Goal: Task Accomplishment & Management: Manage account settings

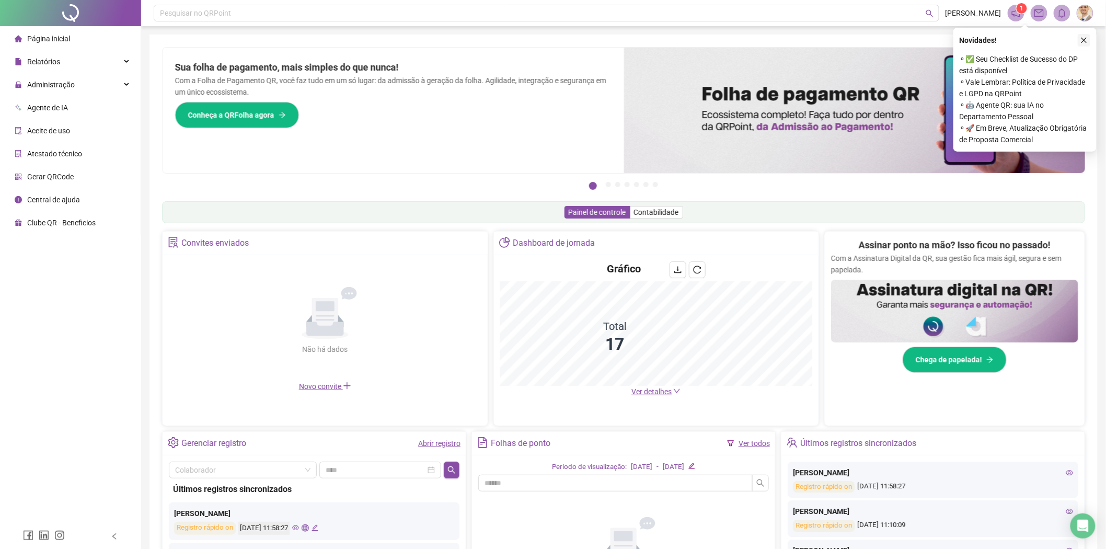
click at [1084, 42] on icon "close" at bounding box center [1083, 40] width 7 height 7
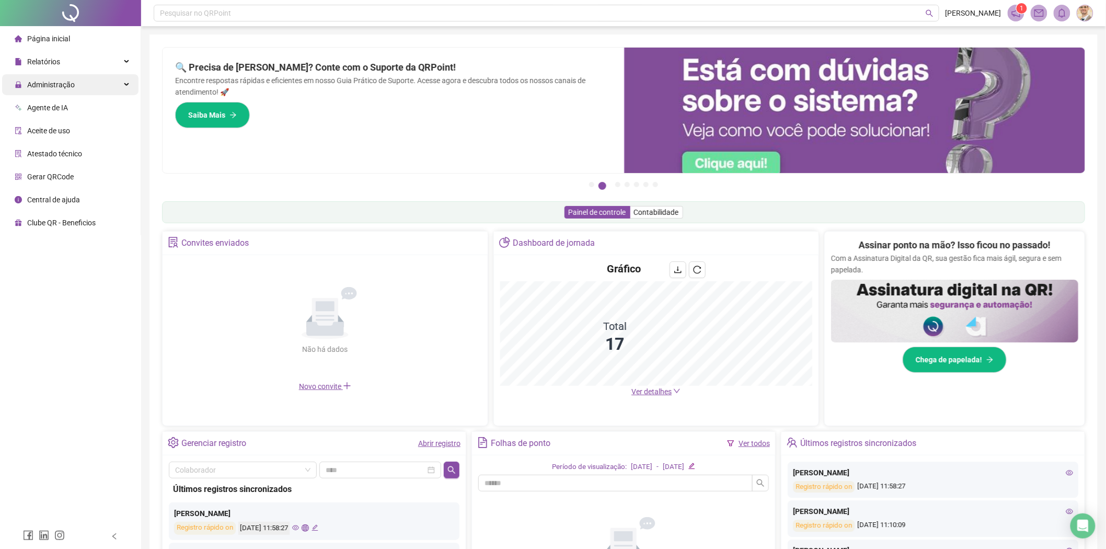
click at [51, 86] on span "Administração" at bounding box center [51, 84] width 48 height 8
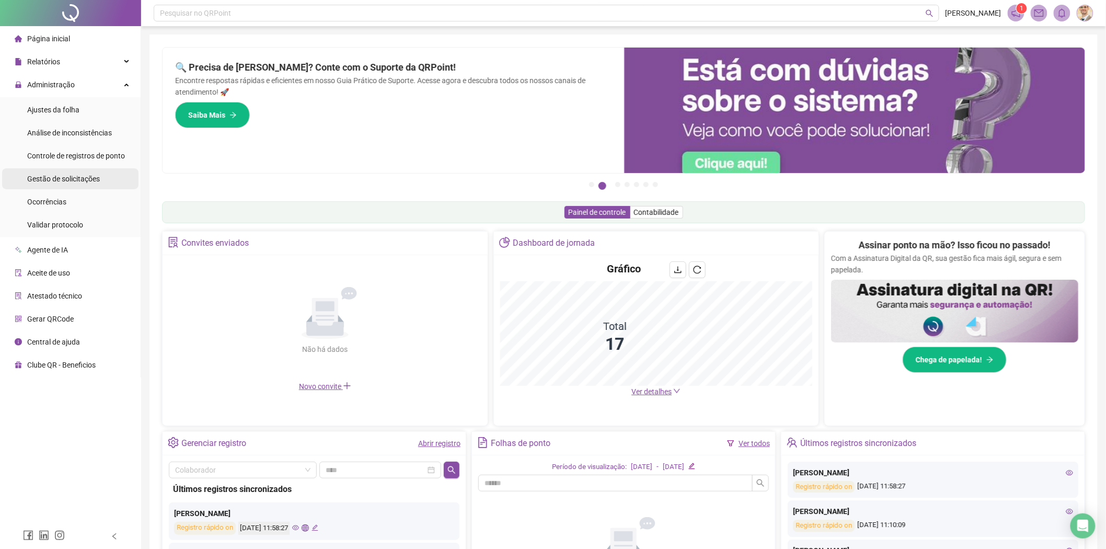
click at [72, 186] on div "Gestão de solicitações" at bounding box center [63, 178] width 73 height 21
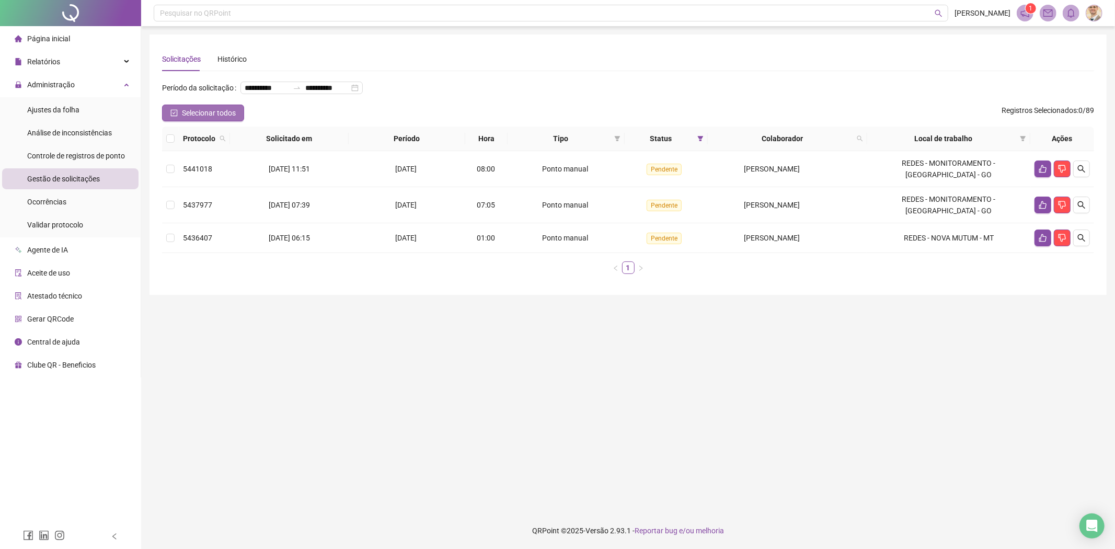
click at [185, 114] on span "Selecionar todos" at bounding box center [209, 112] width 54 height 11
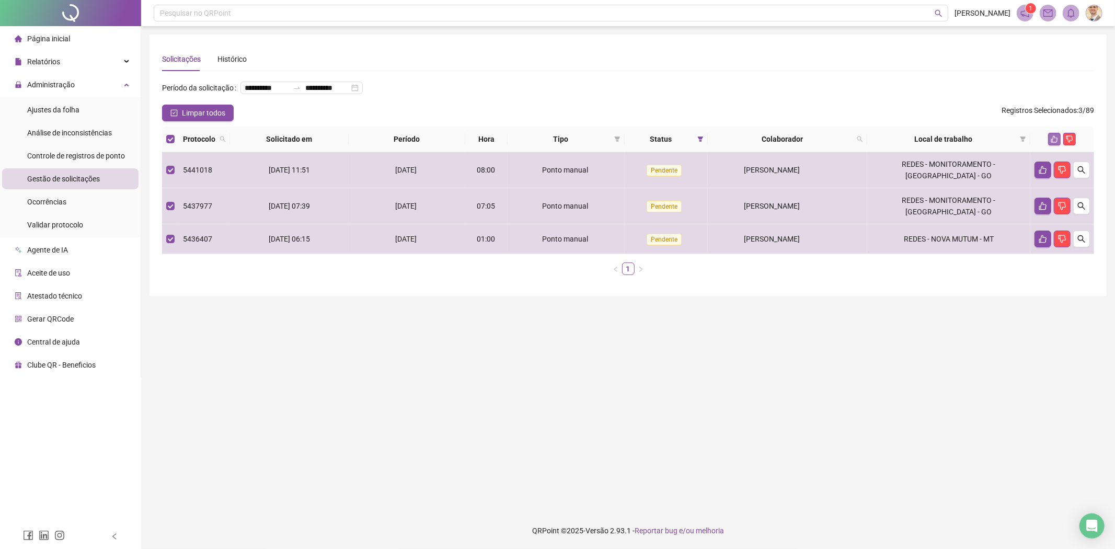
click at [1052, 136] on icon "like" at bounding box center [1053, 138] width 7 height 7
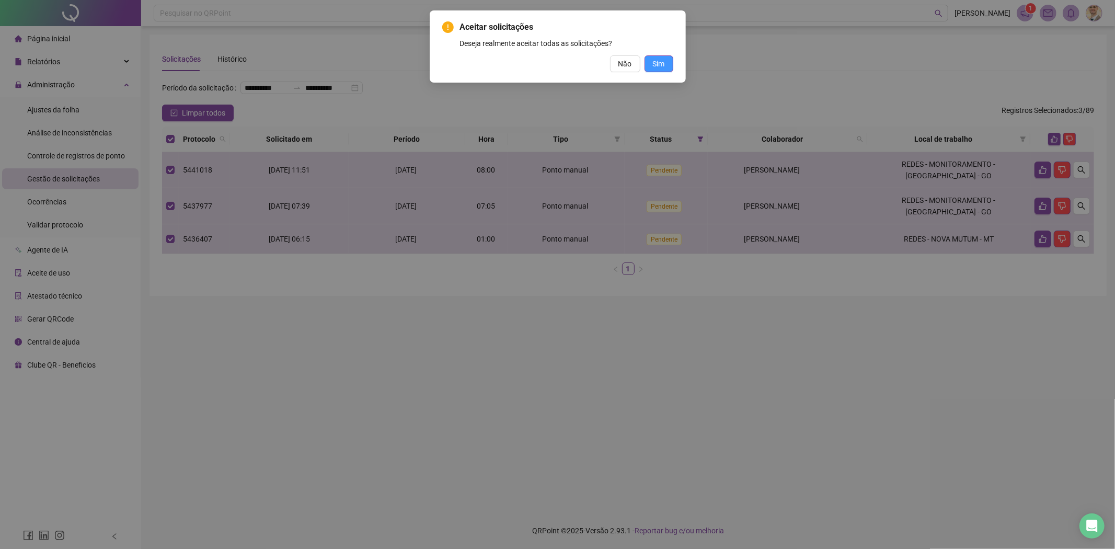
click at [654, 64] on span "Sim" at bounding box center [659, 63] width 12 height 11
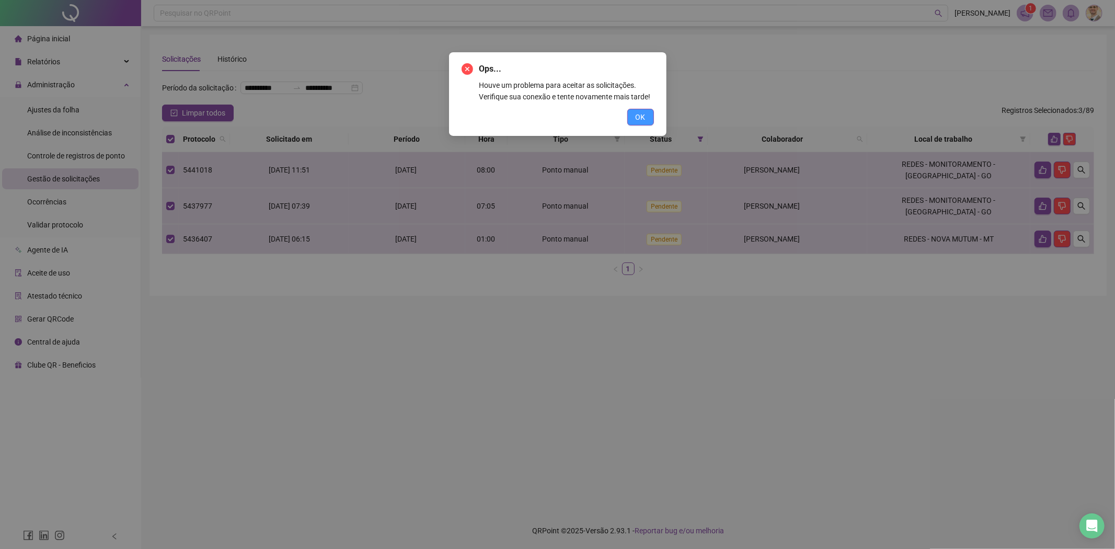
click at [642, 113] on span "OK" at bounding box center [640, 116] width 10 height 11
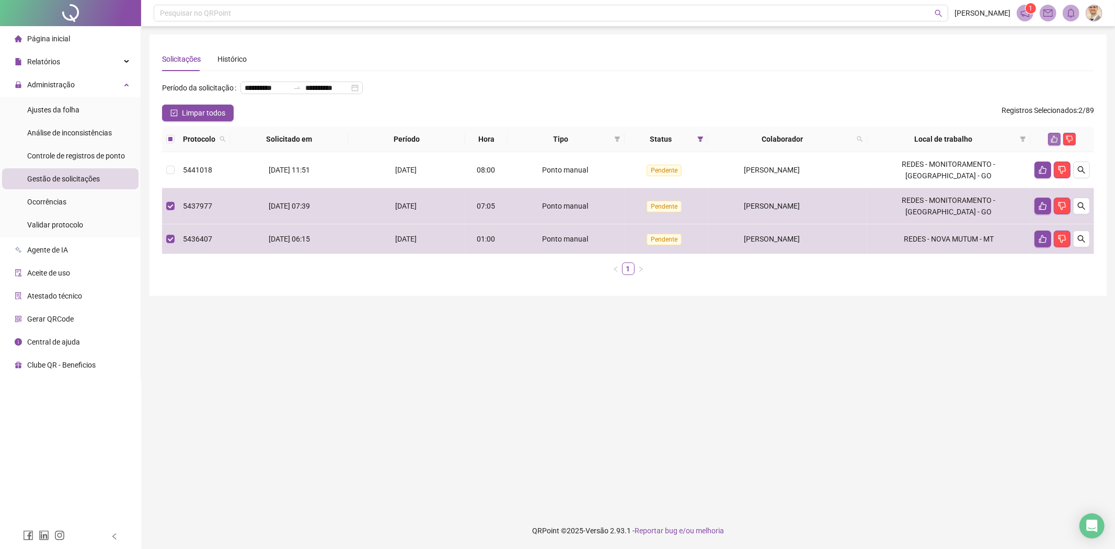
click at [1053, 141] on icon "like" at bounding box center [1053, 138] width 7 height 7
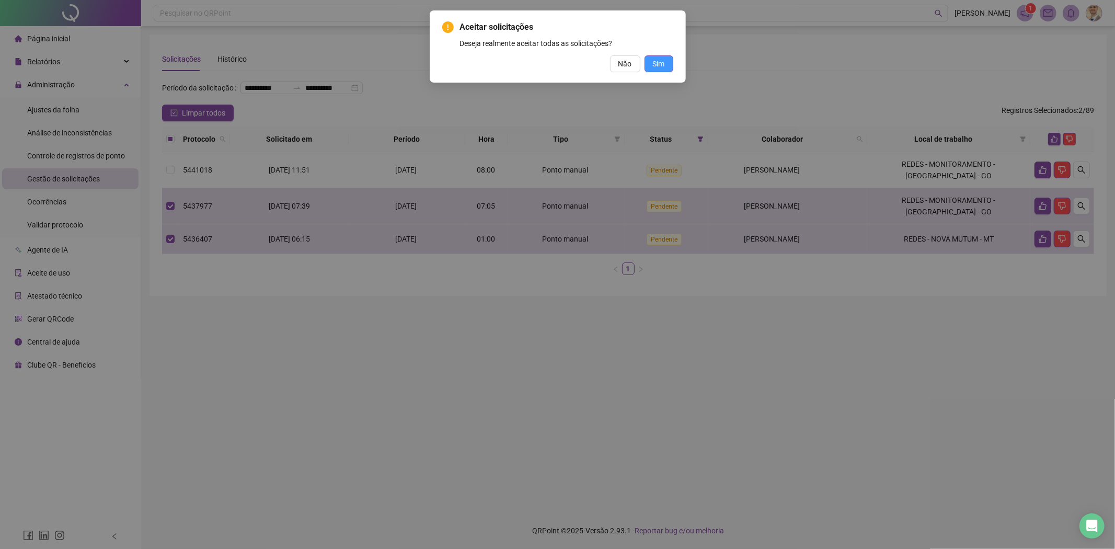
click at [657, 58] on span "Sim" at bounding box center [659, 63] width 12 height 11
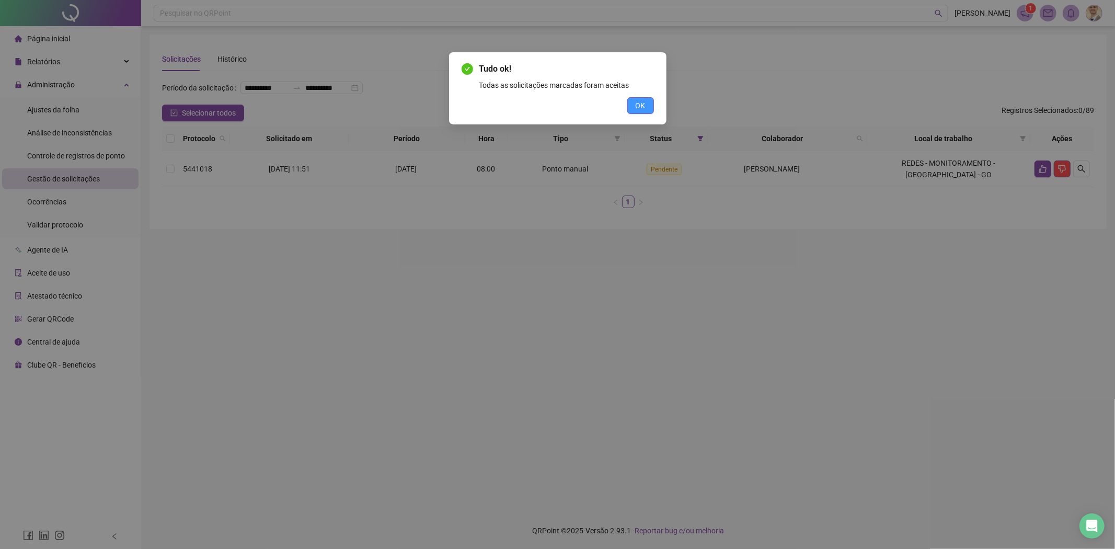
click at [653, 102] on button "OK" at bounding box center [640, 105] width 27 height 17
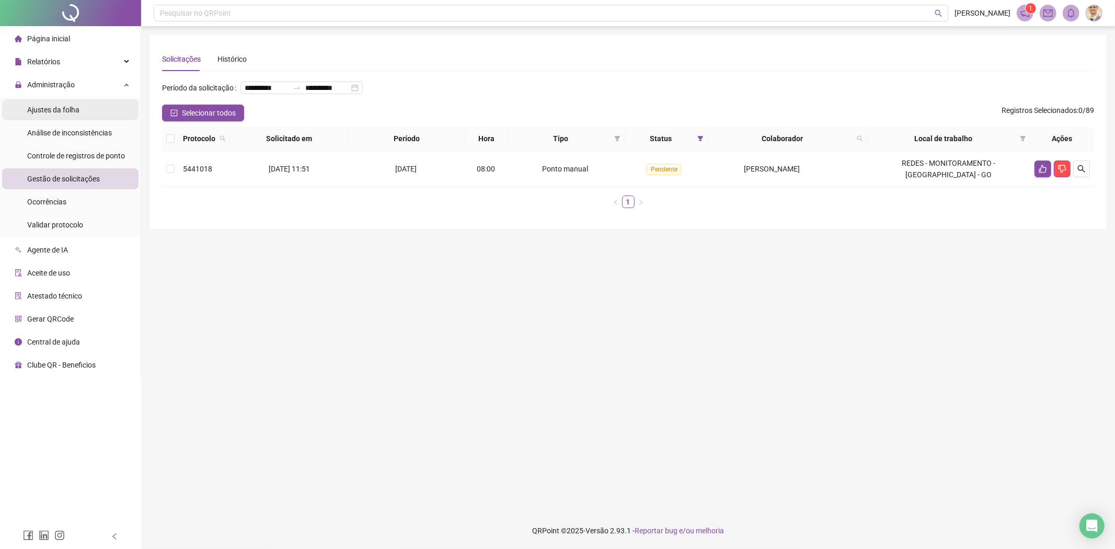
click at [73, 110] on span "Ajustes da folha" at bounding box center [53, 110] width 52 height 8
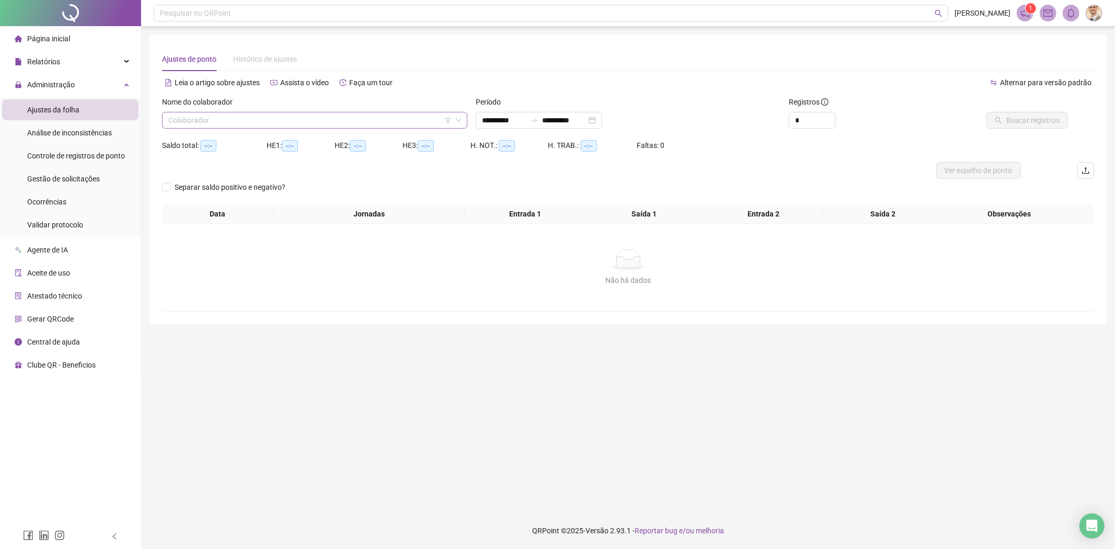
click at [361, 122] on input "search" at bounding box center [309, 120] width 283 height 16
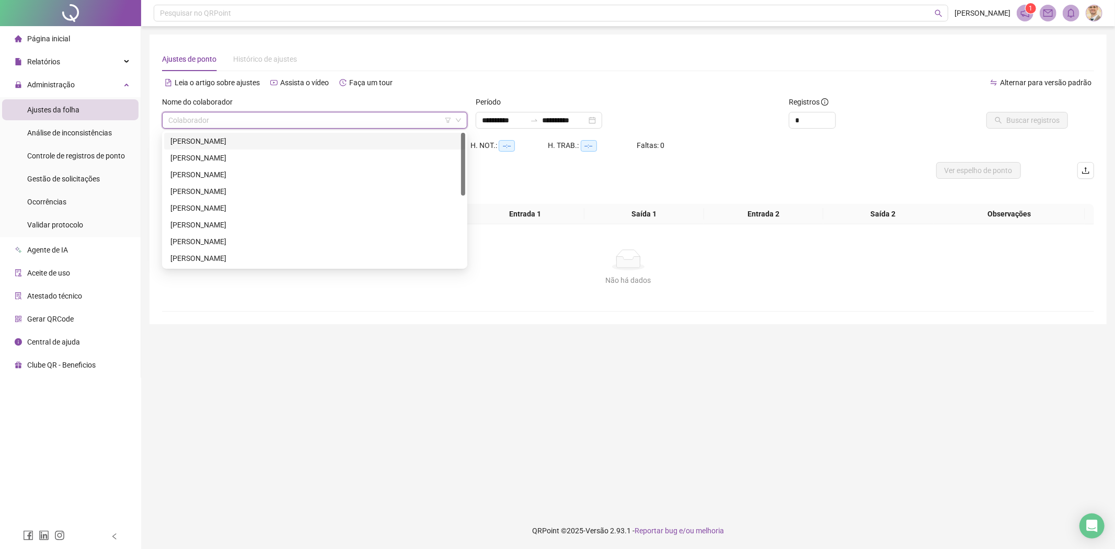
click at [257, 134] on div "[PERSON_NAME]" at bounding box center [314, 141] width 301 height 17
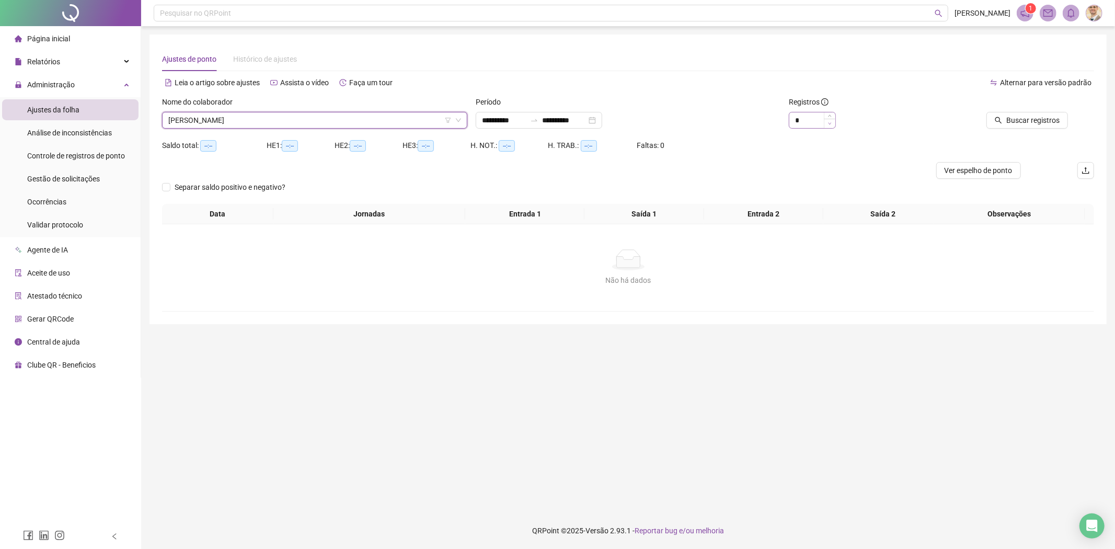
click at [828, 119] on span "Decrease Value" at bounding box center [829, 123] width 11 height 9
click at [829, 118] on span "Increase Value" at bounding box center [829, 116] width 11 height 9
type input "*"
click at [828, 115] on icon "up" at bounding box center [830, 117] width 4 height 4
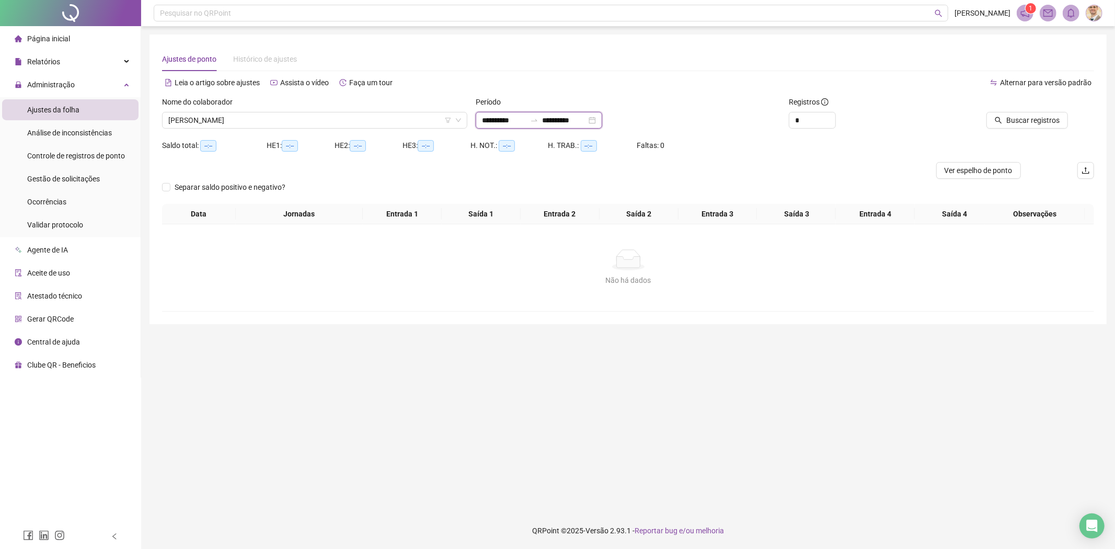
click at [492, 120] on input "**********" at bounding box center [504, 119] width 44 height 11
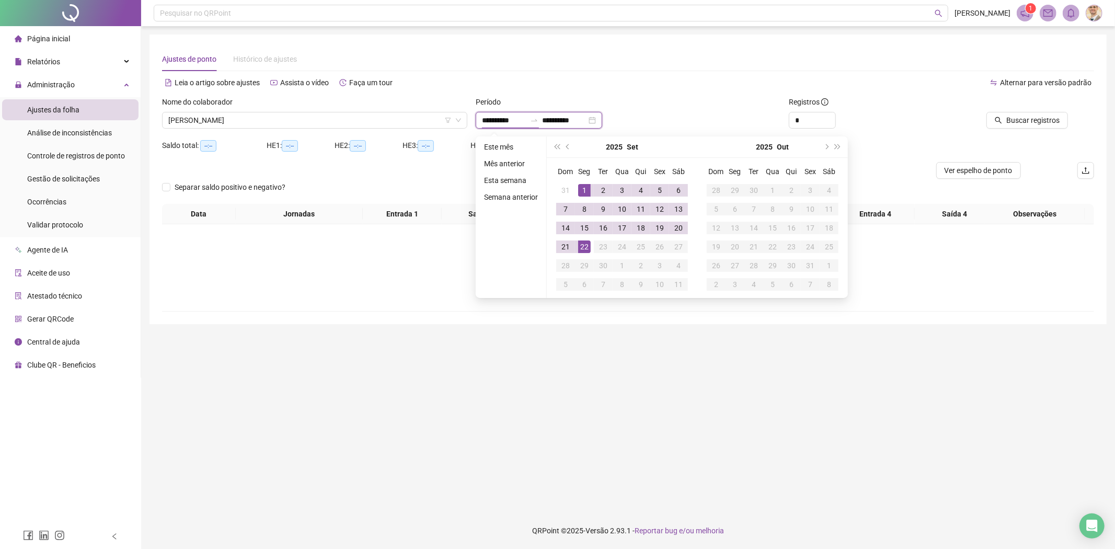
type input "**********"
click at [567, 145] on span "prev-year" at bounding box center [568, 146] width 5 height 5
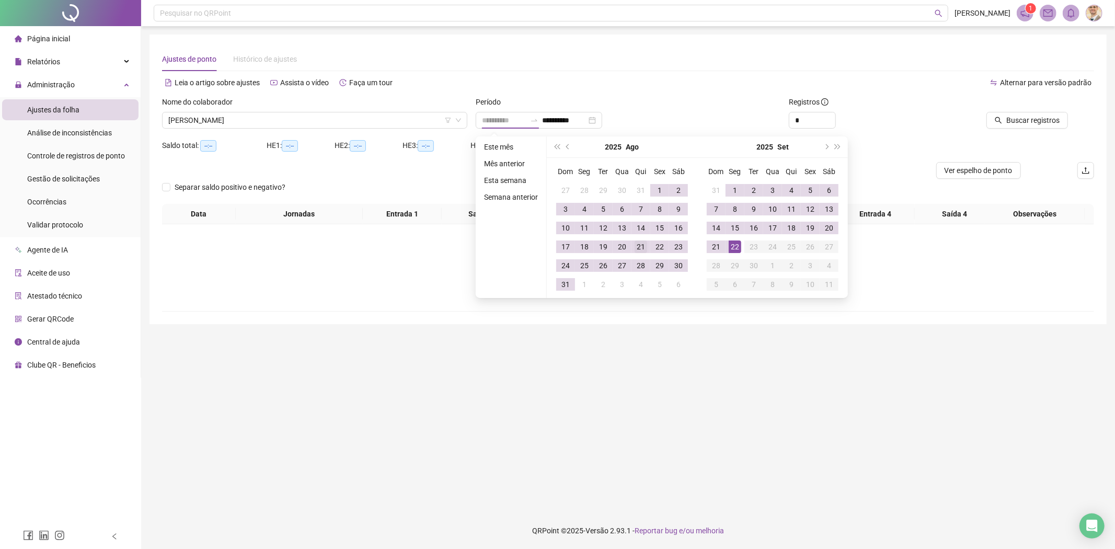
type input "**********"
click at [640, 246] on div "21" at bounding box center [640, 246] width 13 height 13
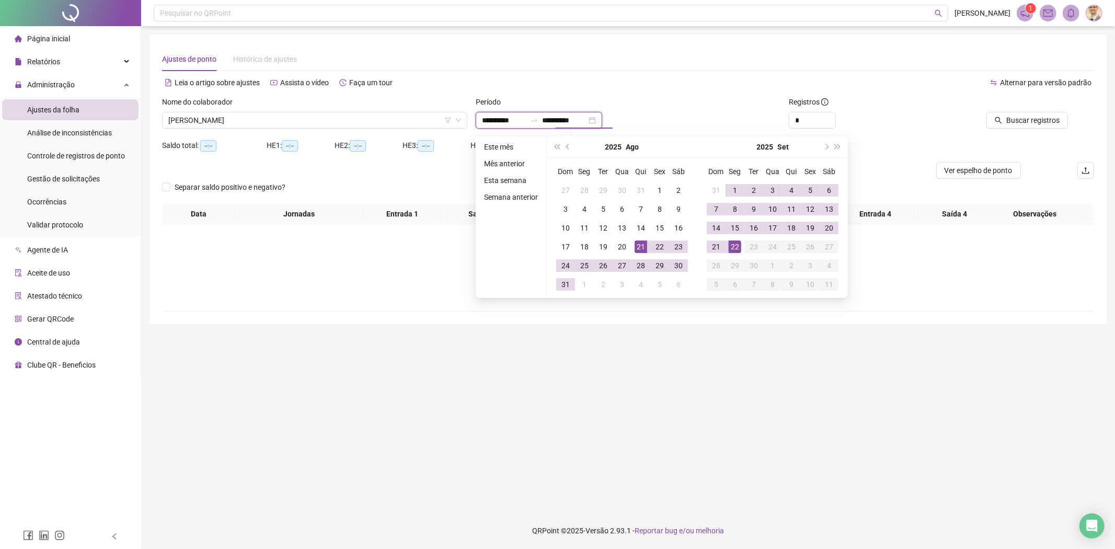
type input "**********"
click at [733, 246] on div "22" at bounding box center [734, 246] width 13 height 13
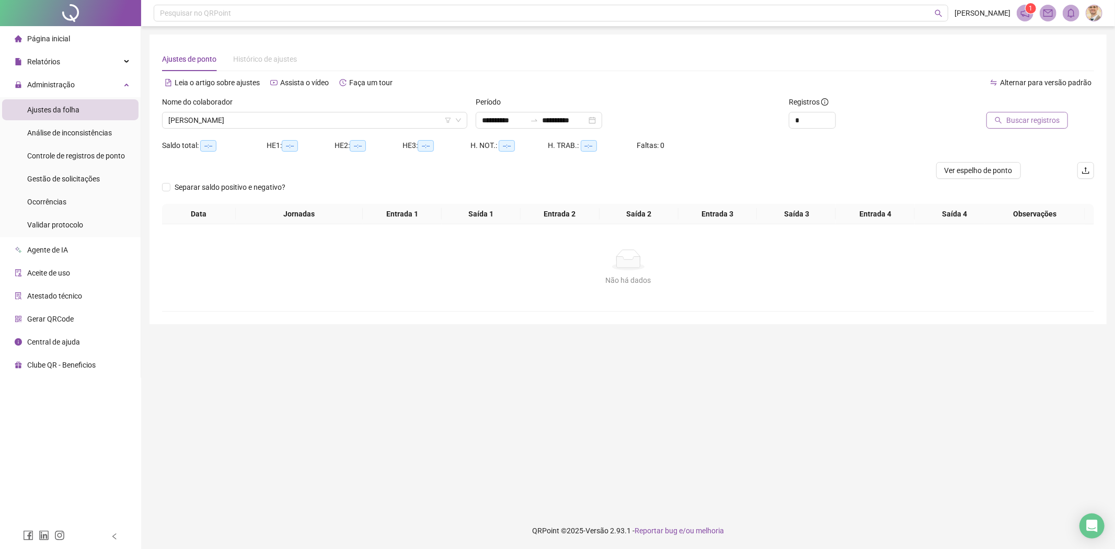
click at [1047, 121] on span "Buscar registros" at bounding box center [1032, 119] width 53 height 11
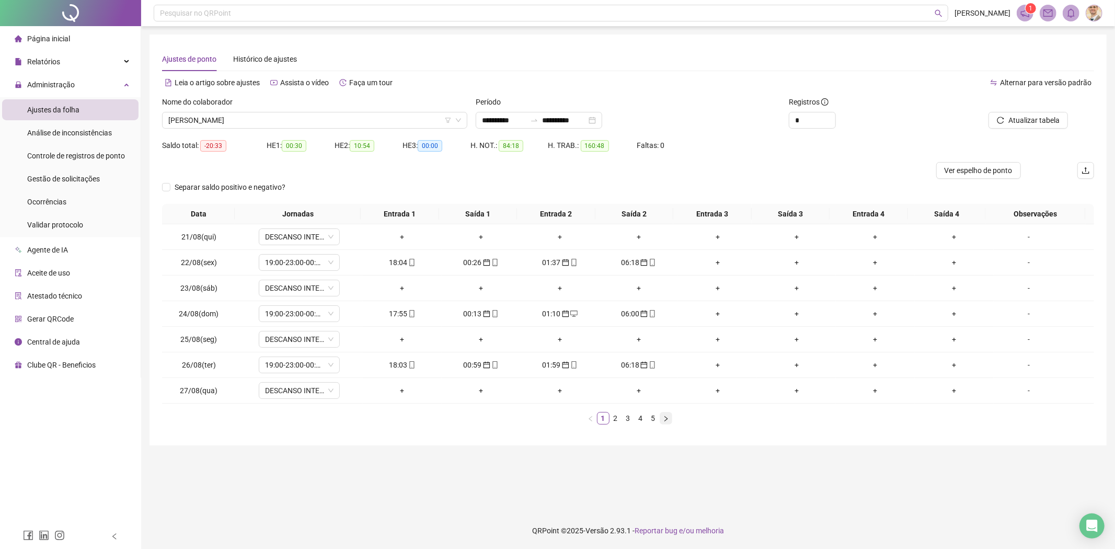
click at [666, 418] on icon "right" at bounding box center [665, 417] width 3 height 5
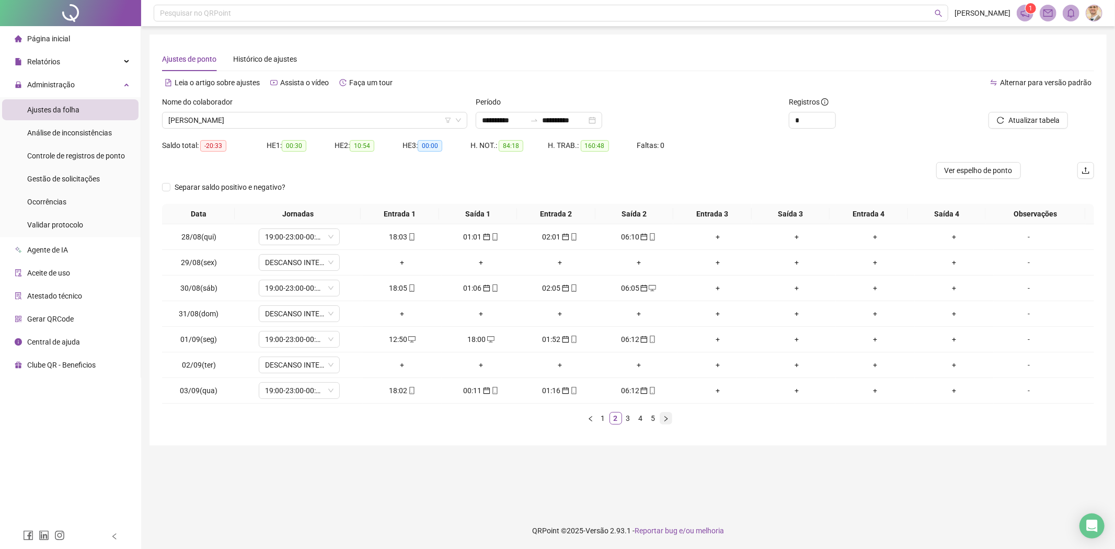
click at [666, 418] on icon "right" at bounding box center [665, 417] width 3 height 5
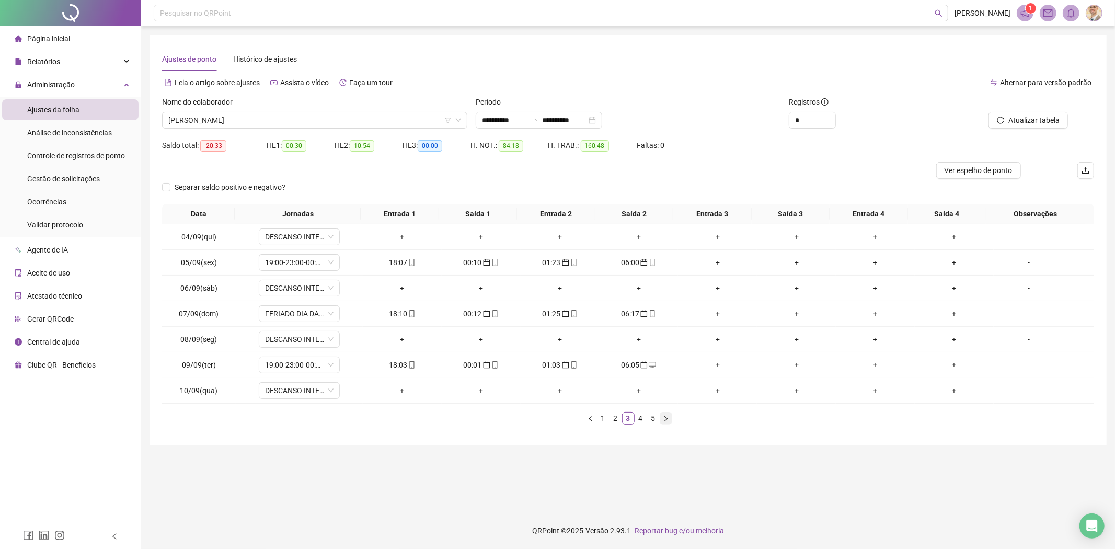
click at [666, 418] on icon "right" at bounding box center [665, 417] width 3 height 5
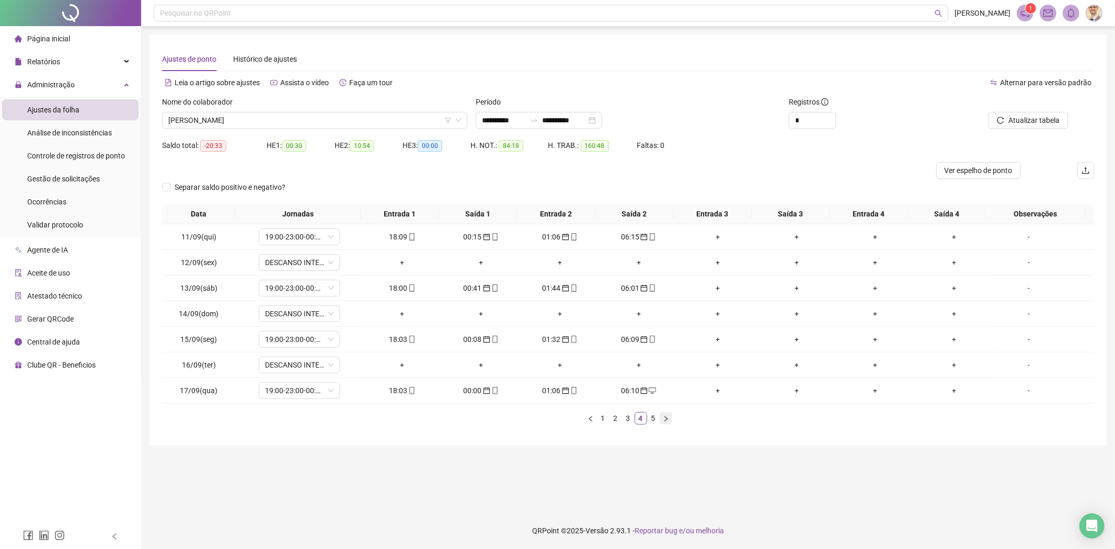
click at [666, 418] on icon "right" at bounding box center [665, 417] width 3 height 5
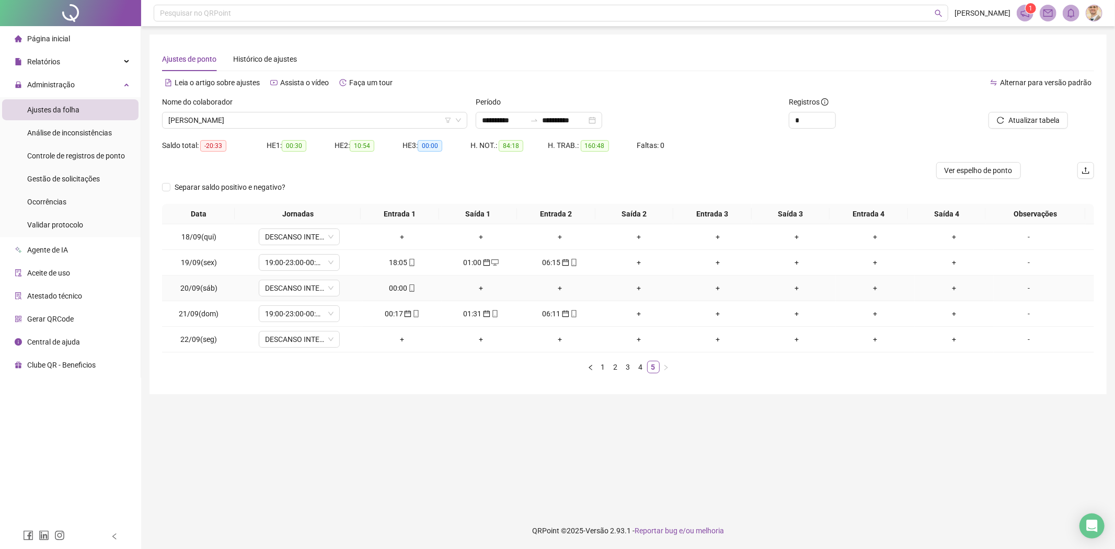
click at [400, 288] on div "00:00" at bounding box center [402, 287] width 71 height 11
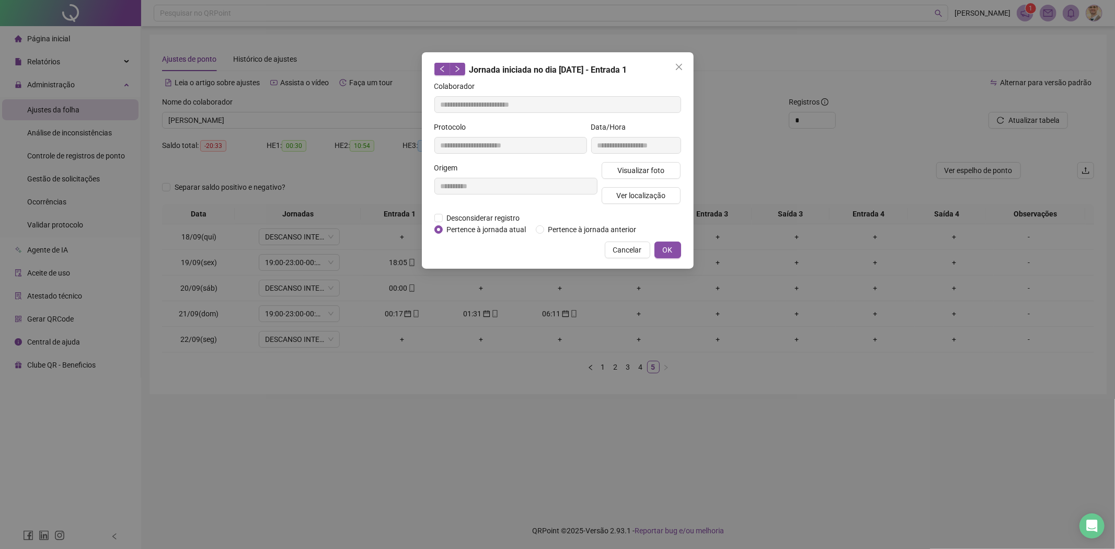
click at [573, 236] on div "**********" at bounding box center [558, 160] width 272 height 216
click at [575, 228] on span "Pertence à jornada anterior" at bounding box center [592, 229] width 97 height 11
click at [665, 252] on span "OK" at bounding box center [668, 249] width 10 height 11
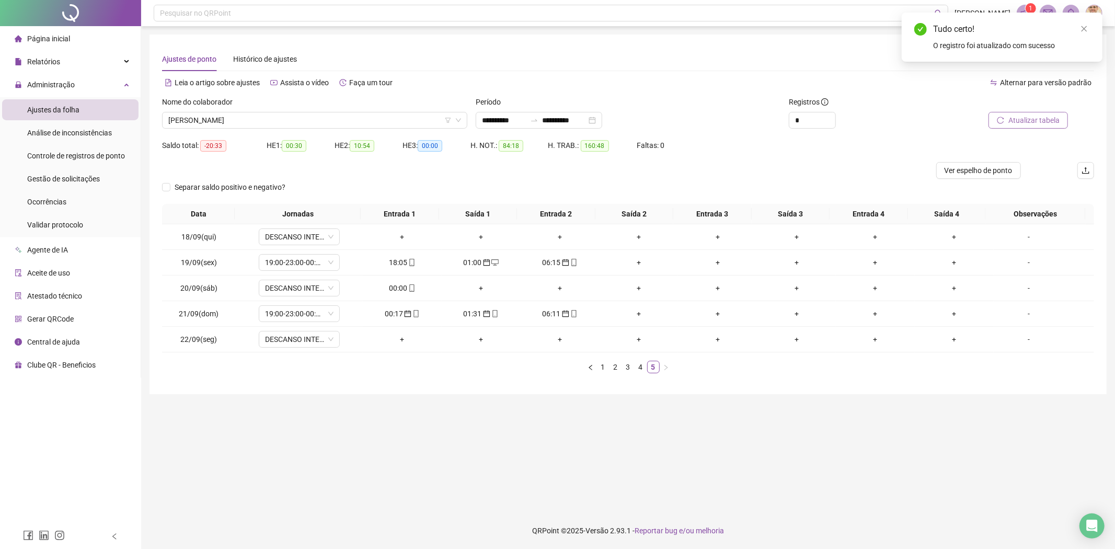
click at [1028, 119] on span "Atualizar tabela" at bounding box center [1033, 119] width 51 height 11
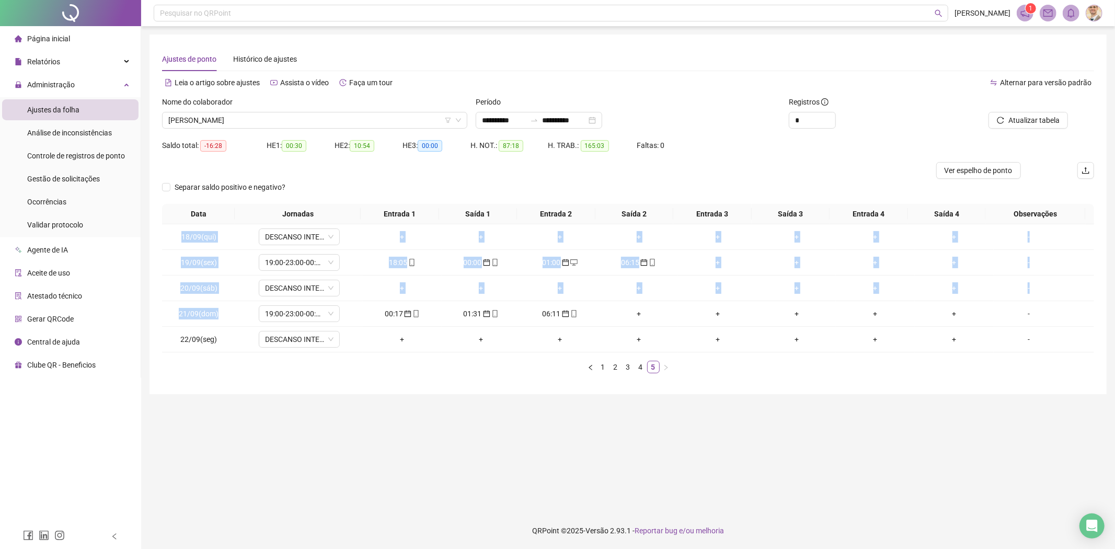
drag, startPoint x: 170, startPoint y: 315, endPoint x: 157, endPoint y: 314, distance: 13.1
click at [157, 314] on div "**********" at bounding box center [627, 214] width 957 height 360
click at [209, 323] on td "21/09(dom)" at bounding box center [199, 314] width 74 height 26
click at [206, 315] on span "21/09(dom)" at bounding box center [199, 313] width 40 height 8
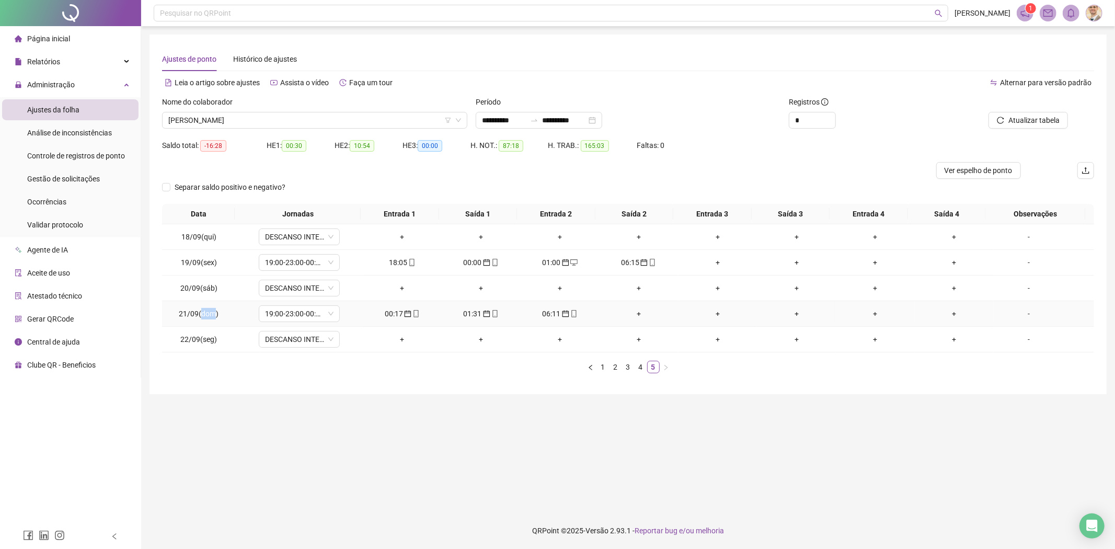
click at [206, 315] on span "21/09(dom)" at bounding box center [199, 313] width 40 height 8
click at [571, 312] on icon "mobile" at bounding box center [573, 313] width 7 height 7
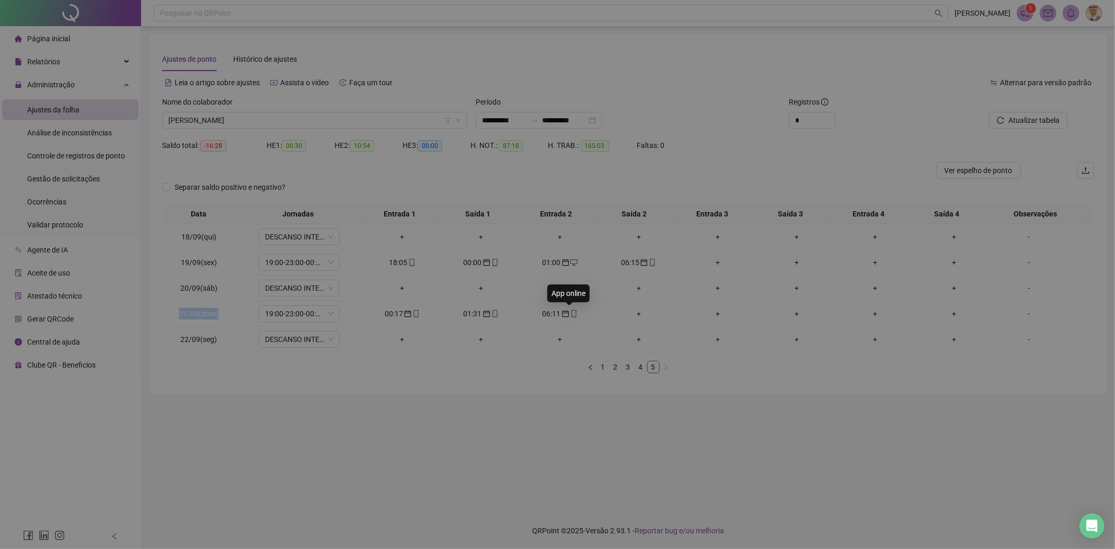
type input "**********"
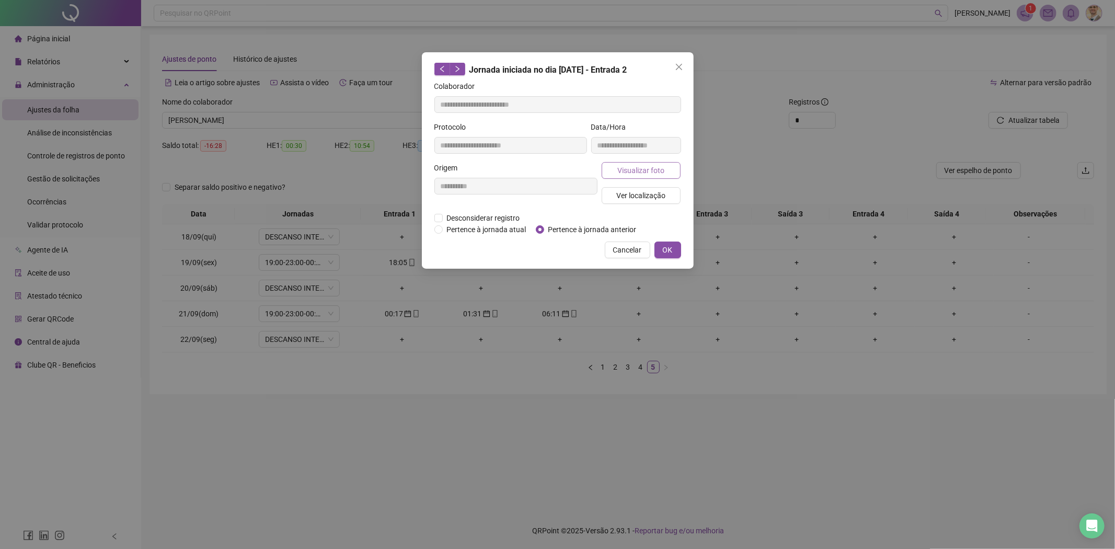
click at [642, 167] on span "Visualizar foto" at bounding box center [640, 170] width 47 height 11
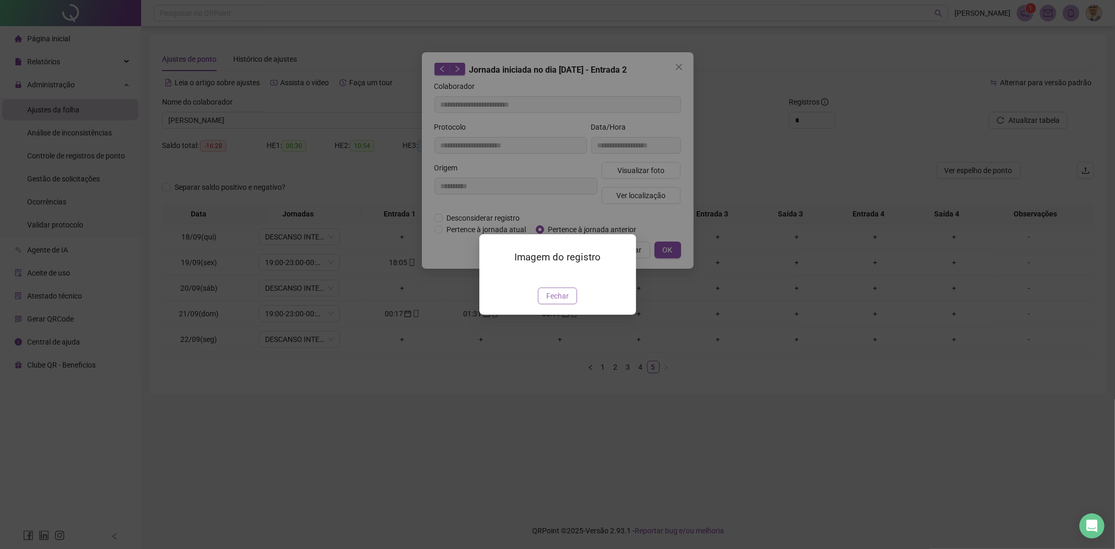
click at [556, 302] on span "Fechar" at bounding box center [557, 295] width 22 height 11
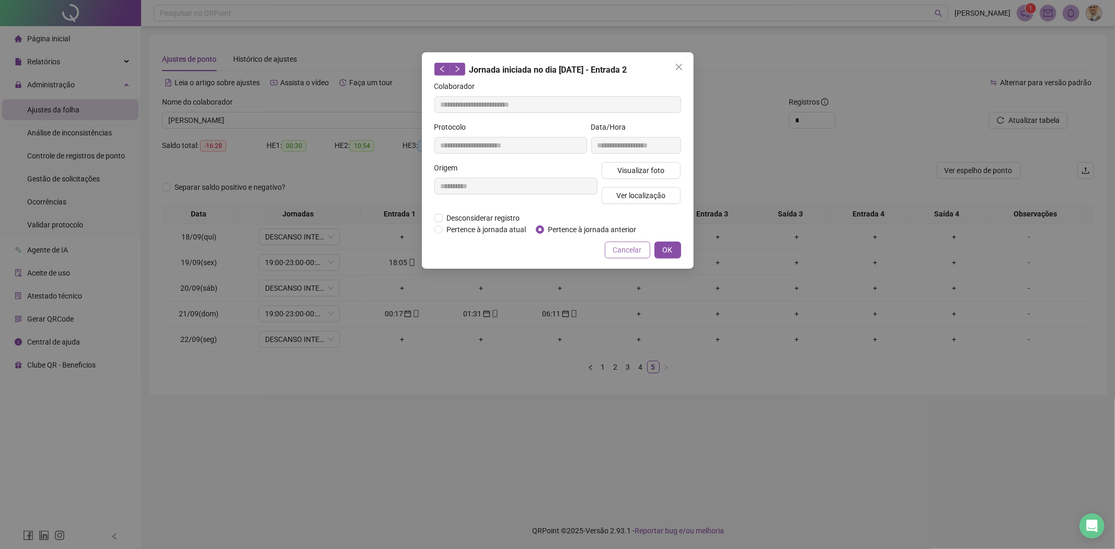
click at [626, 251] on span "Cancelar" at bounding box center [627, 249] width 29 height 11
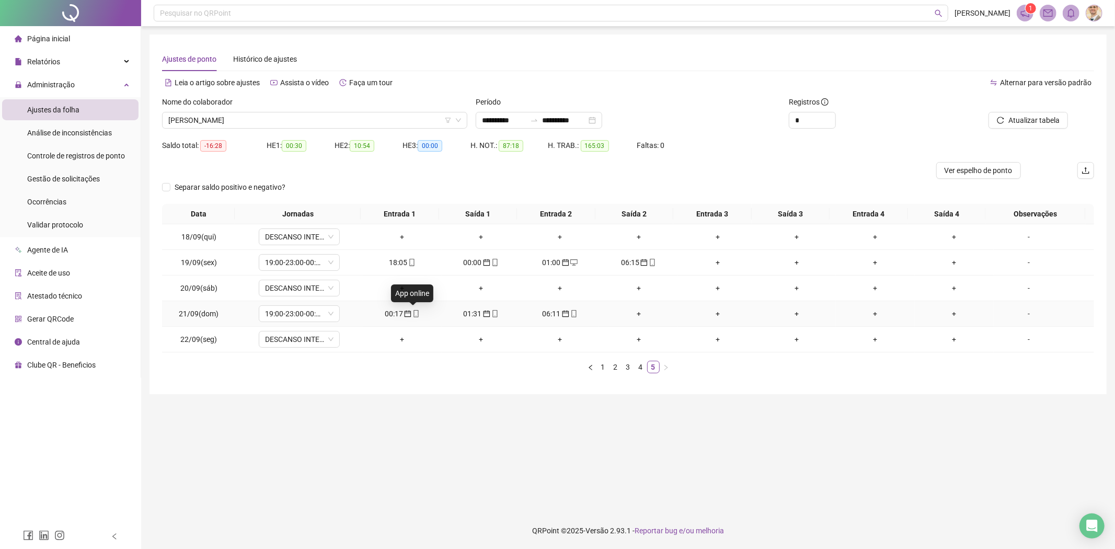
click at [414, 312] on icon "mobile" at bounding box center [415, 313] width 7 height 7
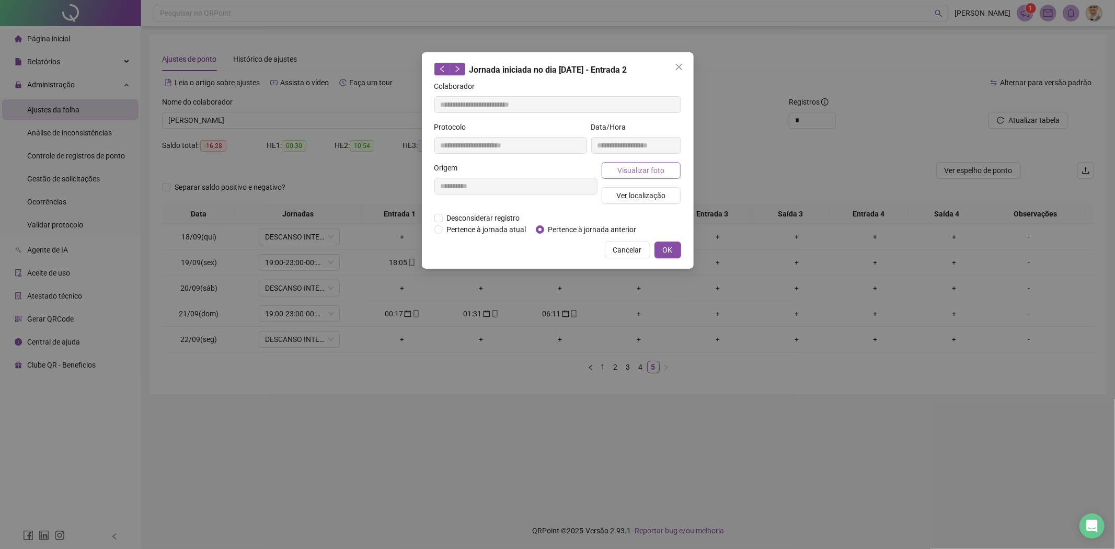
type input "**********"
click at [638, 173] on span "Visualizar foto" at bounding box center [640, 170] width 47 height 11
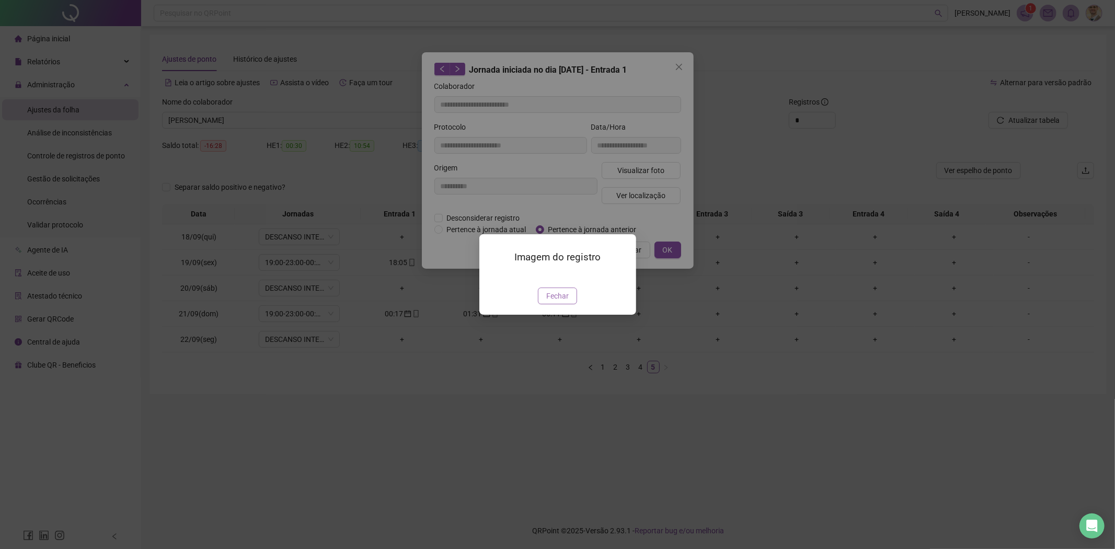
click at [566, 292] on span "Fechar" at bounding box center [557, 295] width 22 height 11
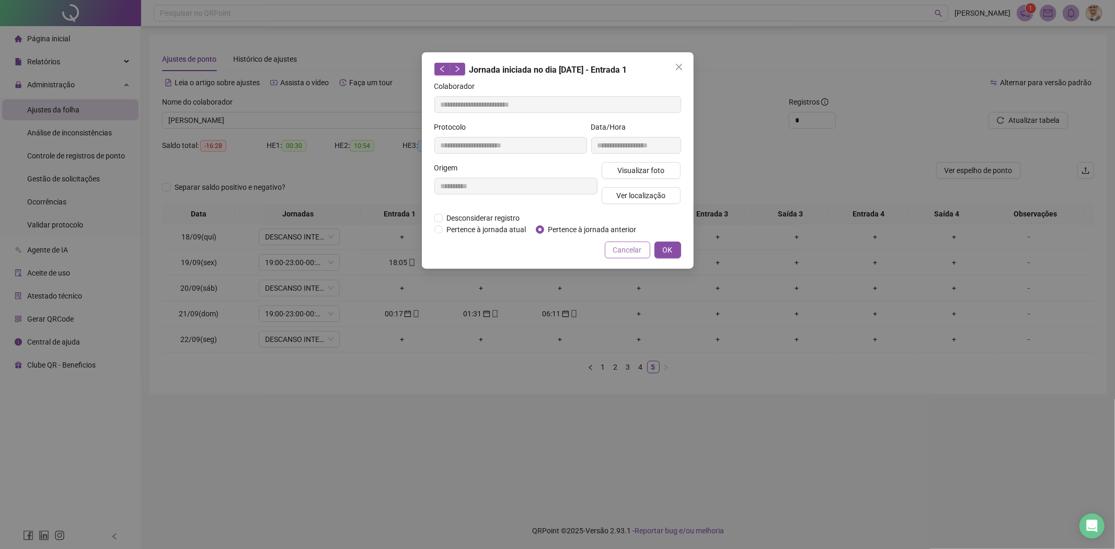
click at [614, 249] on span "Cancelar" at bounding box center [627, 249] width 29 height 11
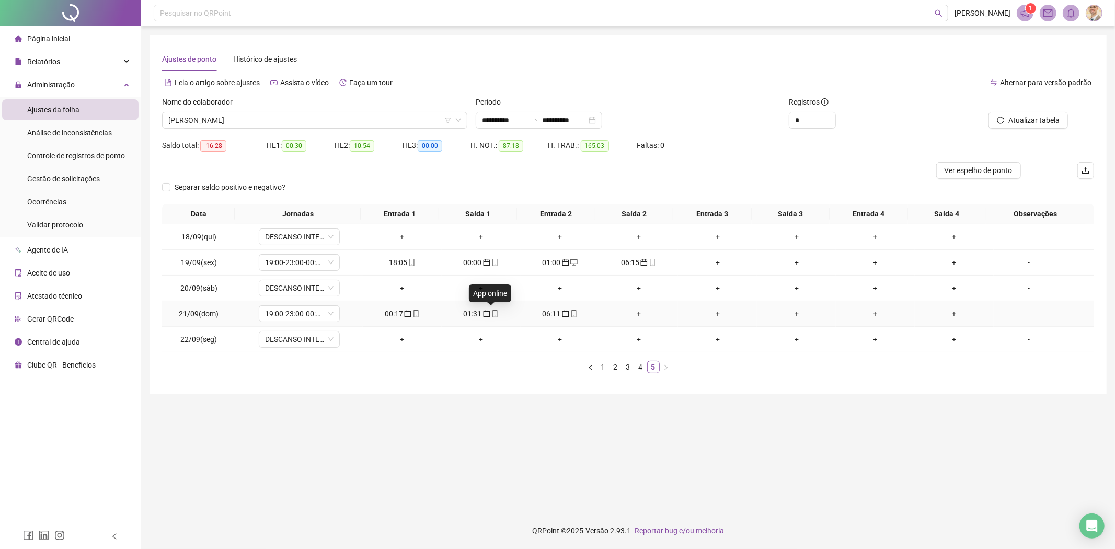
click at [492, 314] on icon "mobile" at bounding box center [494, 313] width 7 height 7
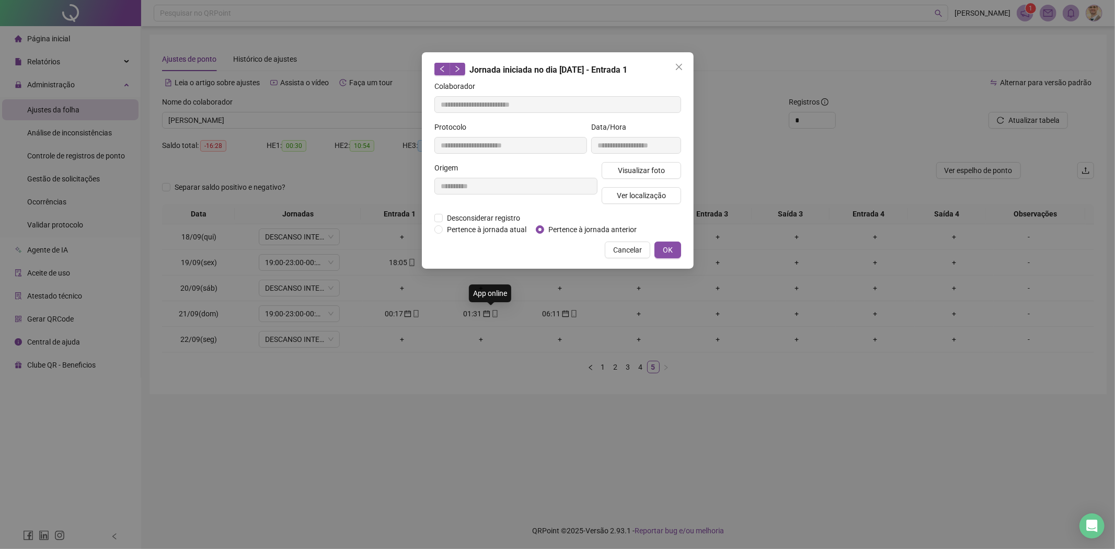
type input "**********"
drag, startPoint x: 641, startPoint y: 181, endPoint x: 639, endPoint y: 172, distance: 8.5
click at [639, 175] on div "Visualizar foto Ver localização" at bounding box center [641, 187] width 84 height 50
click at [639, 171] on span "Visualizar foto" at bounding box center [640, 170] width 47 height 11
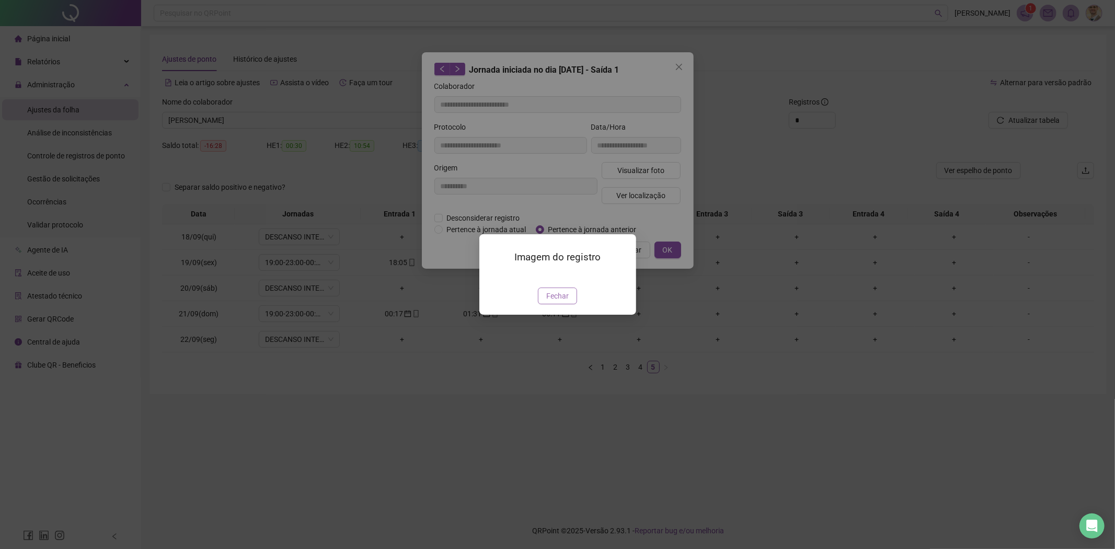
click at [557, 302] on span "Fechar" at bounding box center [557, 295] width 22 height 11
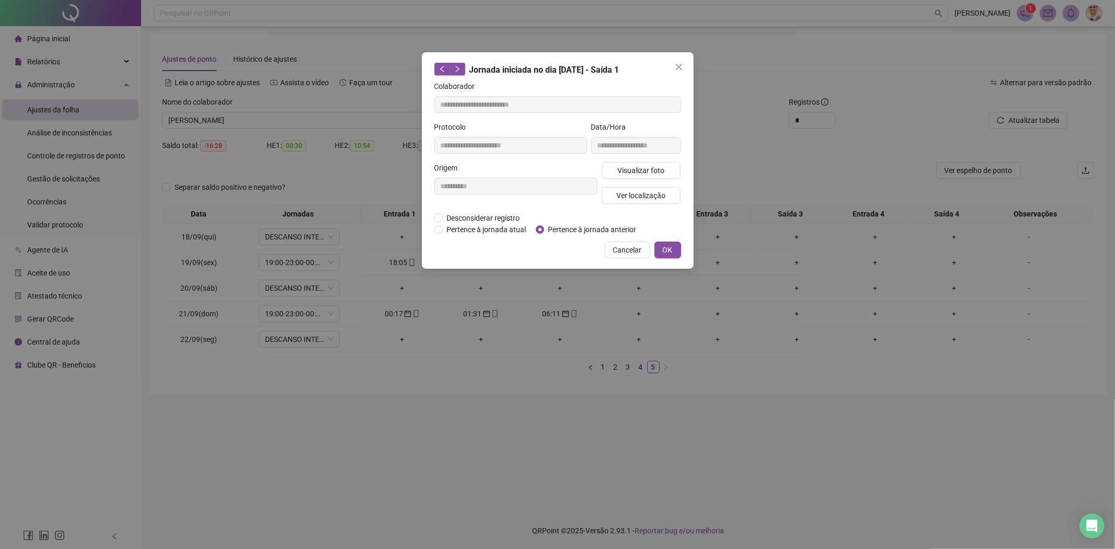
click at [616, 248] on span "Cancelar" at bounding box center [627, 249] width 29 height 11
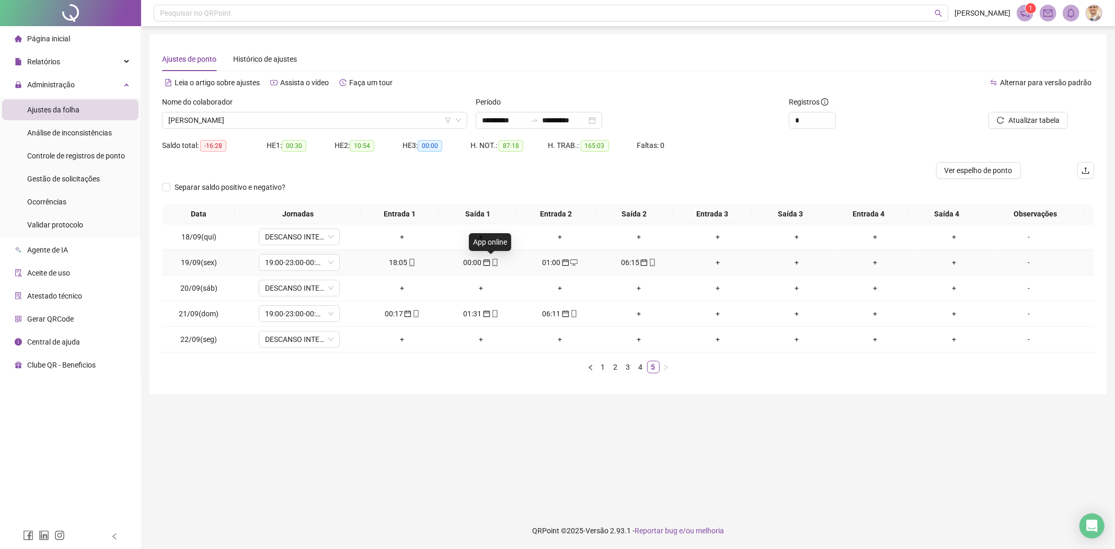
click at [491, 262] on icon "mobile" at bounding box center [494, 262] width 7 height 7
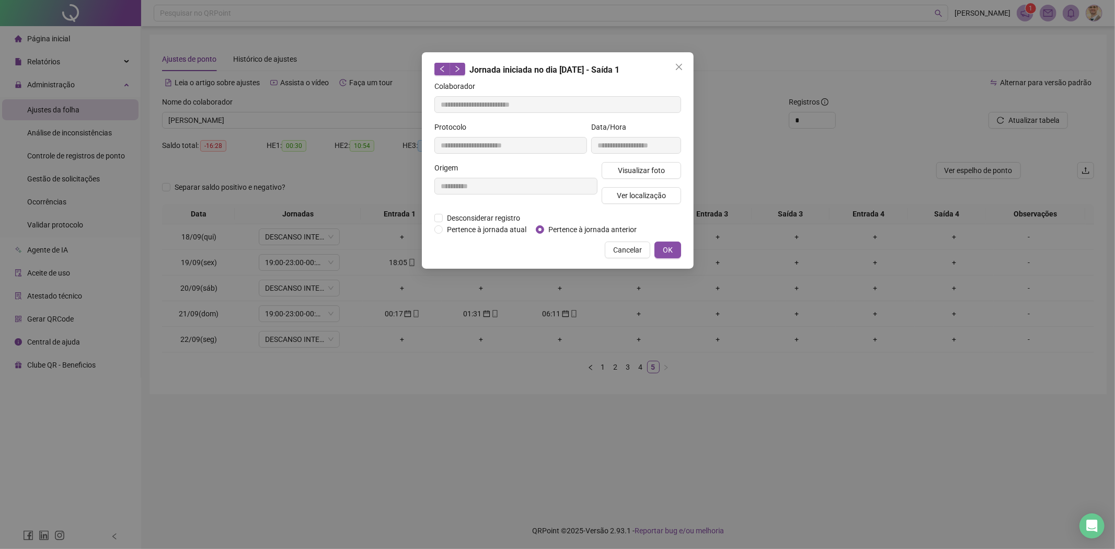
type input "**********"
click at [622, 168] on span "Visualizar foto" at bounding box center [640, 170] width 47 height 11
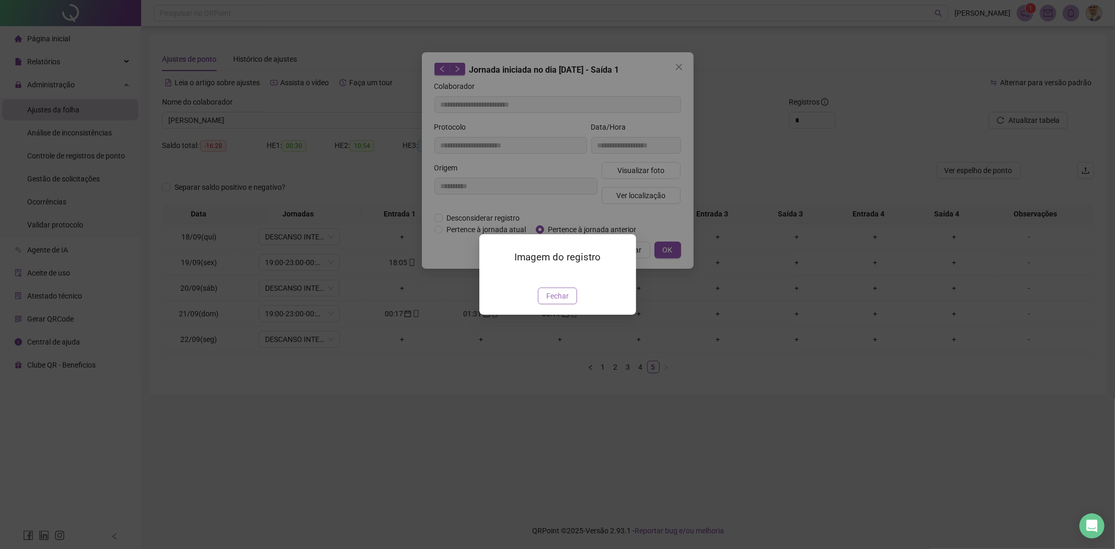
click at [554, 302] on span "Fechar" at bounding box center [557, 295] width 22 height 11
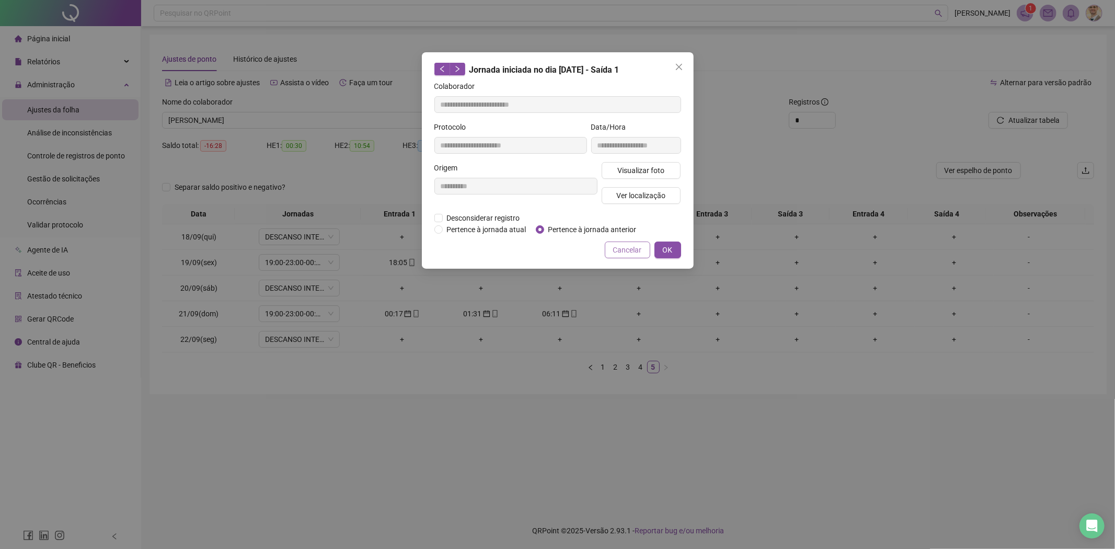
click at [618, 254] on span "Cancelar" at bounding box center [627, 249] width 29 height 11
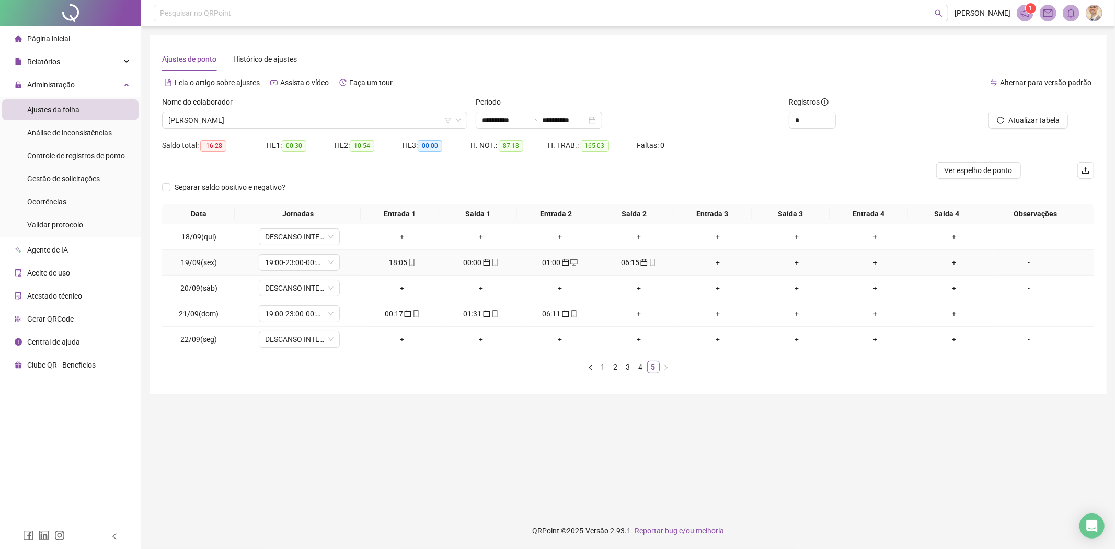
click at [649, 262] on icon "mobile" at bounding box center [652, 262] width 7 height 7
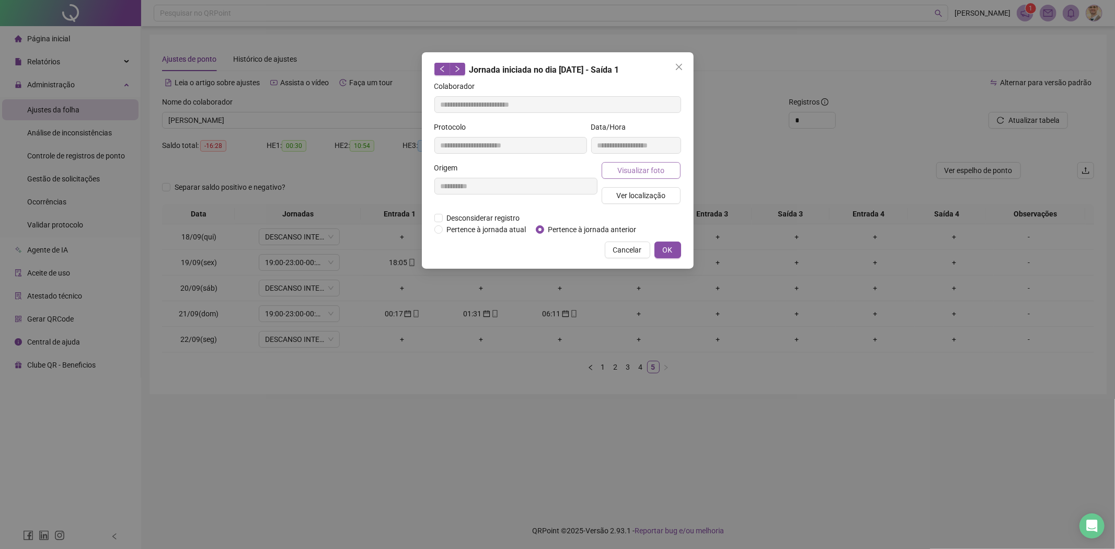
click at [644, 173] on span "Visualizar foto" at bounding box center [640, 170] width 47 height 11
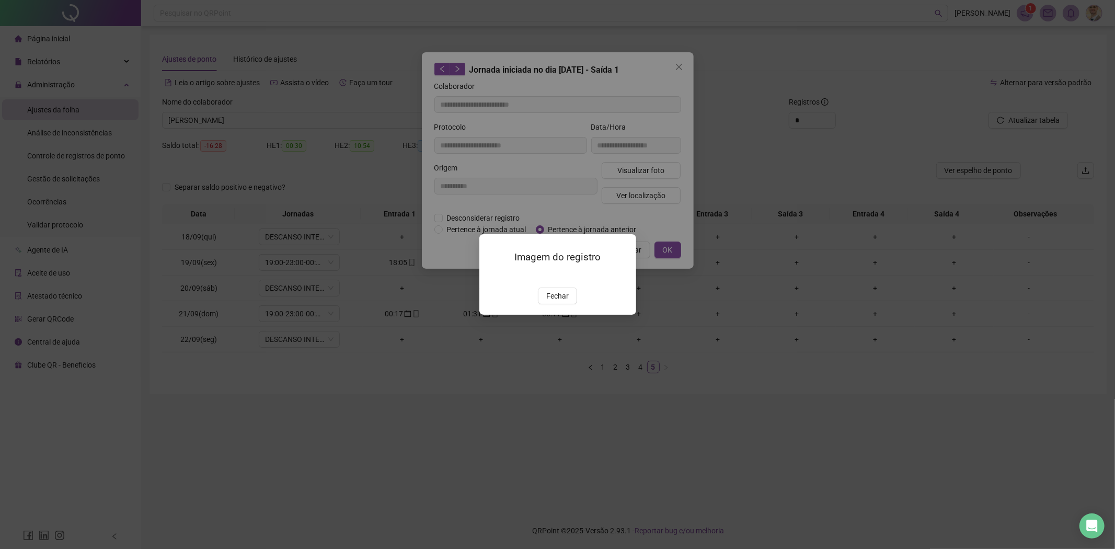
type input "**********"
click at [554, 302] on span "Fechar" at bounding box center [557, 295] width 22 height 11
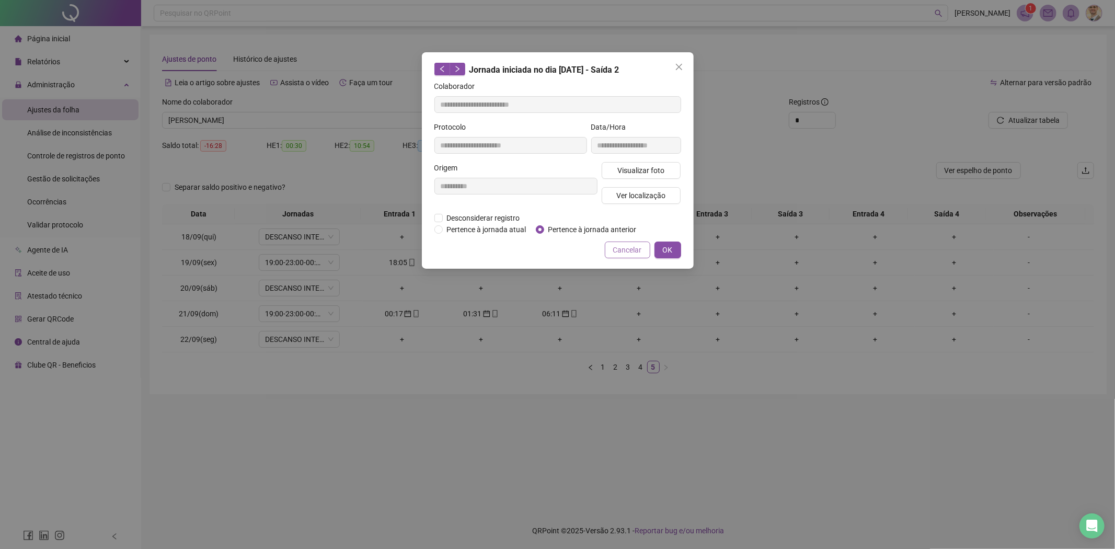
click at [612, 251] on button "Cancelar" at bounding box center [627, 249] width 45 height 17
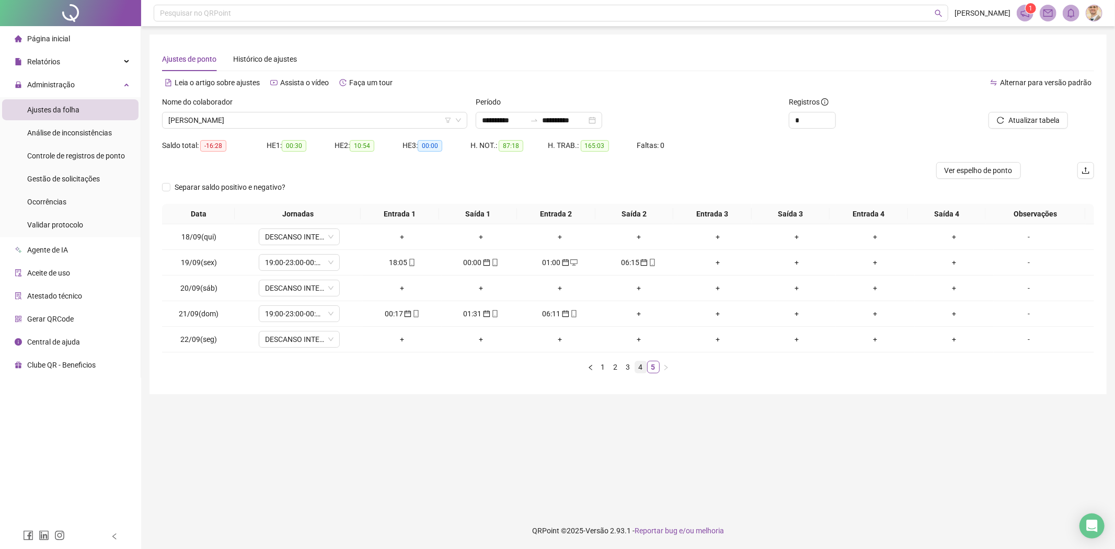
click at [636, 369] on link "4" at bounding box center [640, 366] width 11 height 11
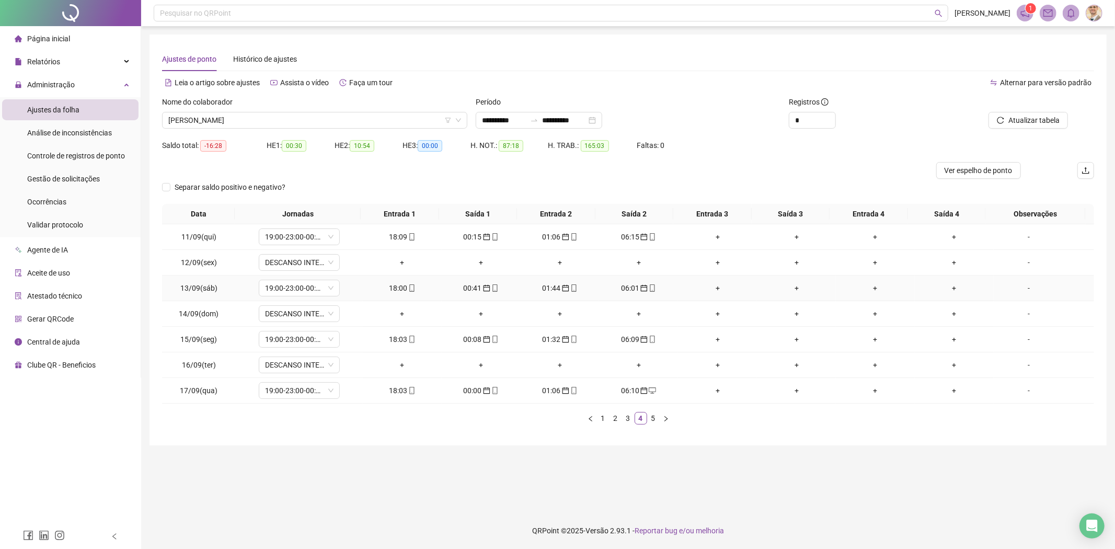
click at [571, 291] on icon "mobile" at bounding box center [573, 287] width 5 height 7
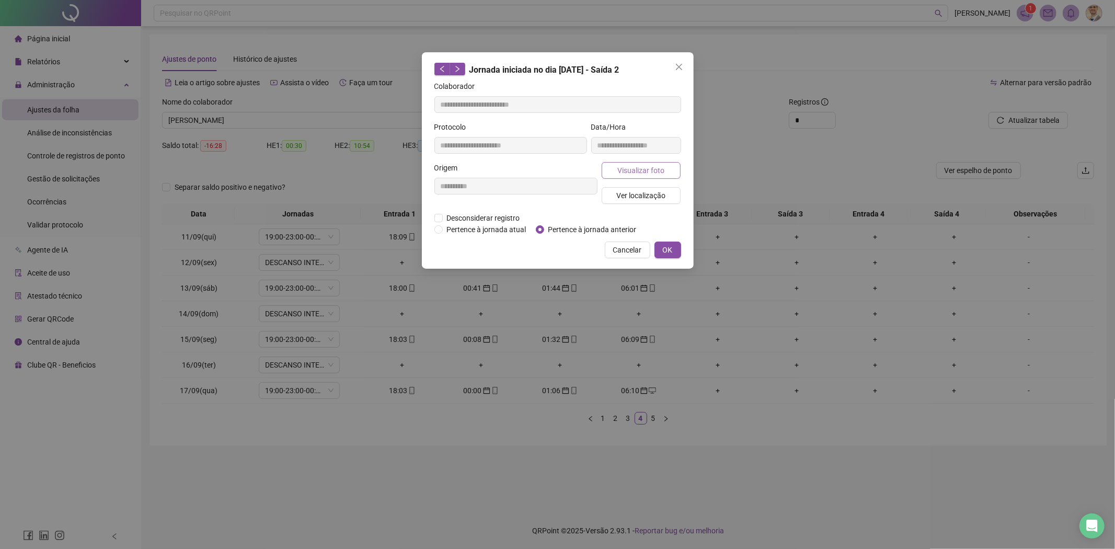
click at [646, 170] on span "Visualizar foto" at bounding box center [640, 170] width 47 height 11
type input "**********"
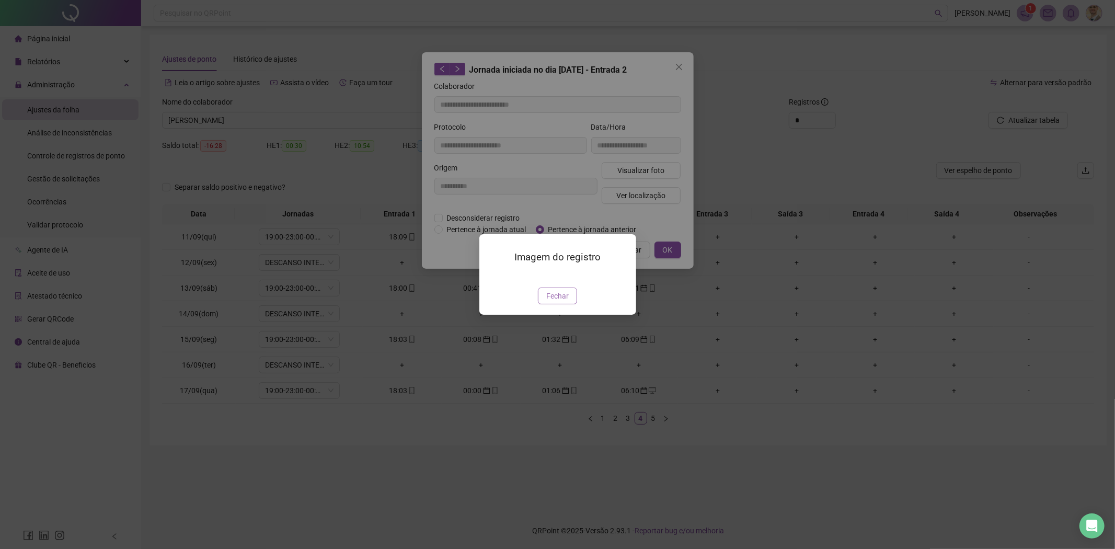
click at [563, 302] on span "Fechar" at bounding box center [557, 295] width 22 height 11
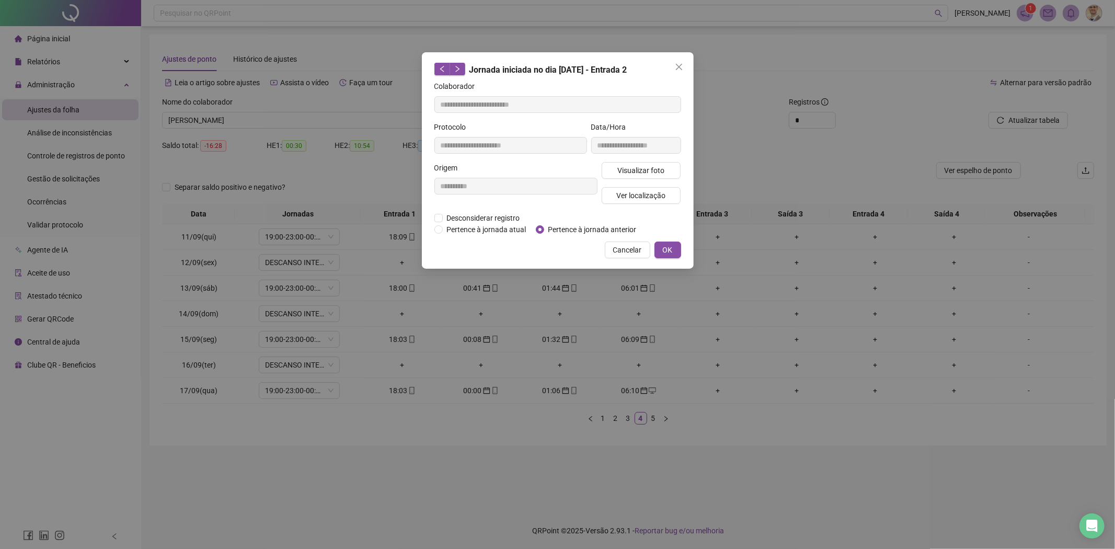
click at [628, 260] on div "**********" at bounding box center [558, 160] width 272 height 216
click at [630, 250] on span "Cancelar" at bounding box center [627, 249] width 29 height 11
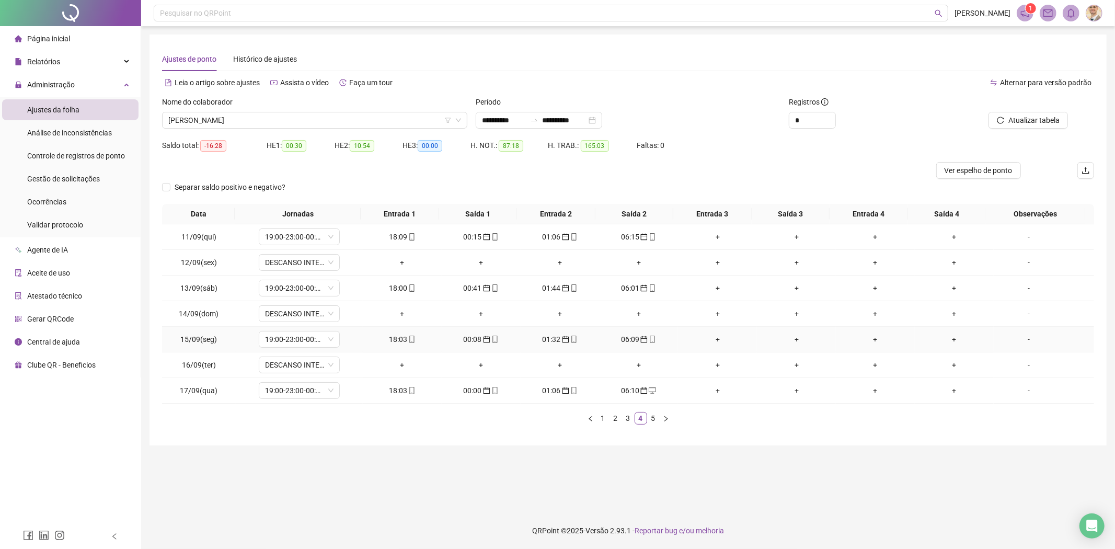
click at [650, 338] on icon "mobile" at bounding box center [652, 338] width 5 height 7
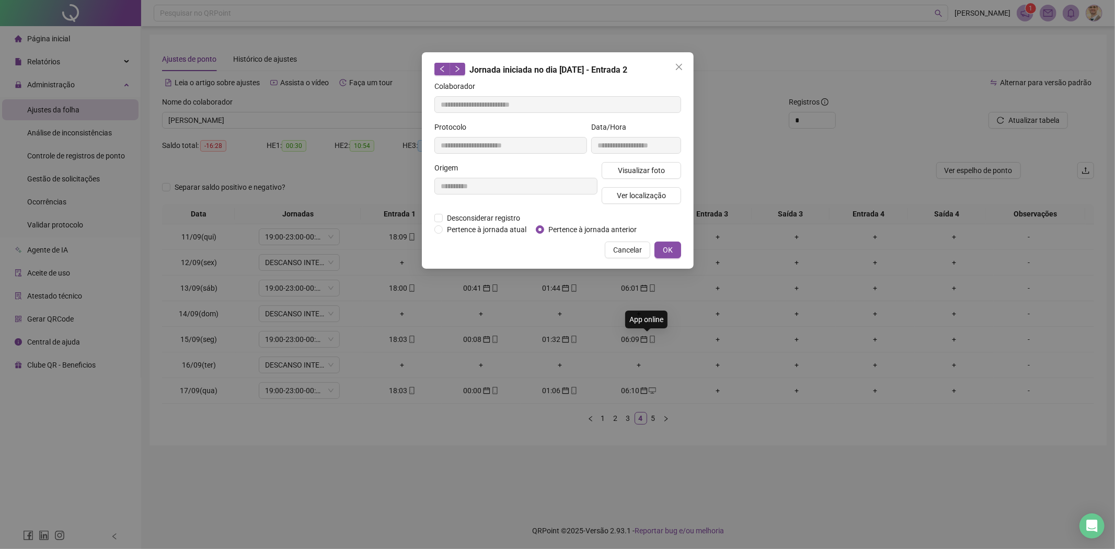
type input "**********"
click at [650, 167] on span "Visualizar foto" at bounding box center [640, 170] width 47 height 11
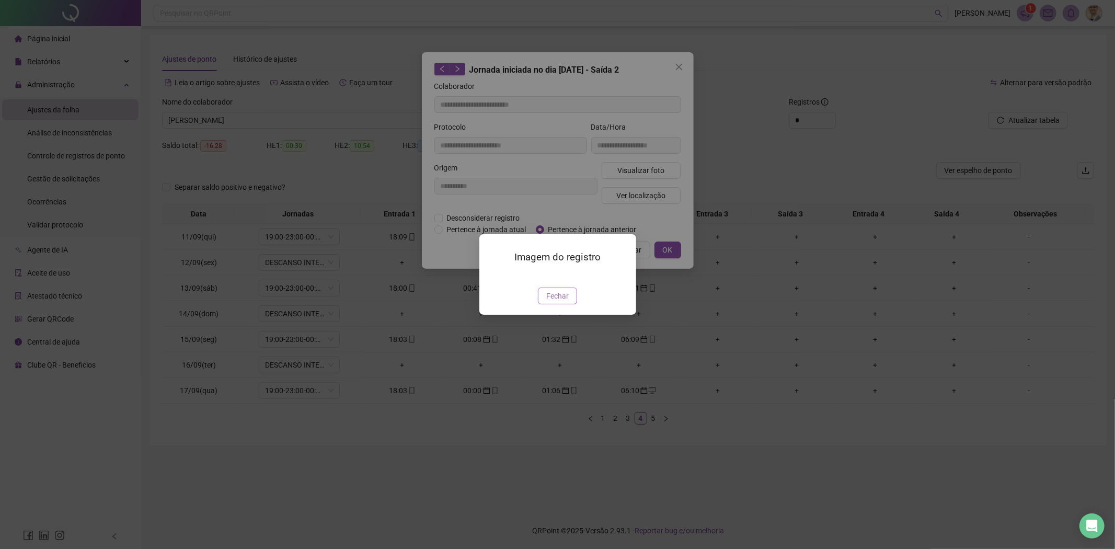
click at [555, 304] on button "Fechar" at bounding box center [557, 295] width 39 height 17
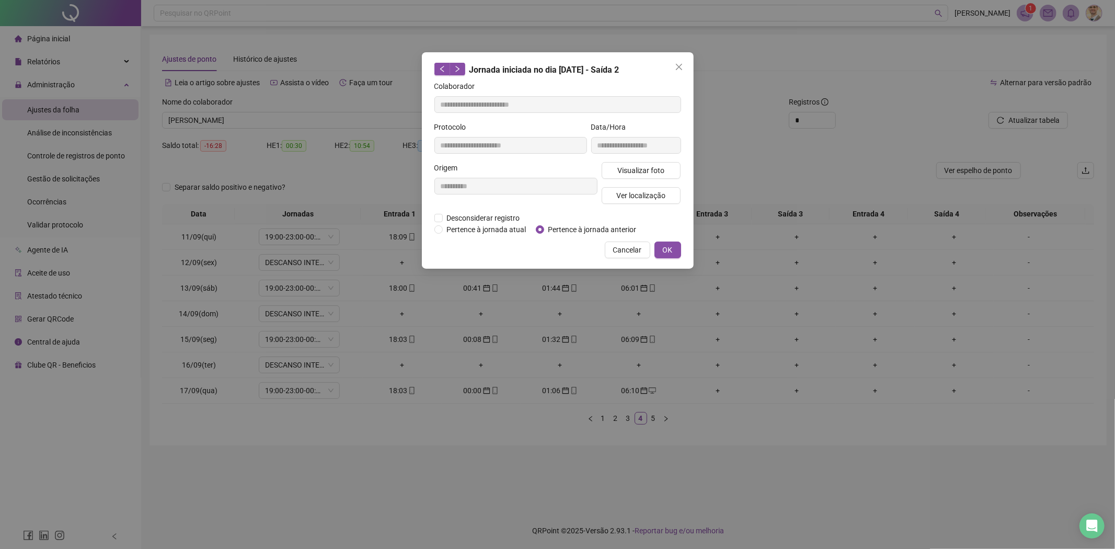
drag, startPoint x: 629, startPoint y: 246, endPoint x: 623, endPoint y: 264, distance: 18.8
click at [629, 247] on span "Cancelar" at bounding box center [627, 249] width 29 height 11
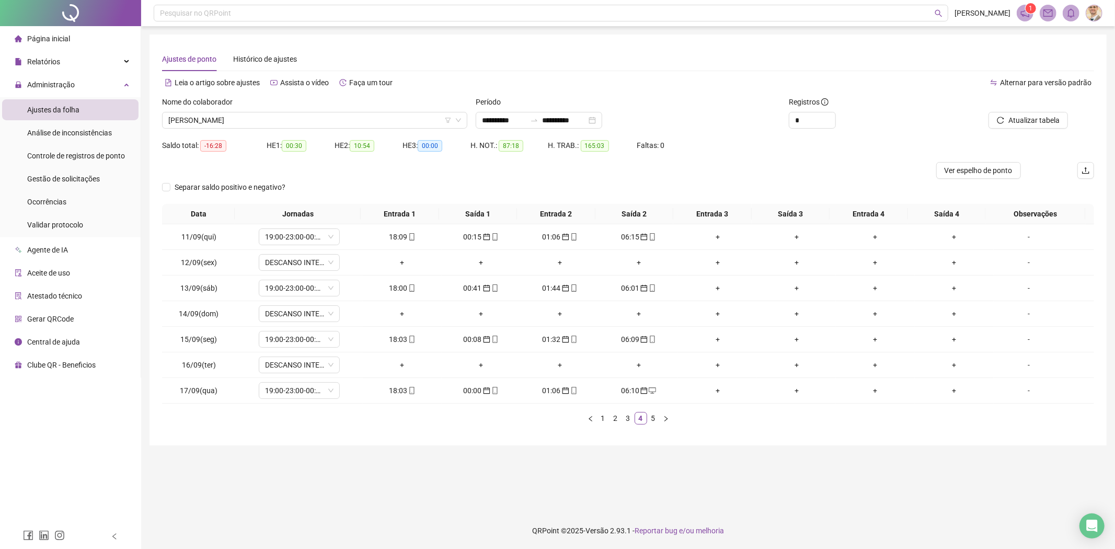
click at [663, 419] on icon "right" at bounding box center [666, 418] width 6 height 6
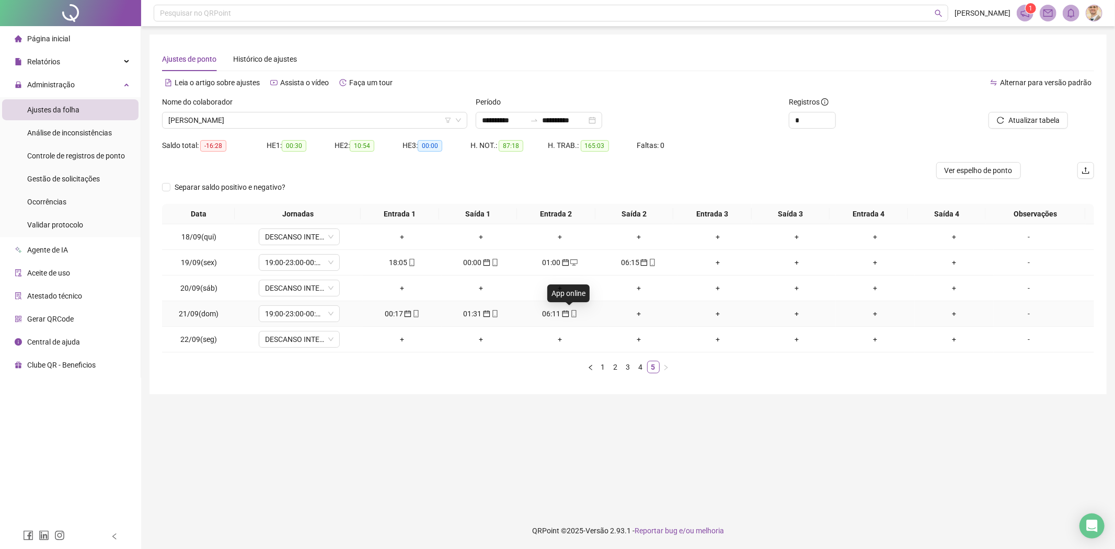
click at [571, 311] on icon "mobile" at bounding box center [573, 313] width 7 height 7
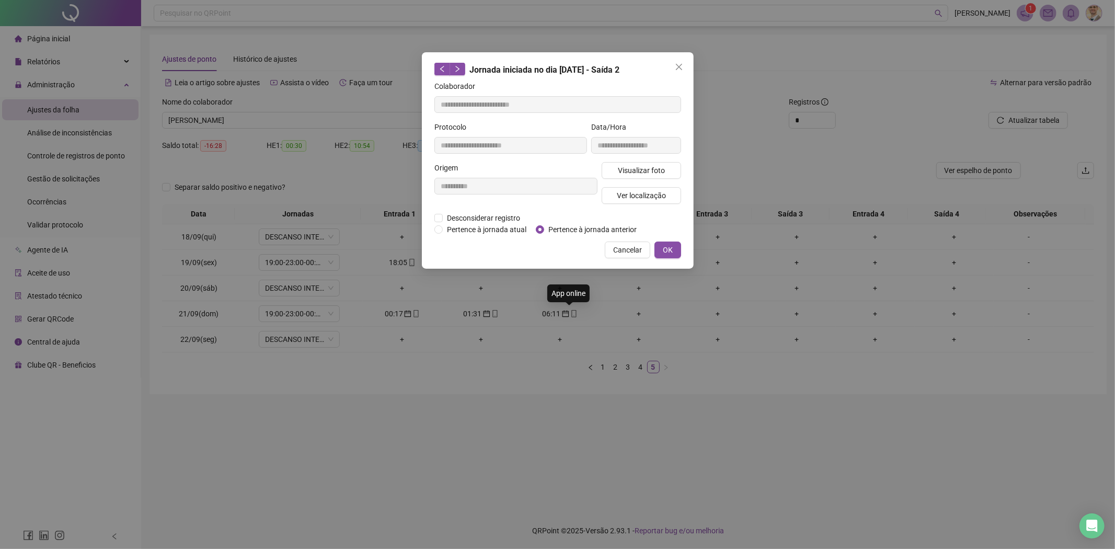
type input "**********"
click at [641, 168] on span "Visualizar foto" at bounding box center [640, 170] width 47 height 11
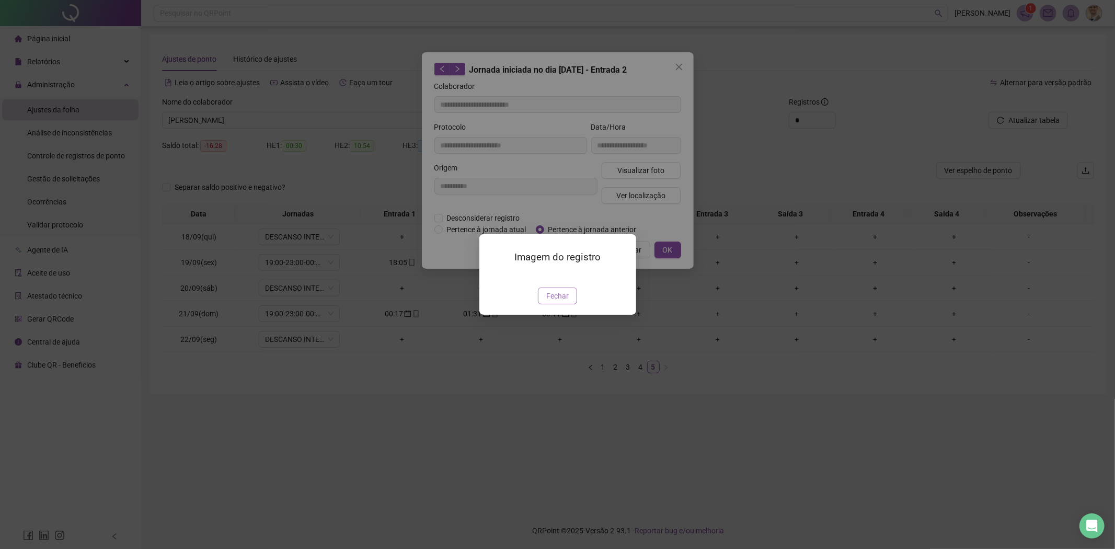
click at [552, 302] on button "Fechar" at bounding box center [557, 295] width 39 height 17
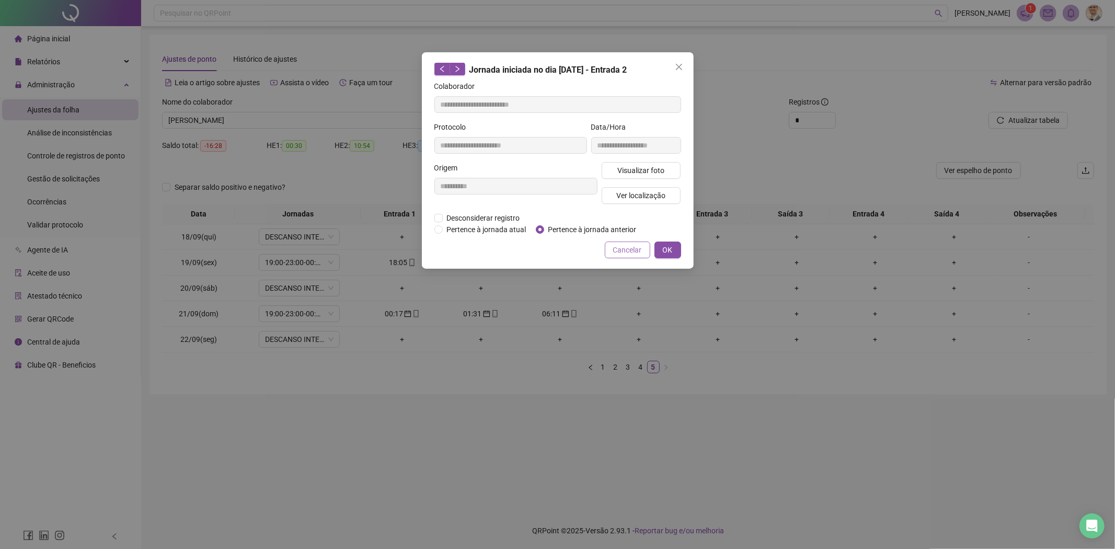
click at [630, 252] on span "Cancelar" at bounding box center [627, 249] width 29 height 11
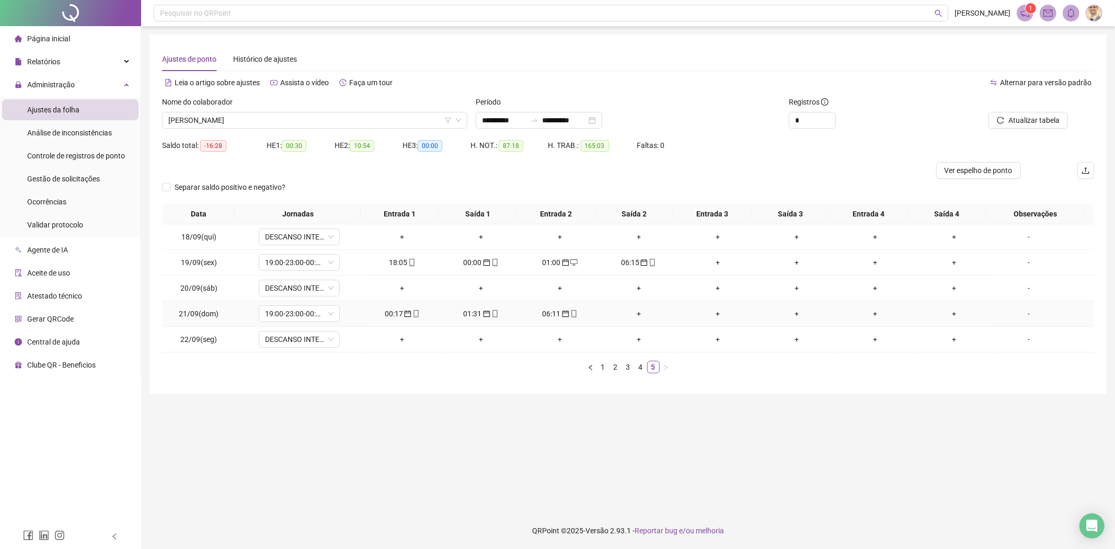
click at [494, 311] on icon "mobile" at bounding box center [494, 313] width 7 height 7
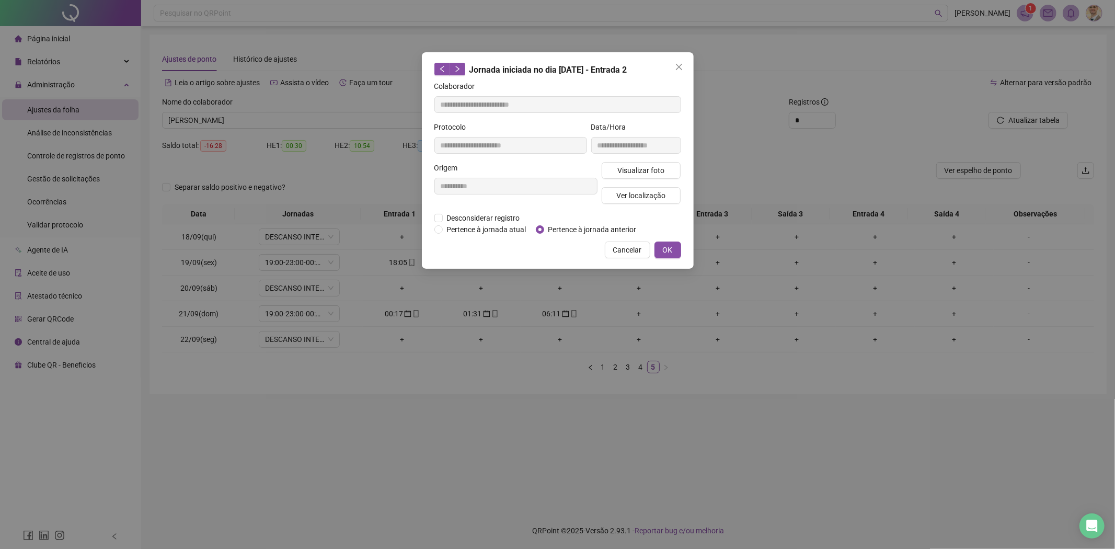
type input "**********"
click at [629, 171] on span "Visualizar foto" at bounding box center [640, 170] width 47 height 11
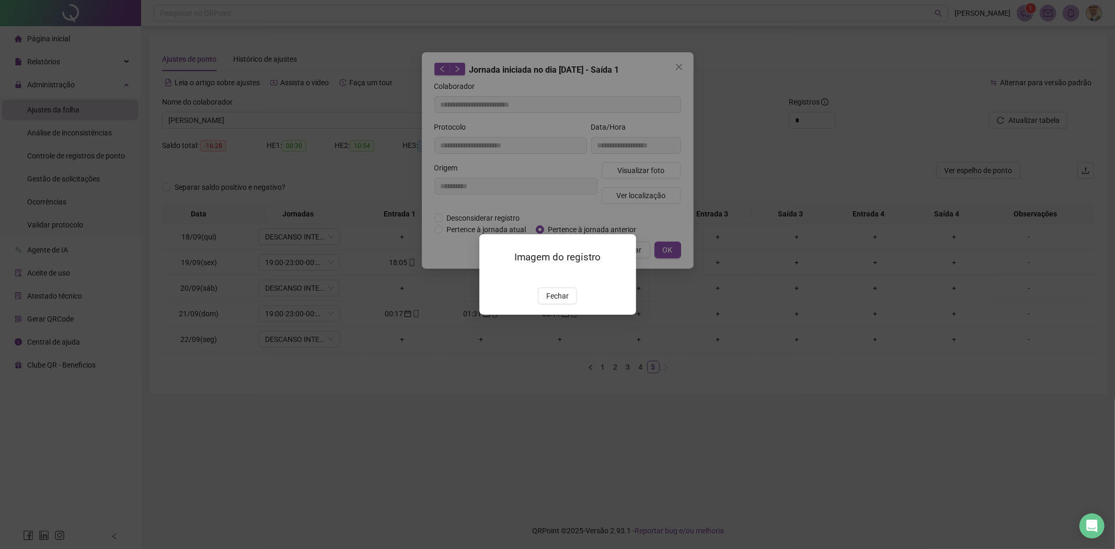
click at [492, 276] on img at bounding box center [492, 276] width 0 height 0
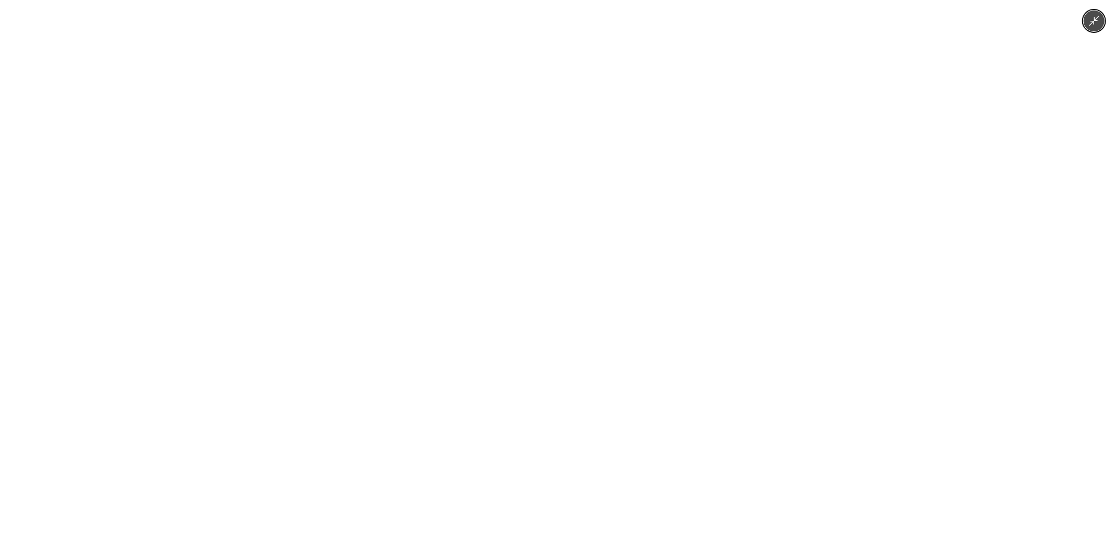
click at [871, 254] on div at bounding box center [557, 274] width 1115 height 549
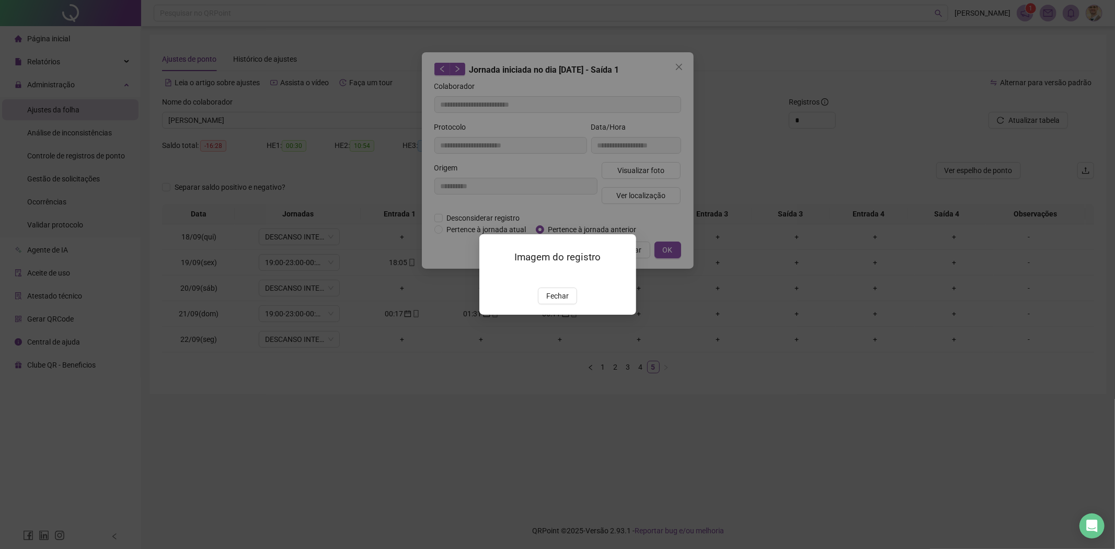
click at [973, 182] on div "Imagem do registro Fechar" at bounding box center [557, 274] width 1115 height 549
click at [561, 302] on span "Fechar" at bounding box center [557, 295] width 22 height 11
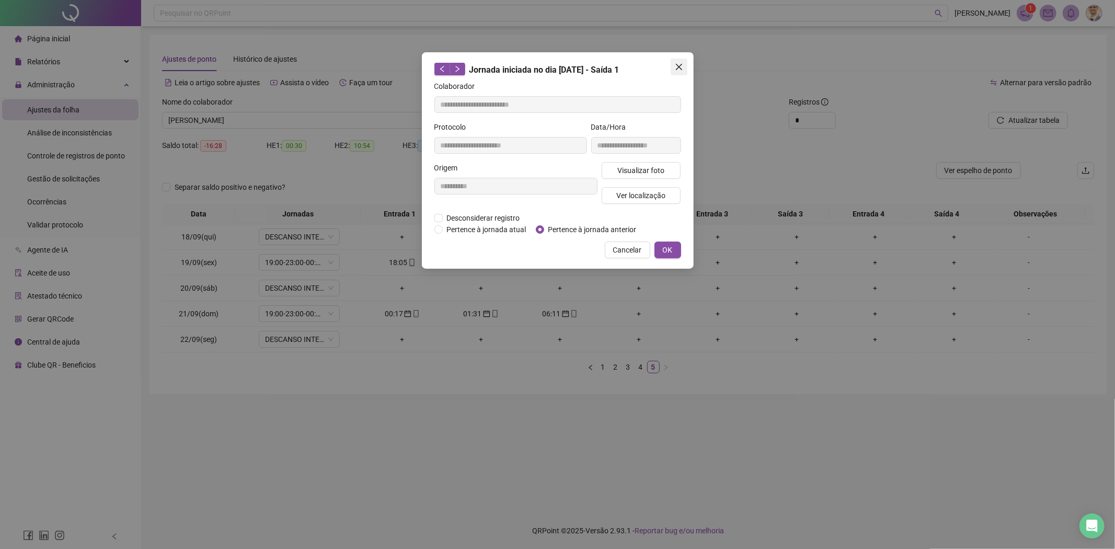
click at [678, 65] on icon "close" at bounding box center [679, 67] width 8 height 8
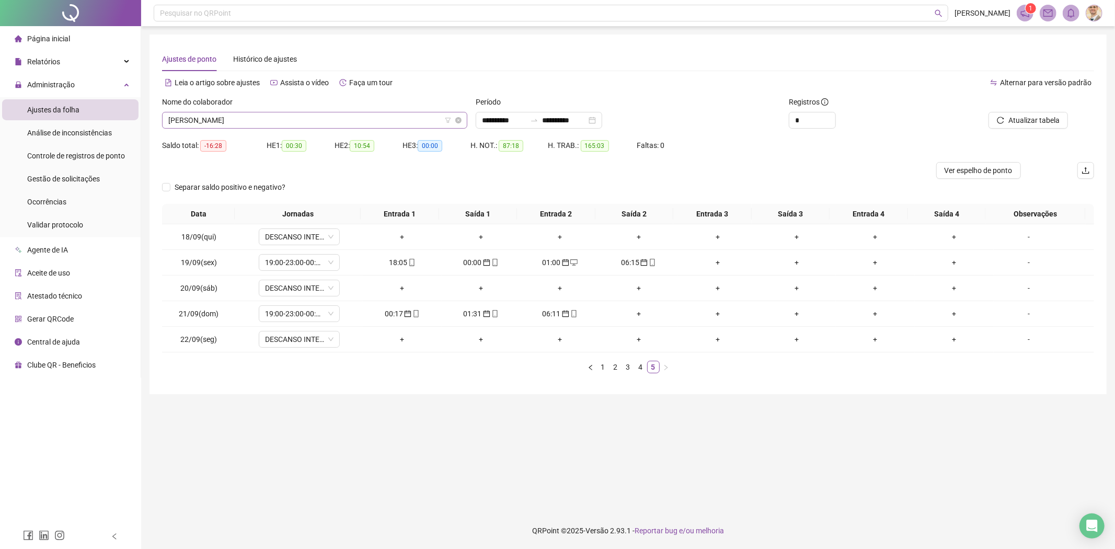
click at [325, 128] on span "[PERSON_NAME]" at bounding box center [314, 120] width 293 height 16
click at [413, 311] on icon "mobile" at bounding box center [415, 313] width 7 height 7
type input "**********"
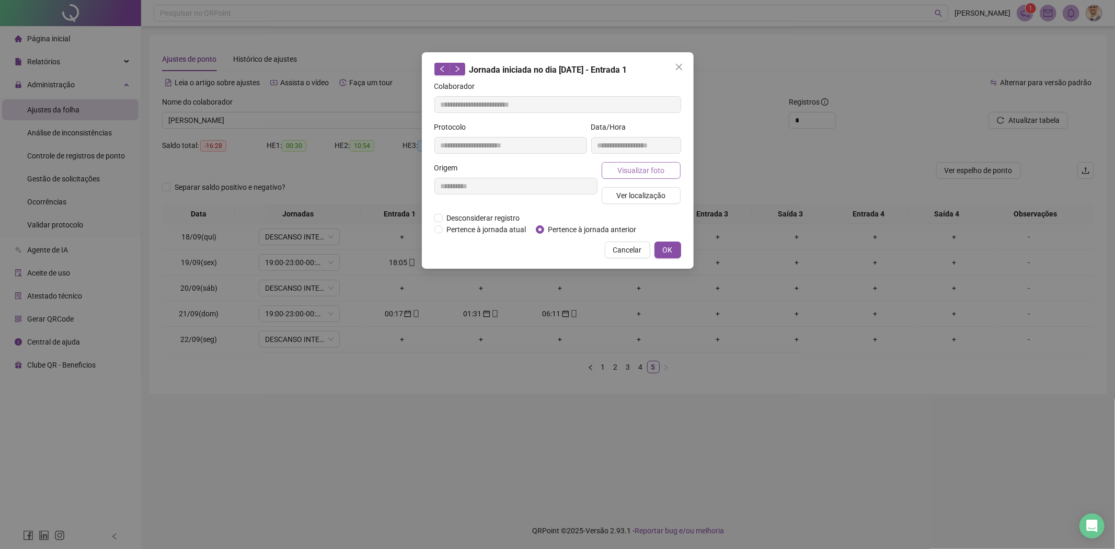
click at [657, 175] on span "Visualizar foto" at bounding box center [640, 170] width 47 height 11
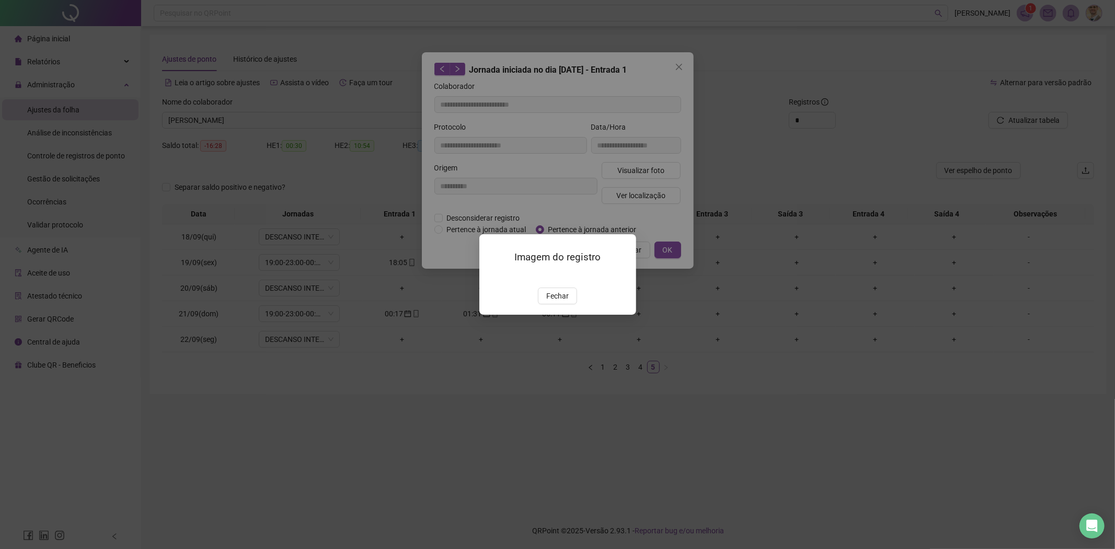
click at [669, 431] on div "Imagem do registro Fechar" at bounding box center [557, 274] width 1115 height 549
click at [555, 302] on span "Fechar" at bounding box center [557, 295] width 22 height 11
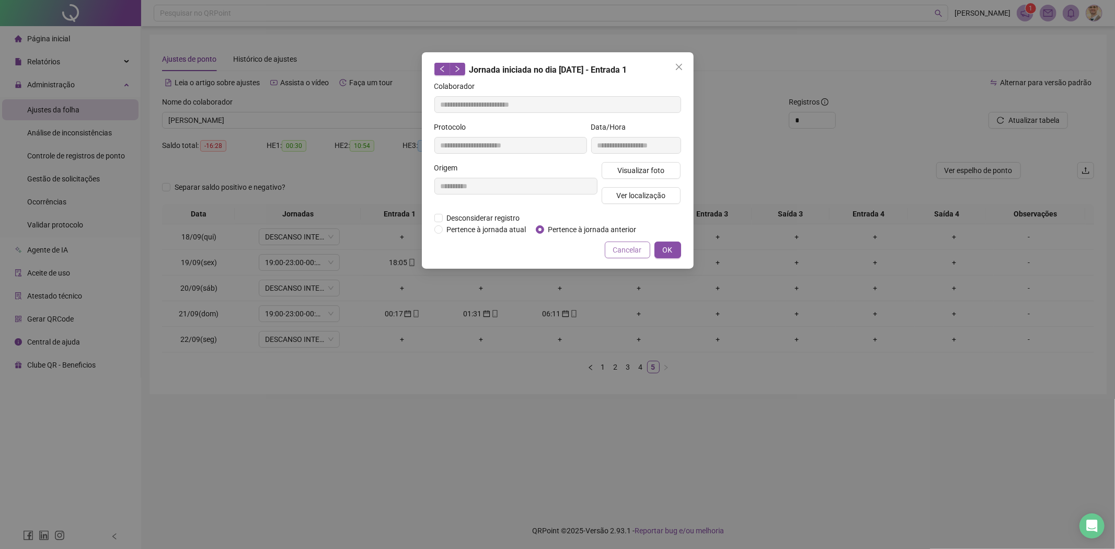
click at [621, 247] on span "Cancelar" at bounding box center [627, 249] width 29 height 11
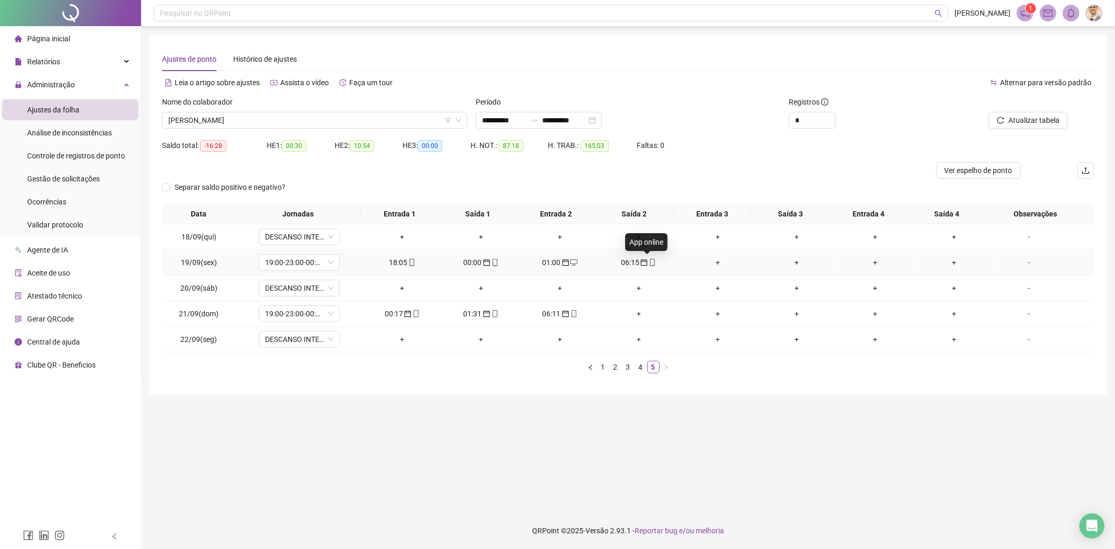
click at [650, 264] on icon "mobile" at bounding box center [652, 262] width 7 height 7
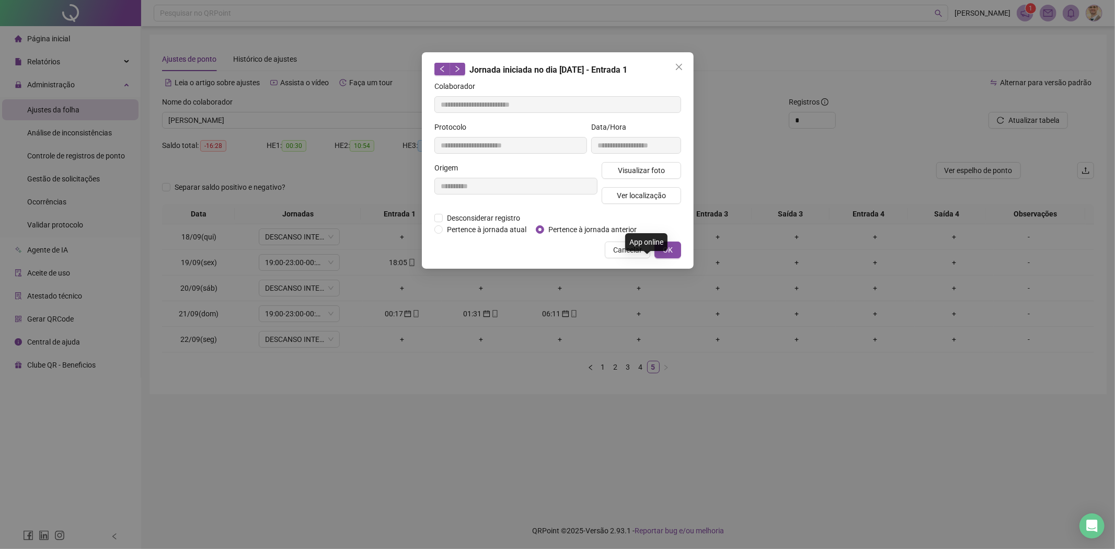
type input "**********"
click at [640, 163] on button "Visualizar foto" at bounding box center [640, 170] width 79 height 17
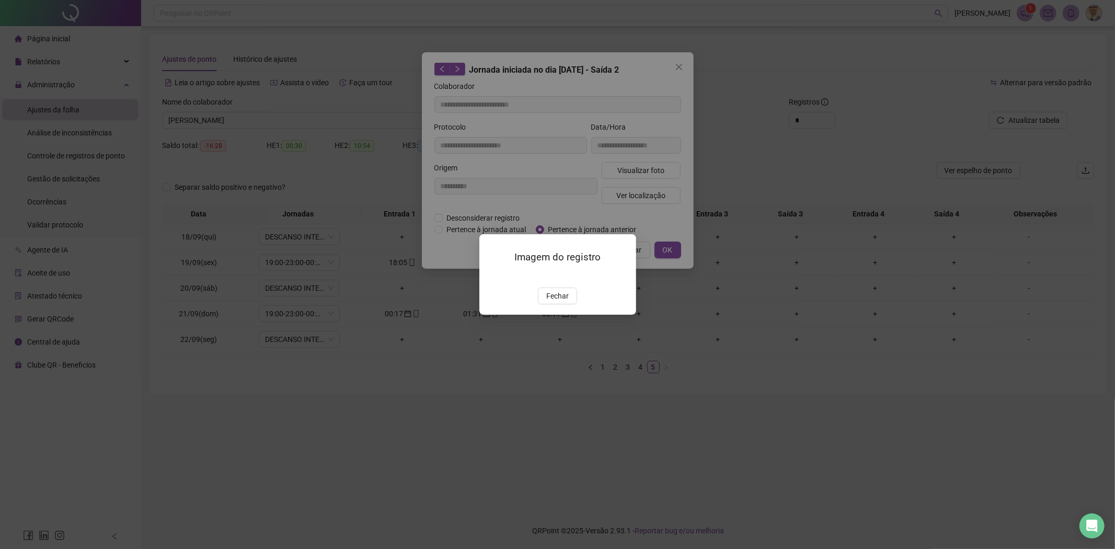
click at [492, 276] on img at bounding box center [492, 276] width 0 height 0
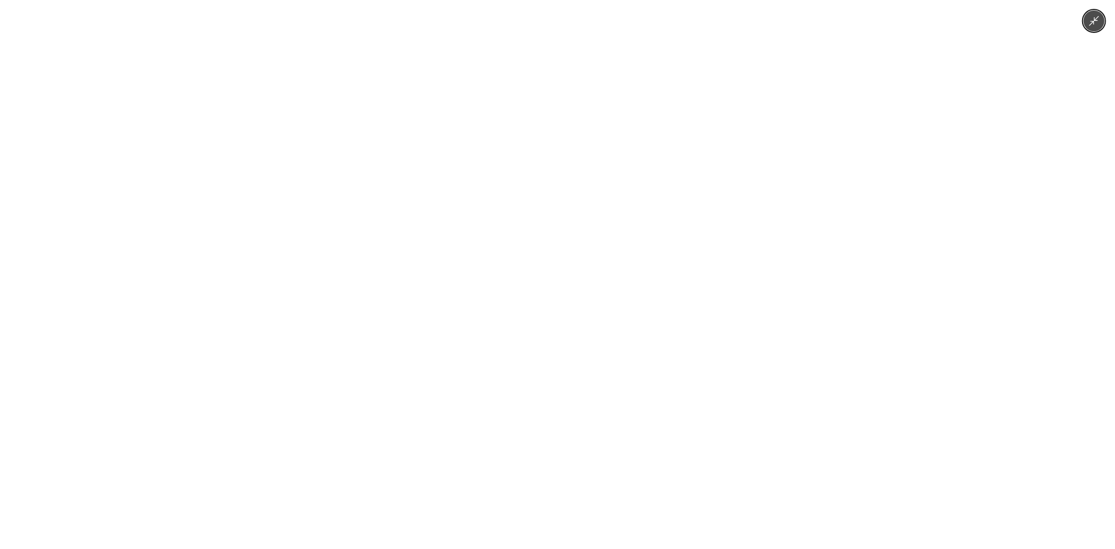
click at [910, 231] on div at bounding box center [557, 274] width 1115 height 549
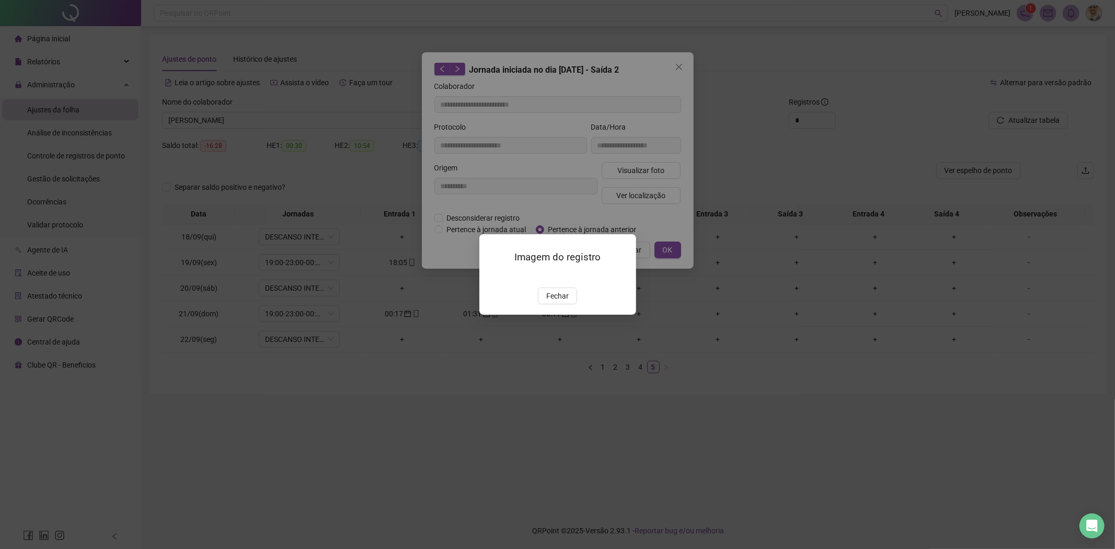
click at [801, 408] on div "Imagem do registro Fechar" at bounding box center [557, 274] width 1115 height 549
click at [559, 302] on span "Fechar" at bounding box center [557, 295] width 22 height 11
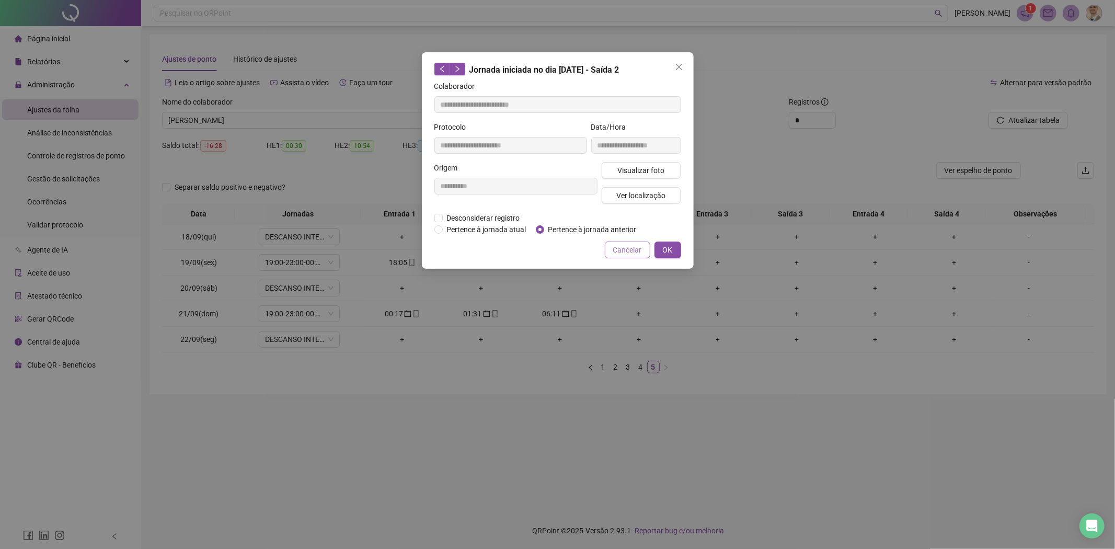
click at [635, 247] on span "Cancelar" at bounding box center [627, 249] width 29 height 11
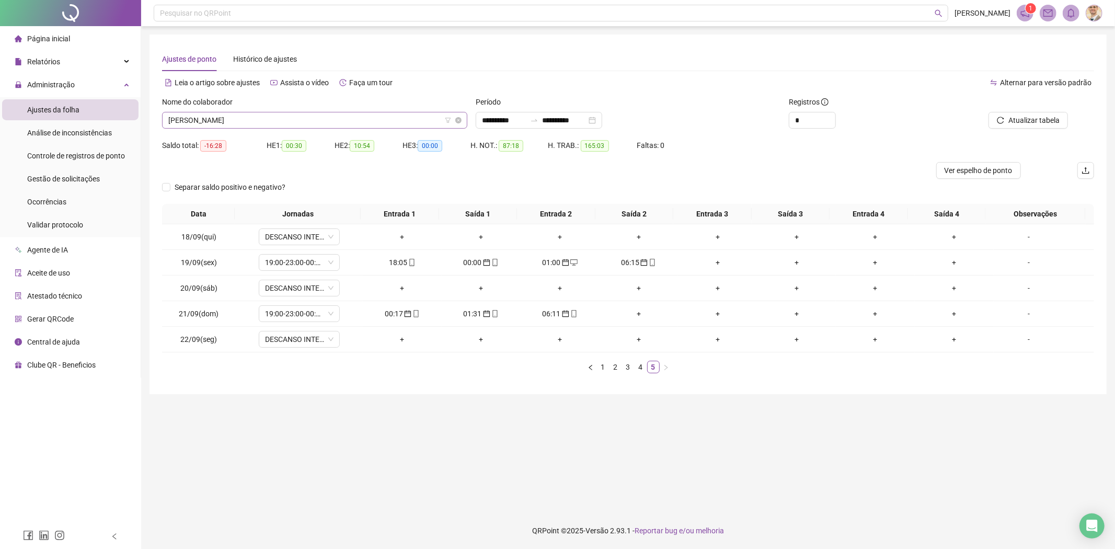
click at [300, 118] on span "[PERSON_NAME]" at bounding box center [314, 120] width 293 height 16
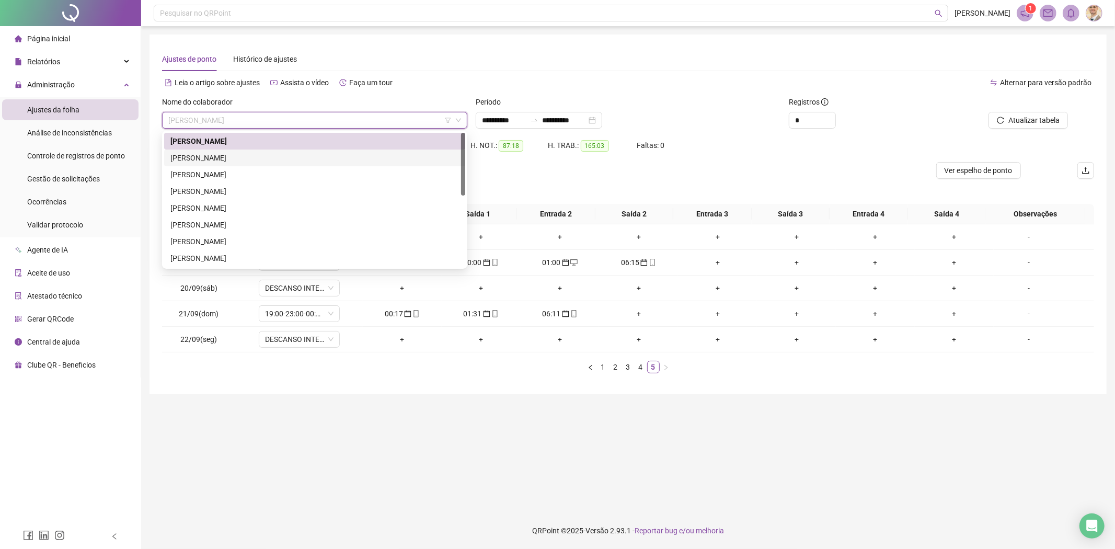
click at [228, 156] on div "[PERSON_NAME]" at bounding box center [314, 157] width 288 height 11
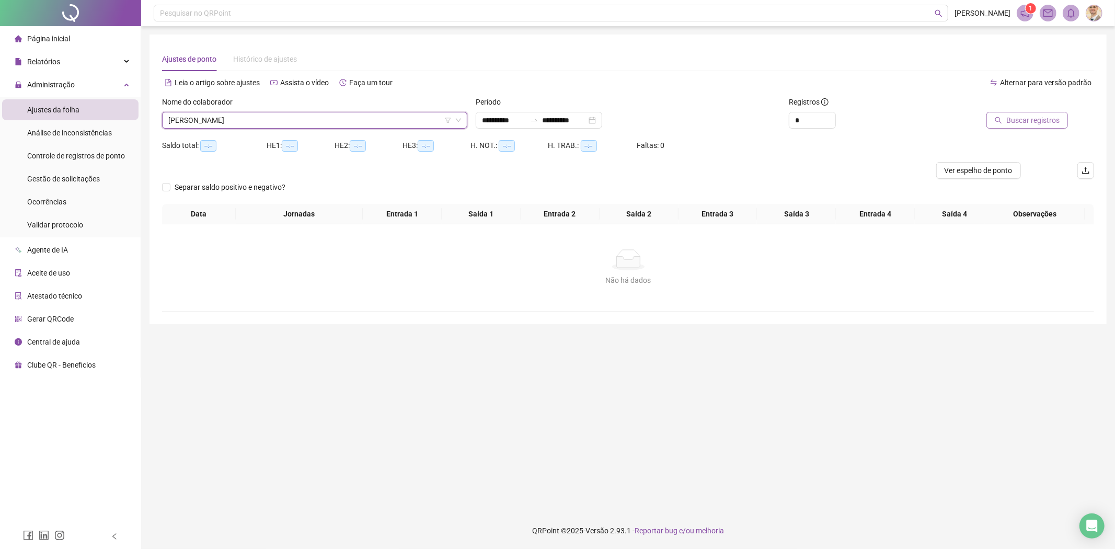
click at [1015, 121] on span "Buscar registros" at bounding box center [1032, 119] width 53 height 11
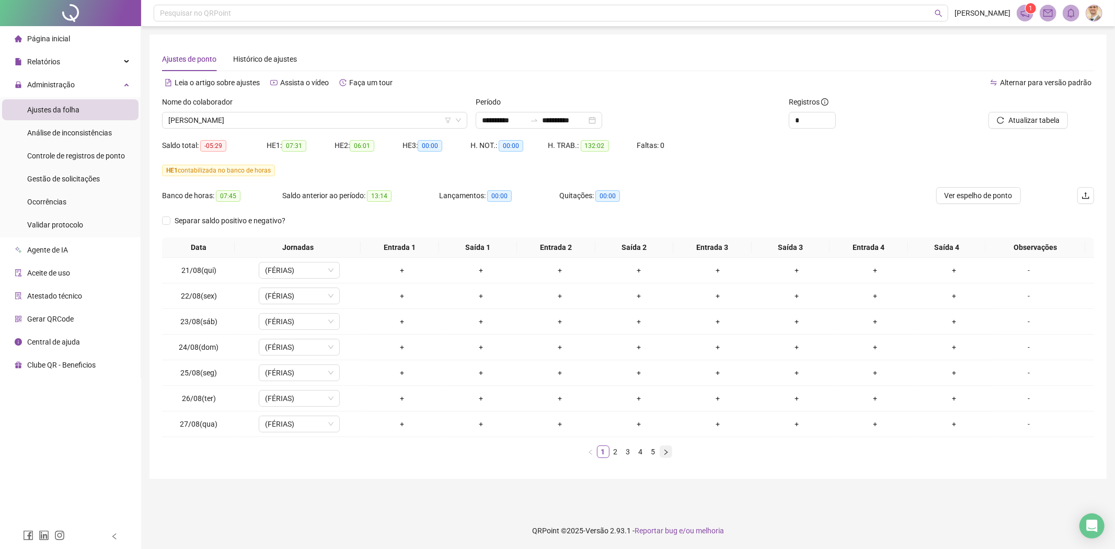
click at [666, 451] on icon "right" at bounding box center [666, 452] width 6 height 6
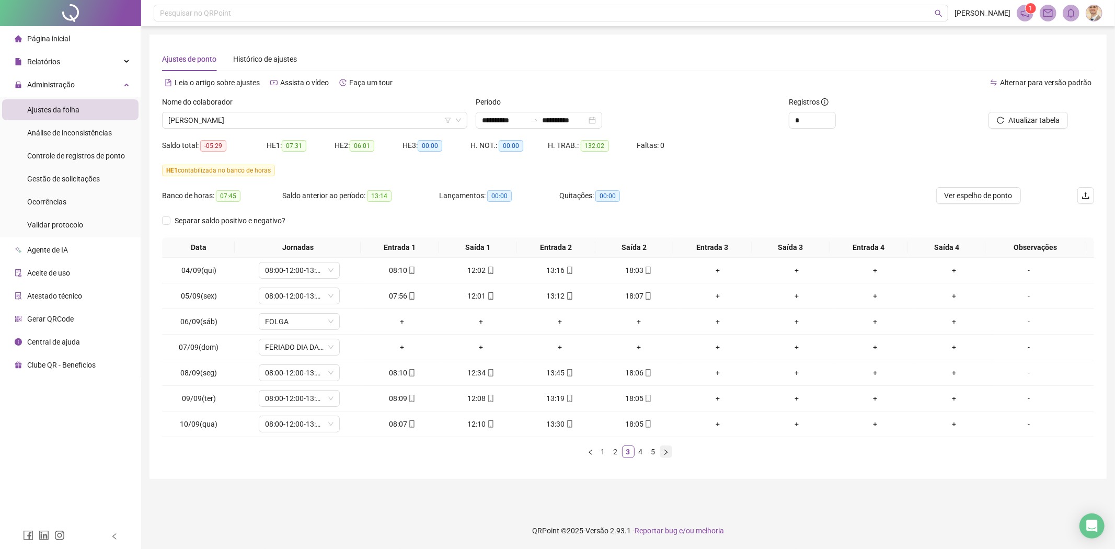
click at [666, 451] on icon "right" at bounding box center [666, 452] width 6 height 6
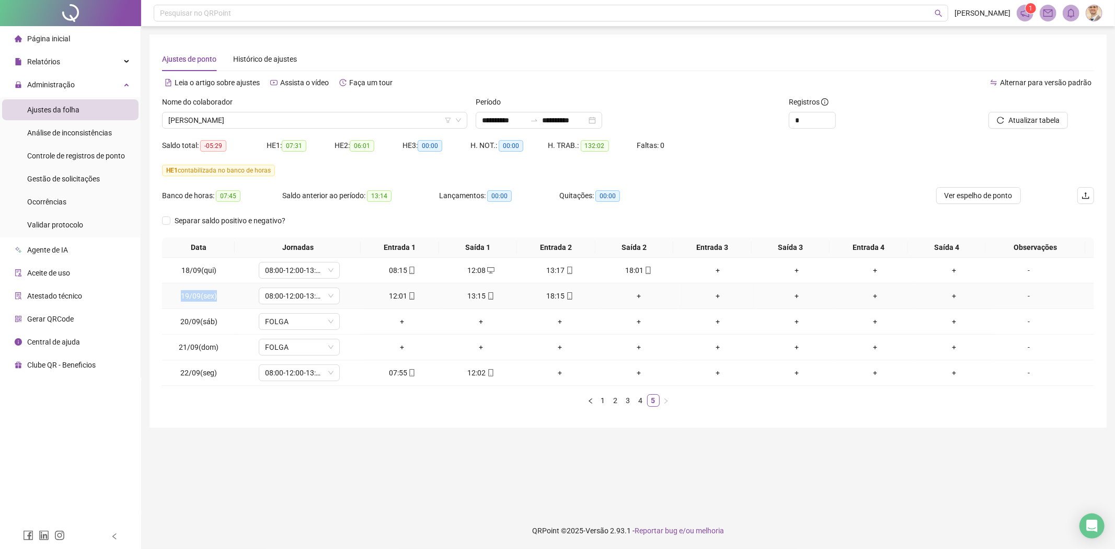
drag, startPoint x: 225, startPoint y: 296, endPoint x: 171, endPoint y: 299, distance: 53.9
click at [171, 299] on td "19/09(sex)" at bounding box center [199, 296] width 74 height 26
copy span "19/09(sex)"
click at [360, 121] on span "[PERSON_NAME]" at bounding box center [314, 120] width 293 height 16
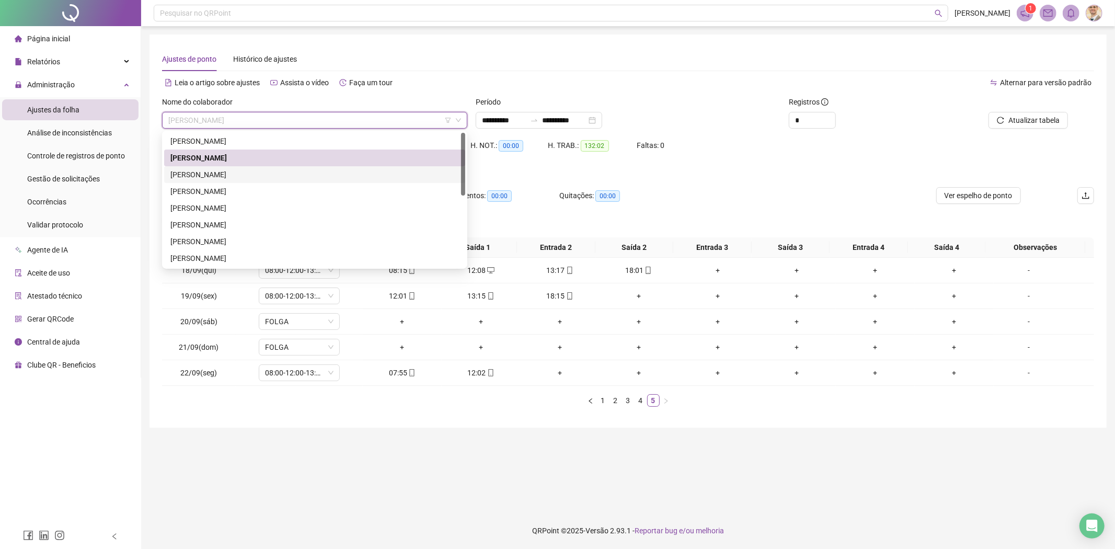
click at [265, 175] on div "[PERSON_NAME]" at bounding box center [314, 174] width 288 height 11
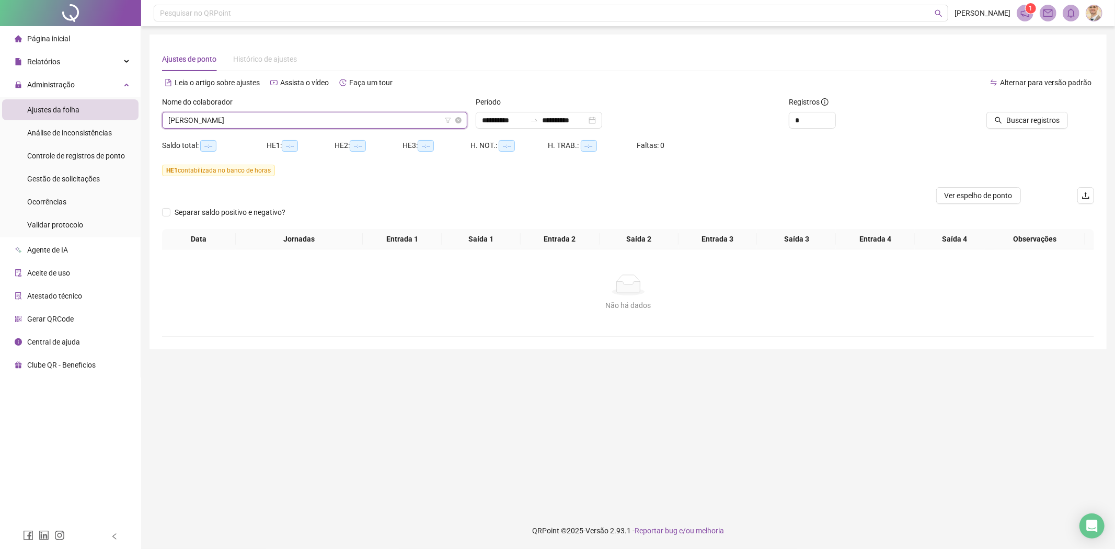
click at [378, 116] on span "[PERSON_NAME]" at bounding box center [314, 120] width 293 height 16
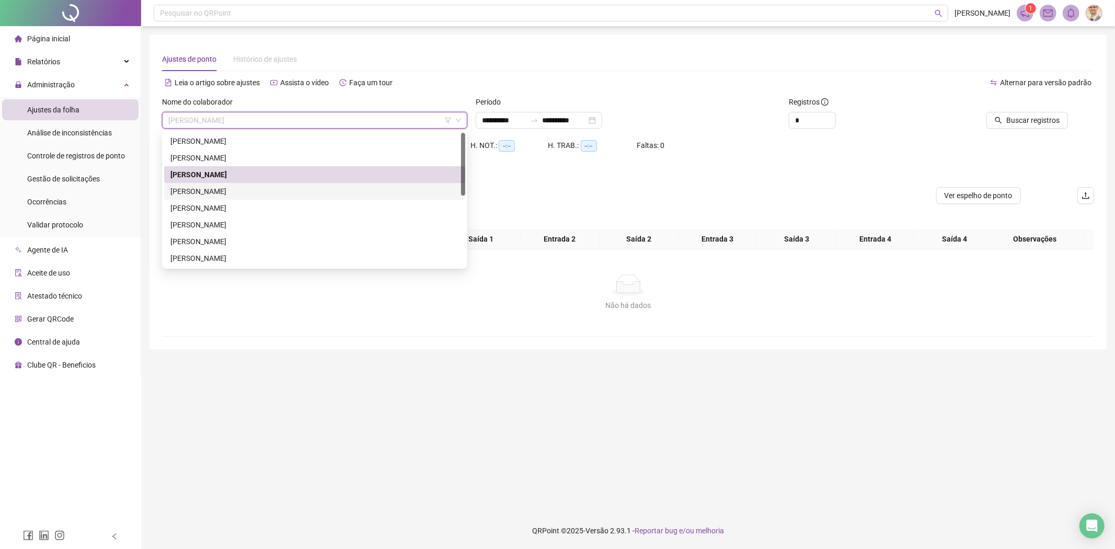
click at [280, 193] on div "[PERSON_NAME]" at bounding box center [314, 191] width 288 height 11
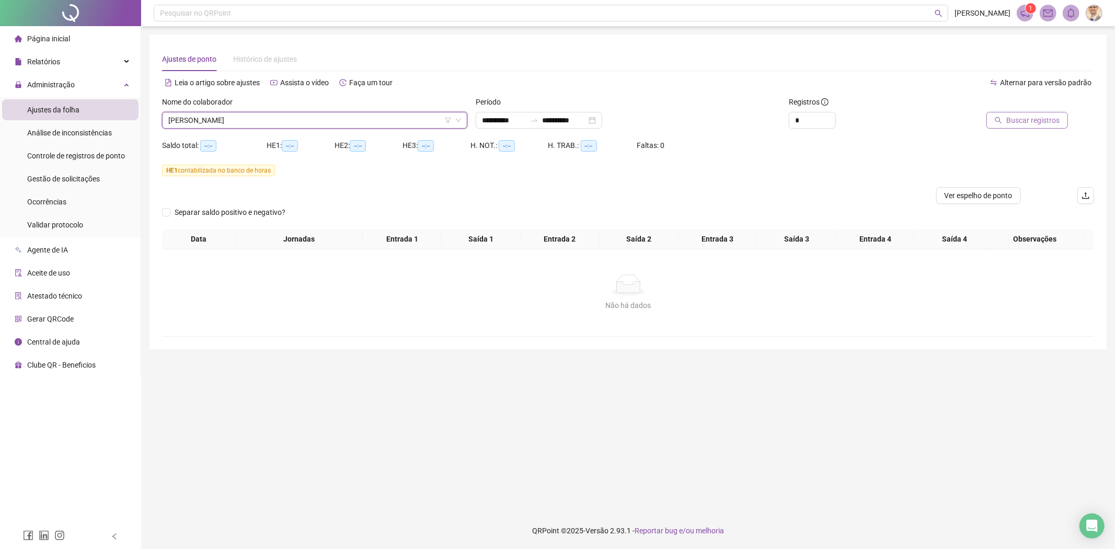
click at [1009, 118] on span "Buscar registros" at bounding box center [1032, 119] width 53 height 11
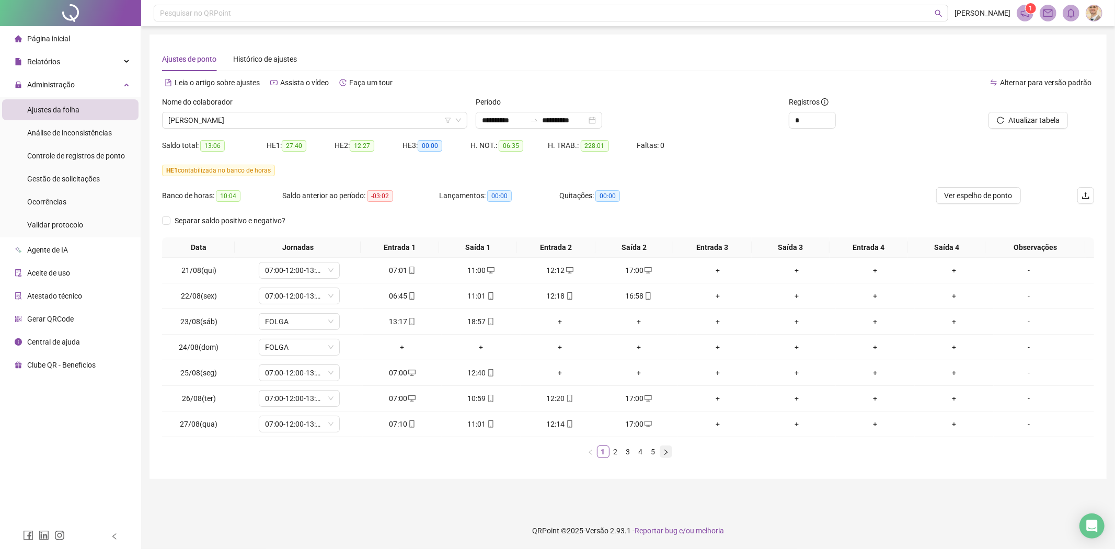
click at [667, 451] on icon "right" at bounding box center [666, 452] width 6 height 6
click at [669, 448] on button "button" at bounding box center [665, 451] width 13 height 13
click at [669, 452] on button "button" at bounding box center [665, 451] width 13 height 13
click at [664, 452] on icon "right" at bounding box center [666, 452] width 6 height 6
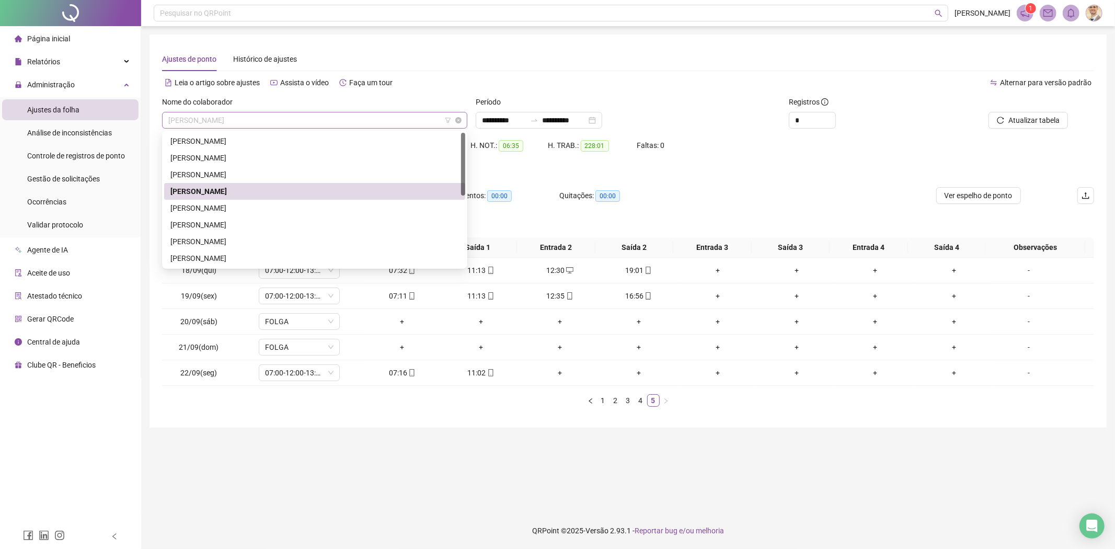
click at [291, 116] on span "[PERSON_NAME]" at bounding box center [314, 120] width 293 height 16
click at [198, 204] on div "[PERSON_NAME]" at bounding box center [314, 207] width 288 height 11
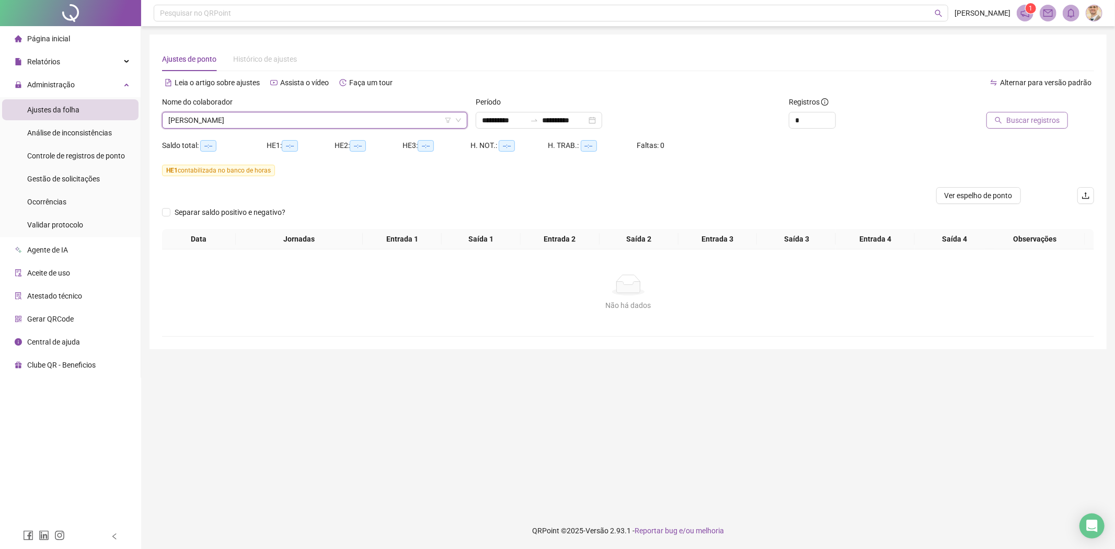
click at [1015, 113] on button "Buscar registros" at bounding box center [1027, 120] width 82 height 17
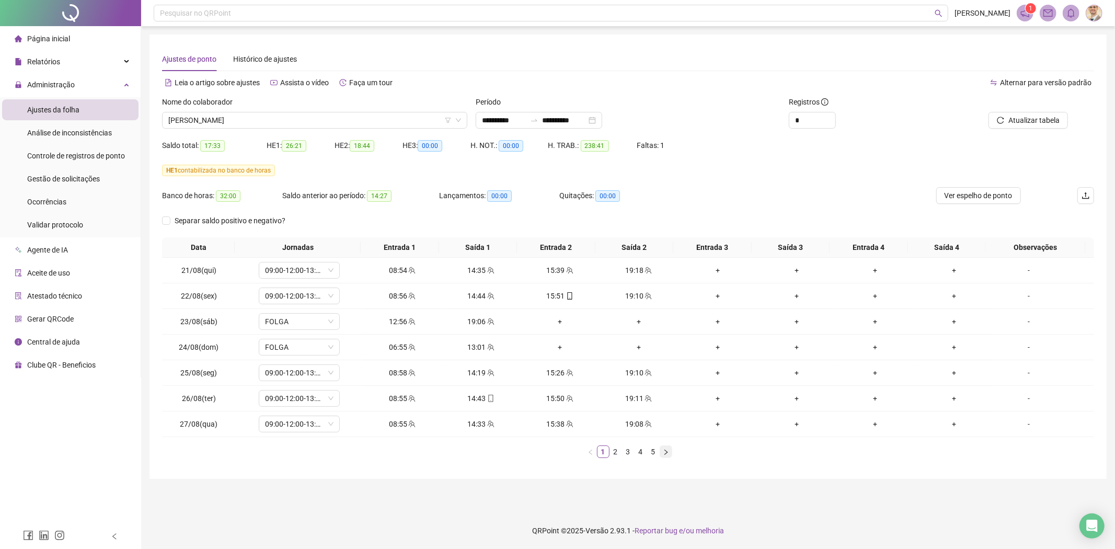
click at [668, 451] on icon "right" at bounding box center [666, 452] width 6 height 6
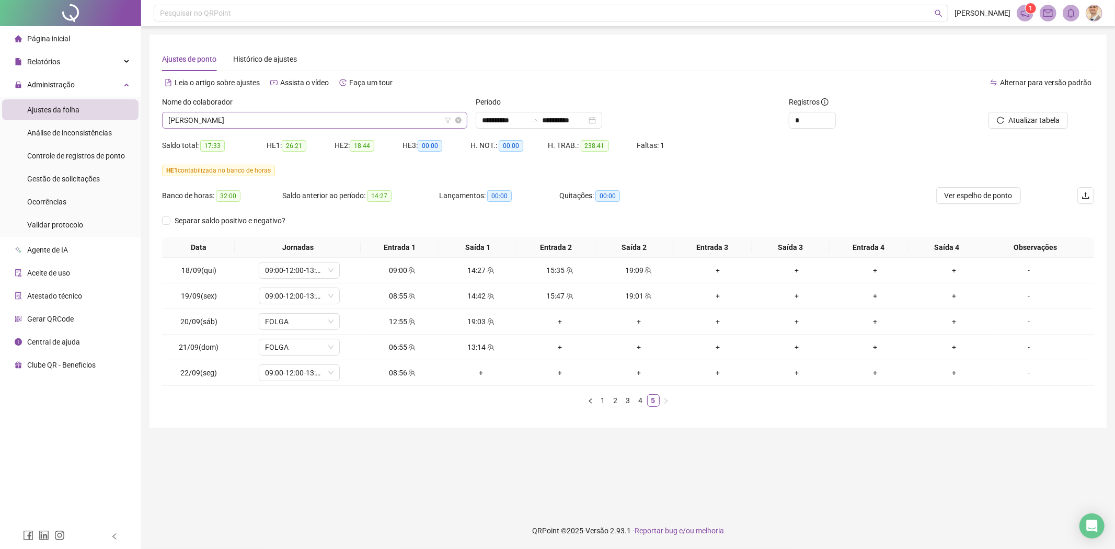
click at [339, 116] on span "[PERSON_NAME]" at bounding box center [314, 120] width 293 height 16
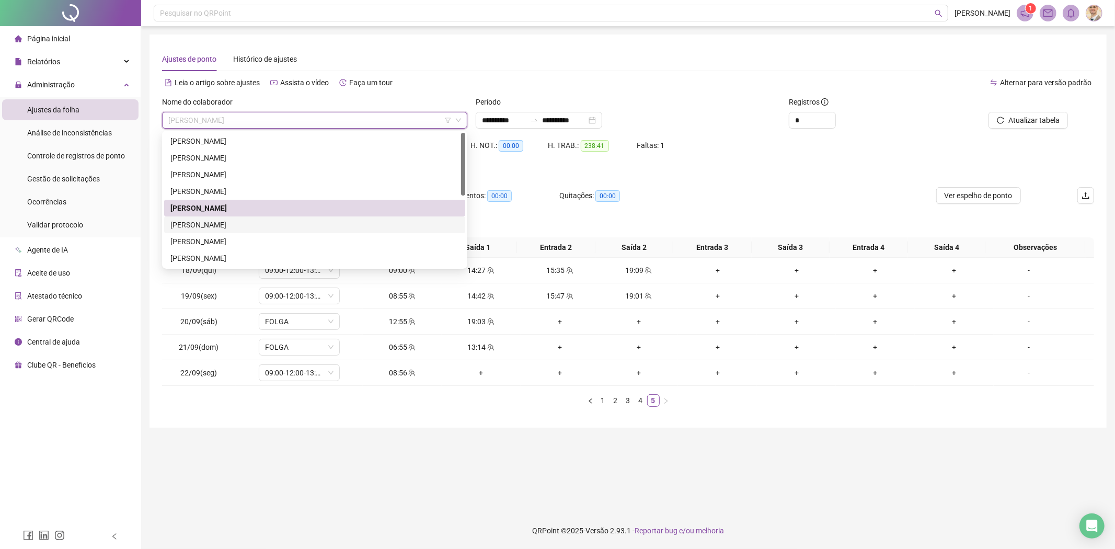
click at [225, 227] on div "[PERSON_NAME]" at bounding box center [314, 224] width 288 height 11
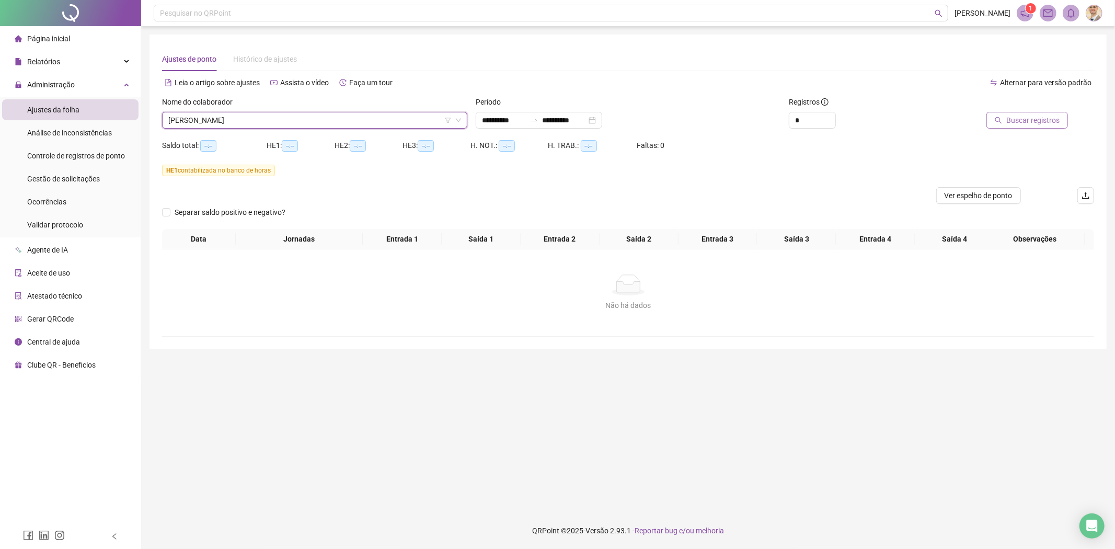
click at [1002, 124] on button "Buscar registros" at bounding box center [1027, 120] width 82 height 17
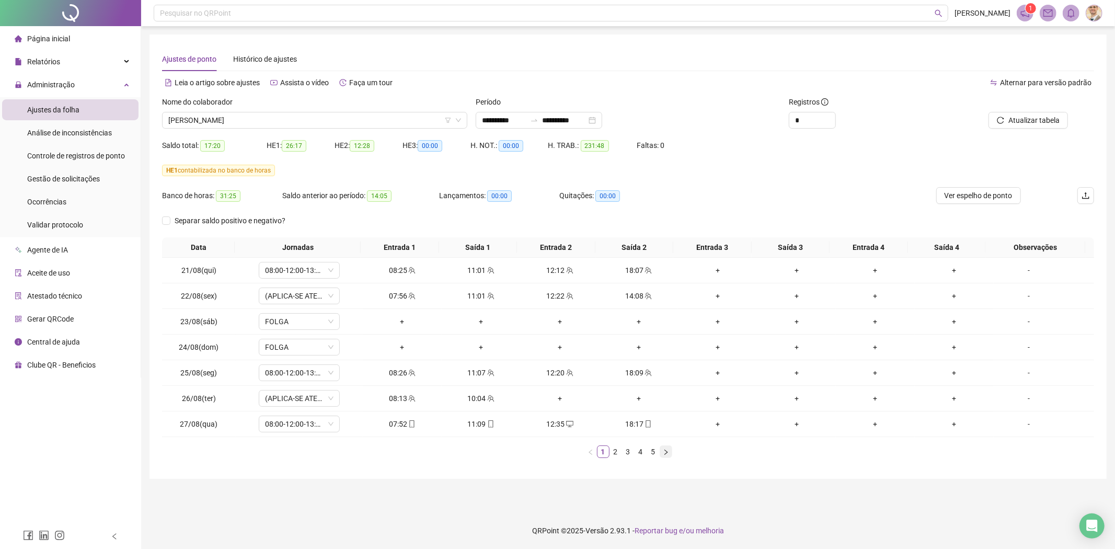
click at [668, 455] on icon "right" at bounding box center [666, 452] width 6 height 6
click at [667, 448] on button "button" at bounding box center [665, 451] width 13 height 13
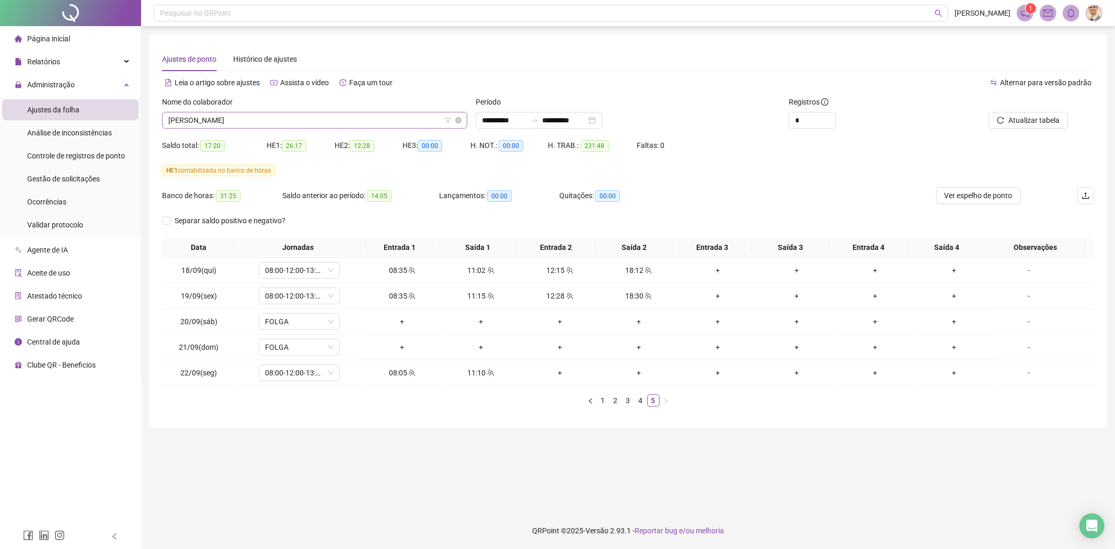
click at [323, 117] on span "[PERSON_NAME]" at bounding box center [314, 120] width 293 height 16
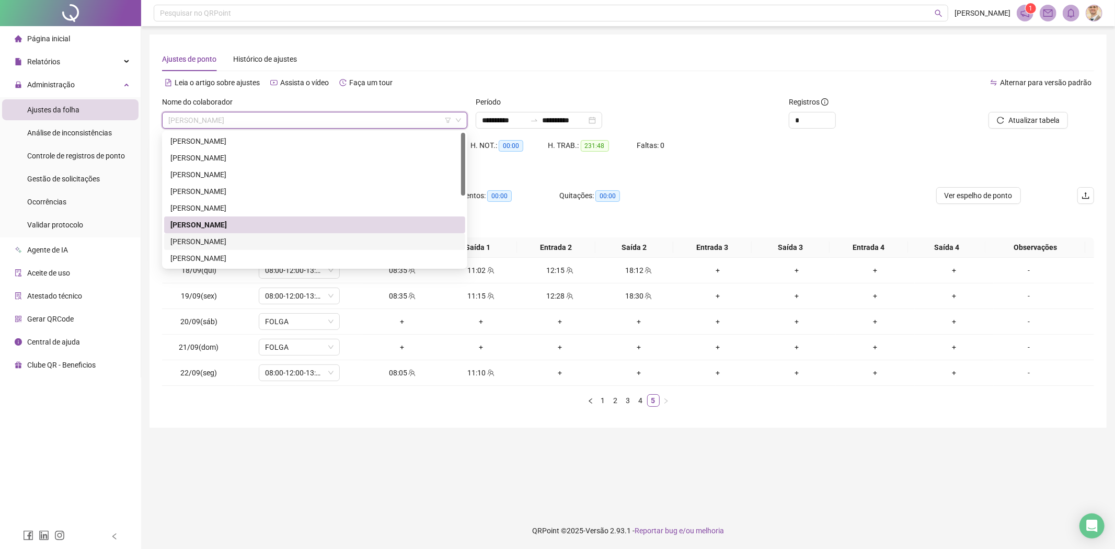
click at [229, 239] on div "[PERSON_NAME]" at bounding box center [314, 241] width 288 height 11
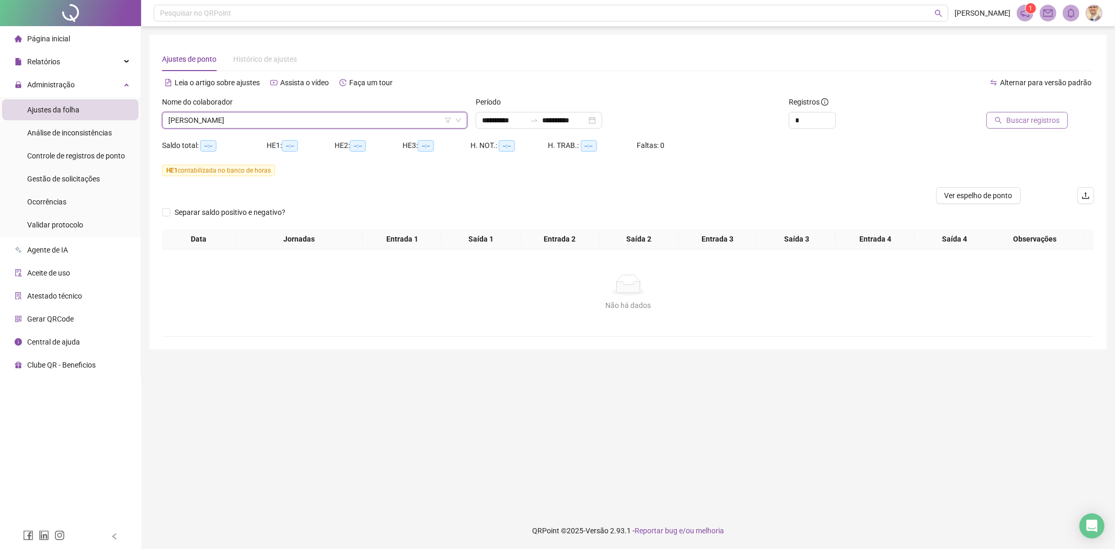
click at [1020, 118] on span "Buscar registros" at bounding box center [1032, 119] width 53 height 11
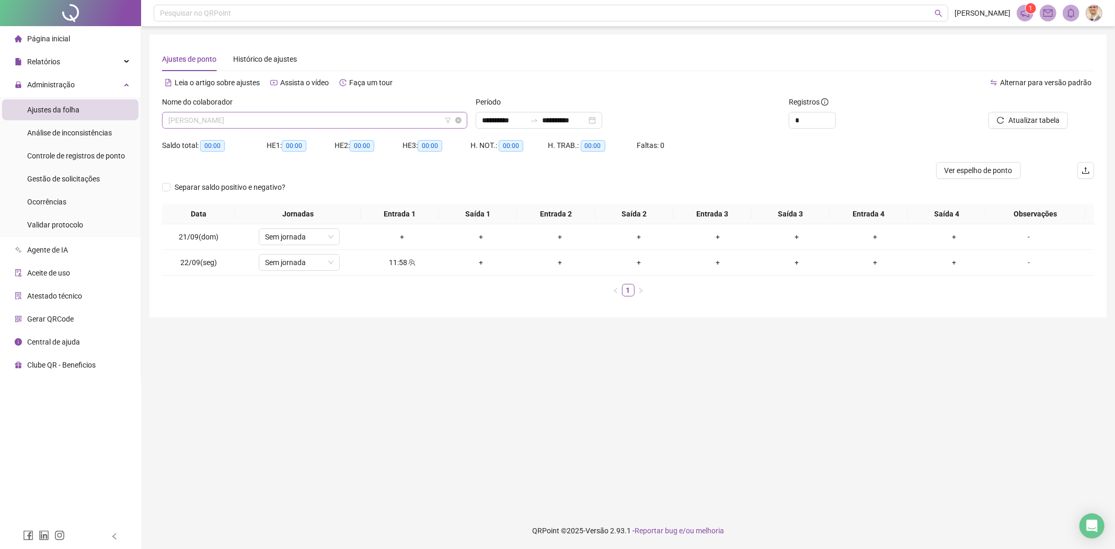
click at [285, 124] on span "[PERSON_NAME]" at bounding box center [314, 120] width 293 height 16
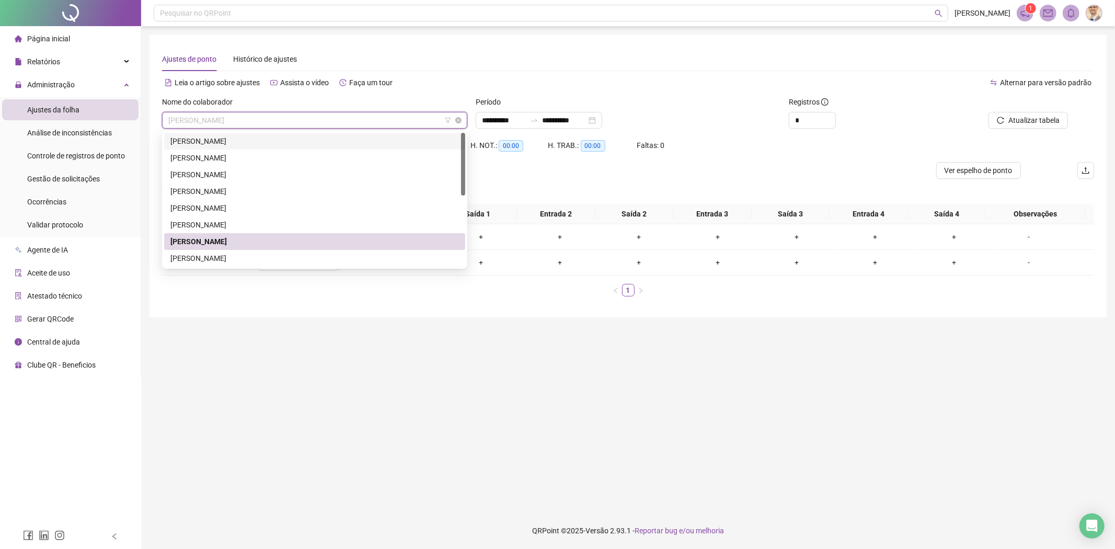
click at [342, 119] on span "[PERSON_NAME]" at bounding box center [314, 120] width 293 height 16
click at [341, 119] on span "[PERSON_NAME]" at bounding box center [314, 120] width 293 height 16
click at [232, 257] on div "[PERSON_NAME]" at bounding box center [314, 257] width 288 height 11
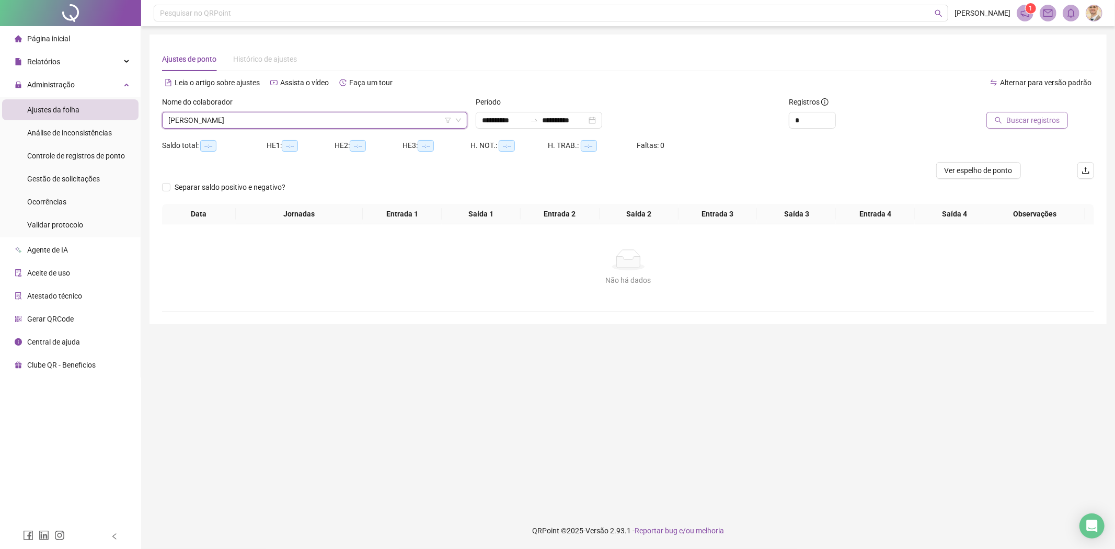
click at [1012, 119] on span "Buscar registros" at bounding box center [1032, 119] width 53 height 11
click at [279, 113] on span "[PERSON_NAME]" at bounding box center [314, 120] width 293 height 16
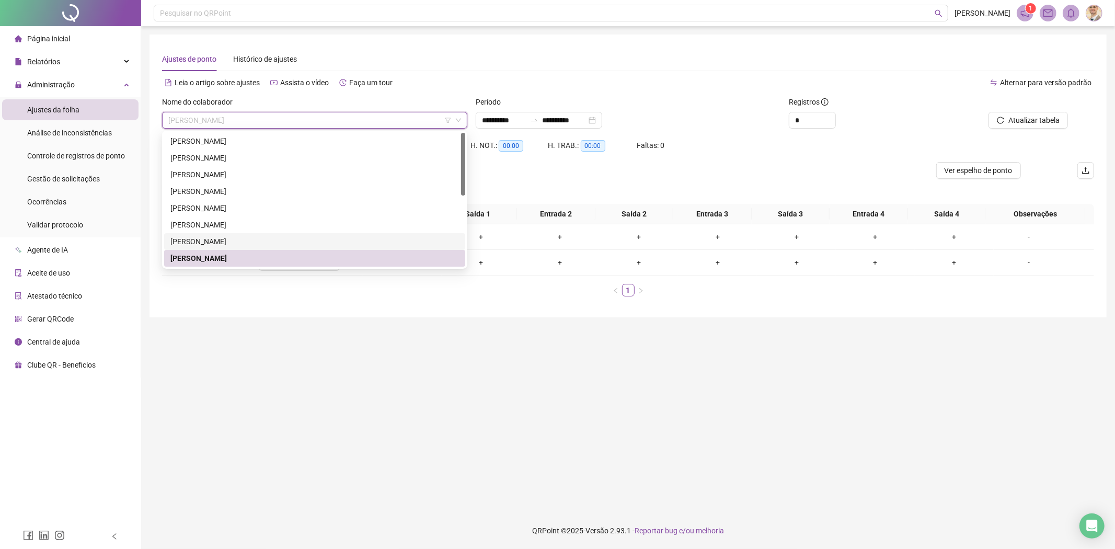
scroll to position [116, 0]
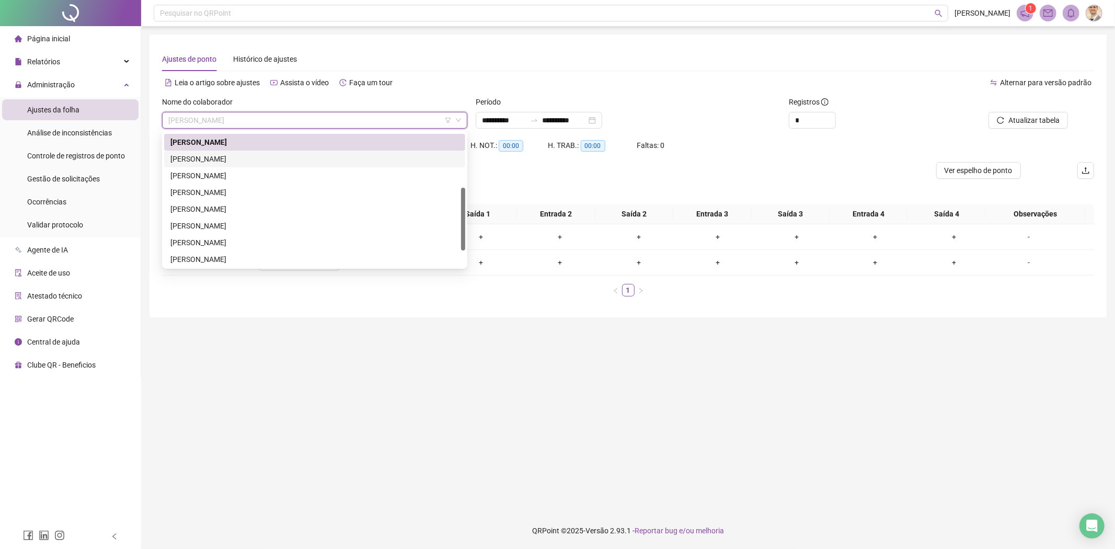
click at [242, 158] on div "[PERSON_NAME]" at bounding box center [314, 158] width 288 height 11
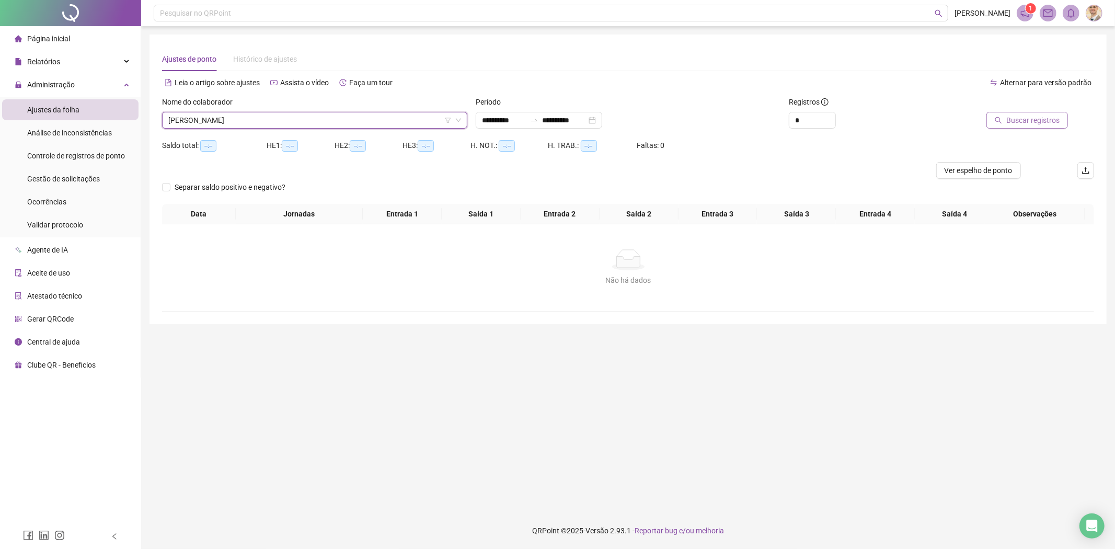
click at [997, 119] on icon "search" at bounding box center [998, 120] width 7 height 7
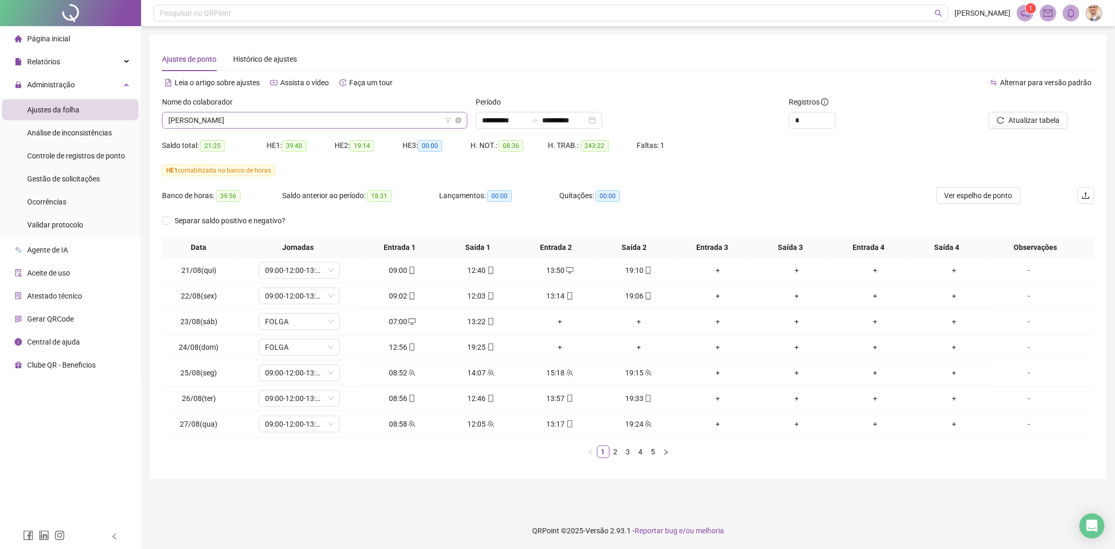
click at [317, 114] on span "[PERSON_NAME]" at bounding box center [314, 120] width 293 height 16
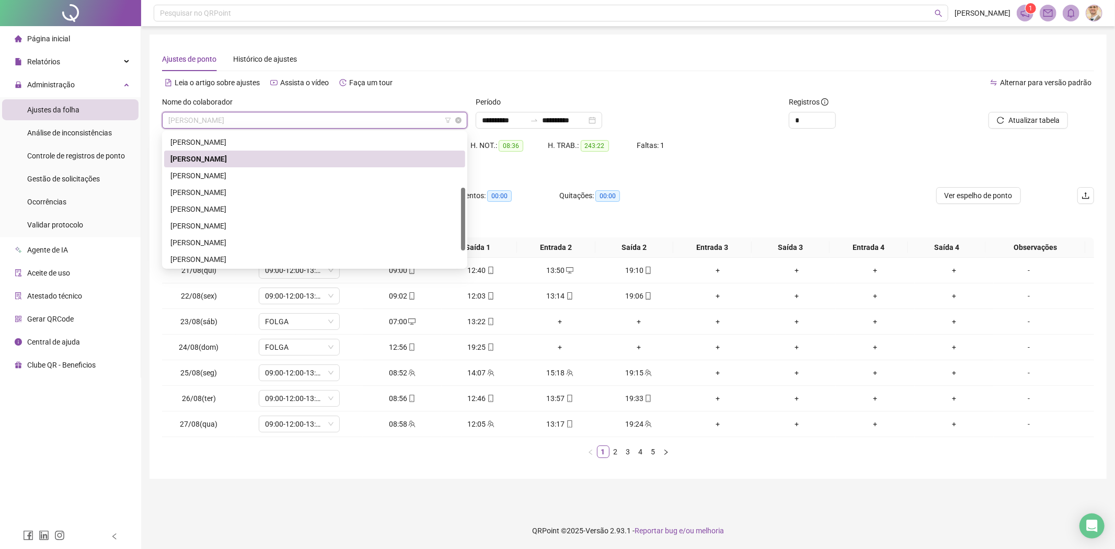
click at [317, 115] on span "[PERSON_NAME]" at bounding box center [314, 120] width 293 height 16
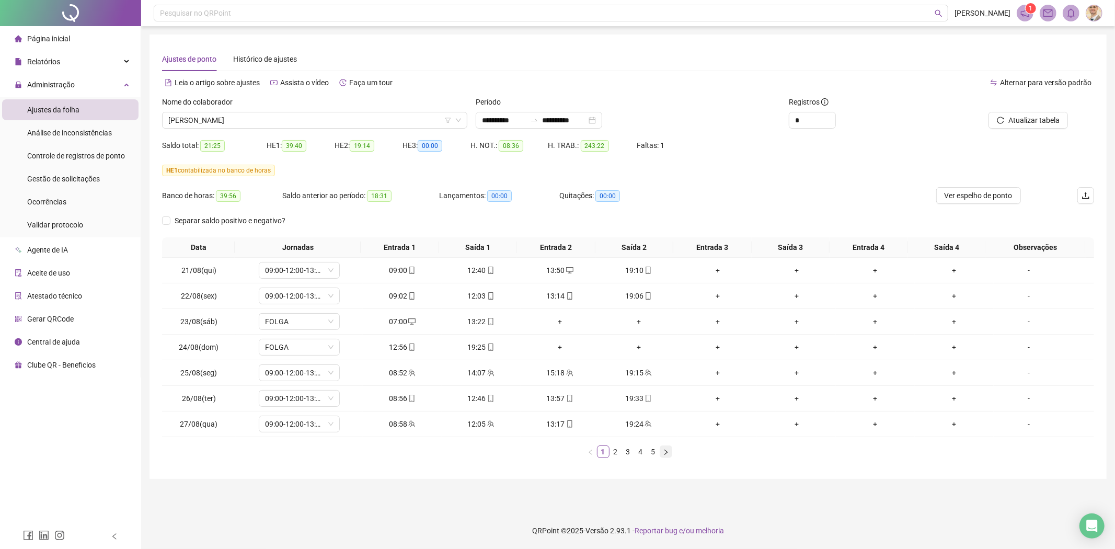
click at [667, 447] on button "button" at bounding box center [665, 451] width 13 height 13
click at [667, 452] on icon "right" at bounding box center [666, 452] width 6 height 6
click at [666, 451] on icon "right" at bounding box center [666, 452] width 6 height 6
click at [666, 453] on icon "right" at bounding box center [666, 452] width 6 height 6
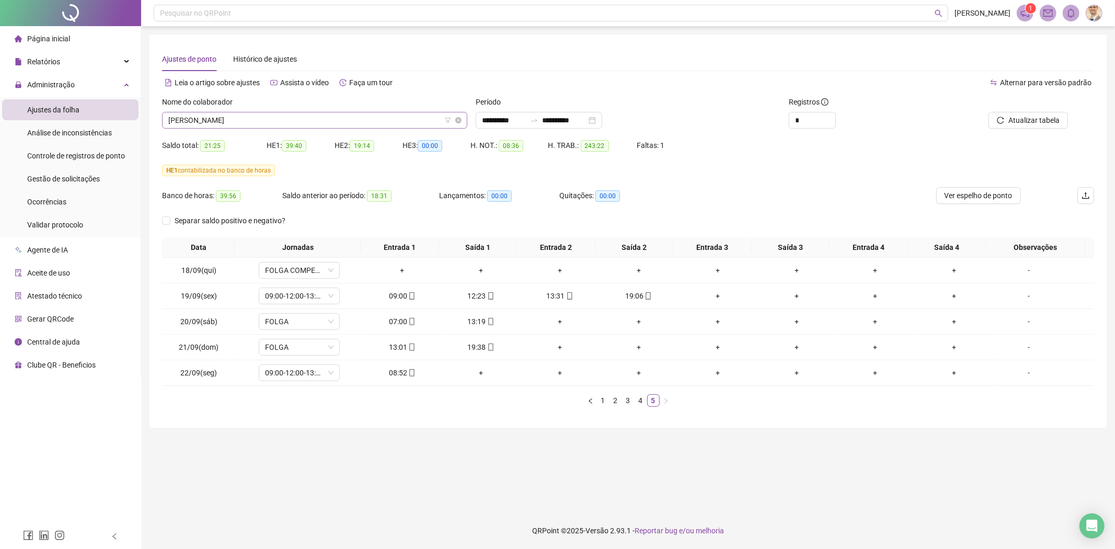
click at [292, 127] on span "[PERSON_NAME]" at bounding box center [314, 120] width 293 height 16
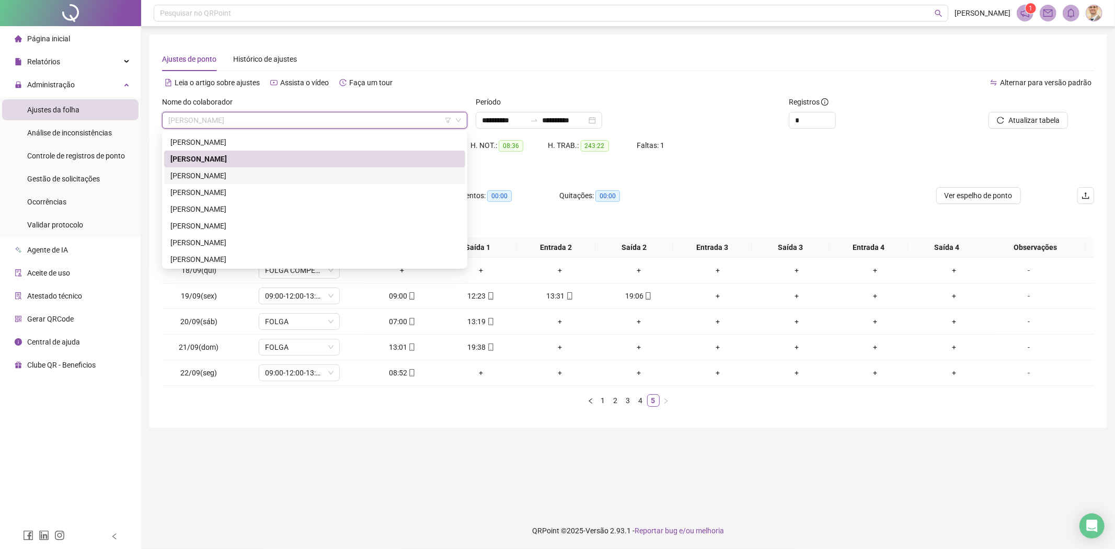
click at [244, 173] on div "[PERSON_NAME]" at bounding box center [314, 175] width 288 height 11
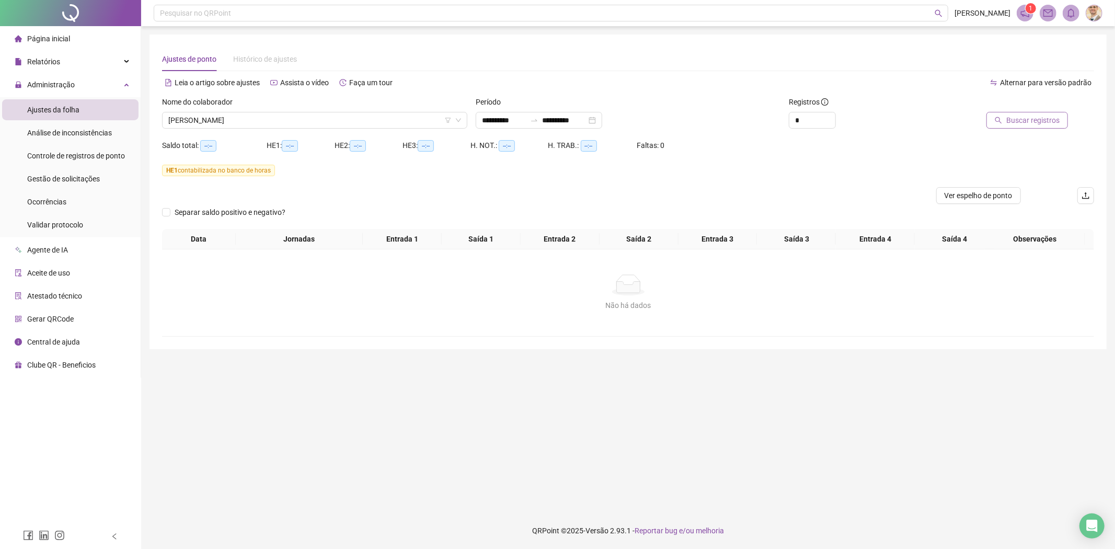
click at [1032, 113] on button "Buscar registros" at bounding box center [1027, 120] width 82 height 17
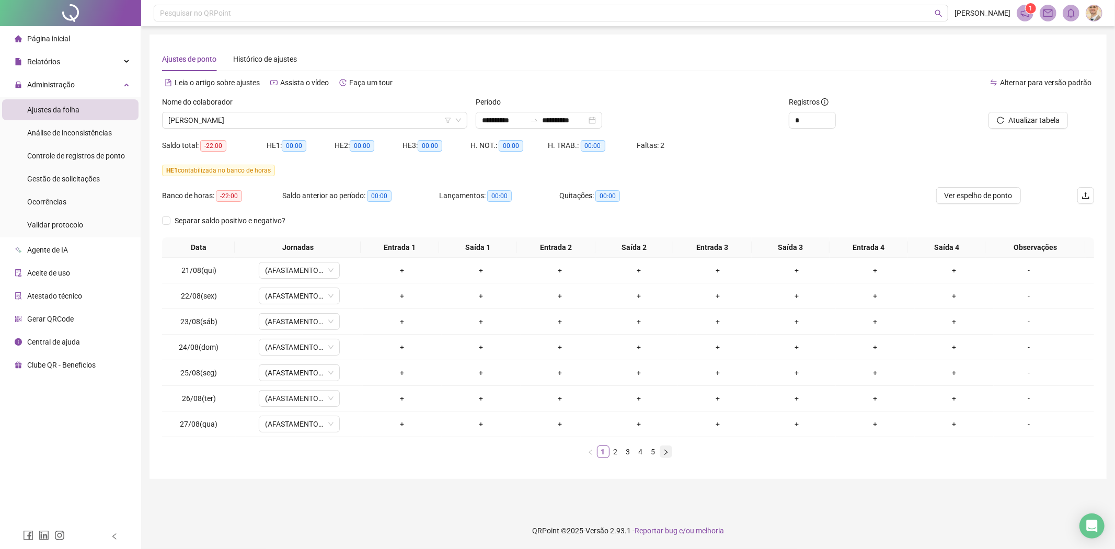
click at [667, 453] on icon "right" at bounding box center [666, 452] width 6 height 6
click at [667, 452] on icon "right" at bounding box center [665, 451] width 3 height 5
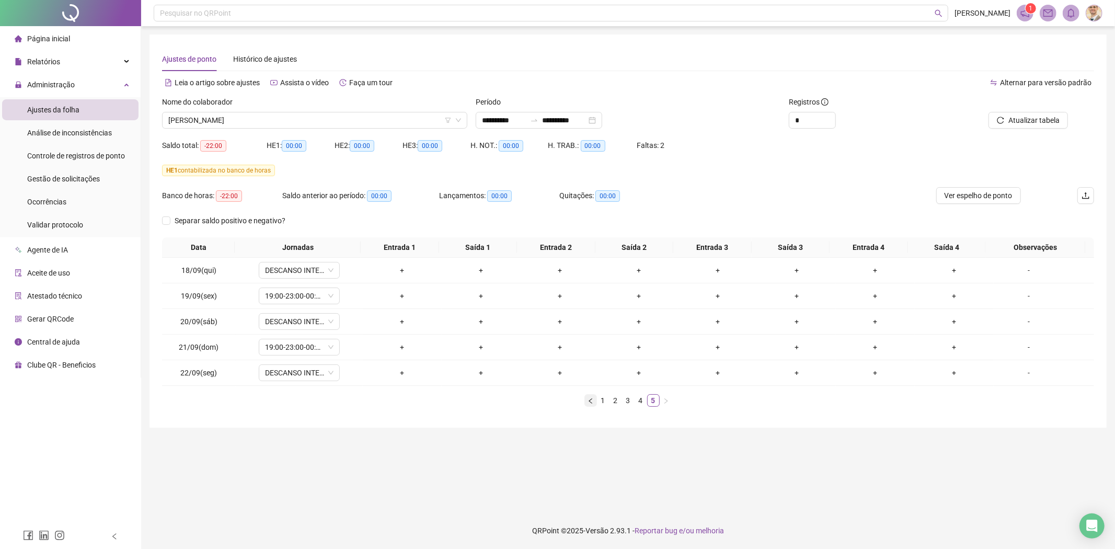
click at [589, 400] on icon "left" at bounding box center [589, 400] width 3 height 5
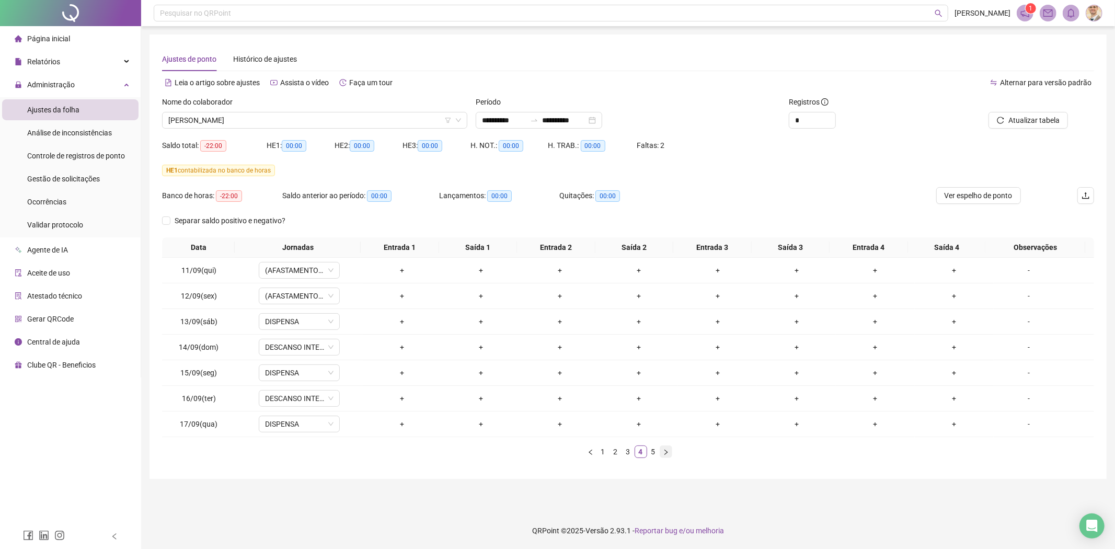
click at [665, 452] on icon "right" at bounding box center [666, 452] width 6 height 6
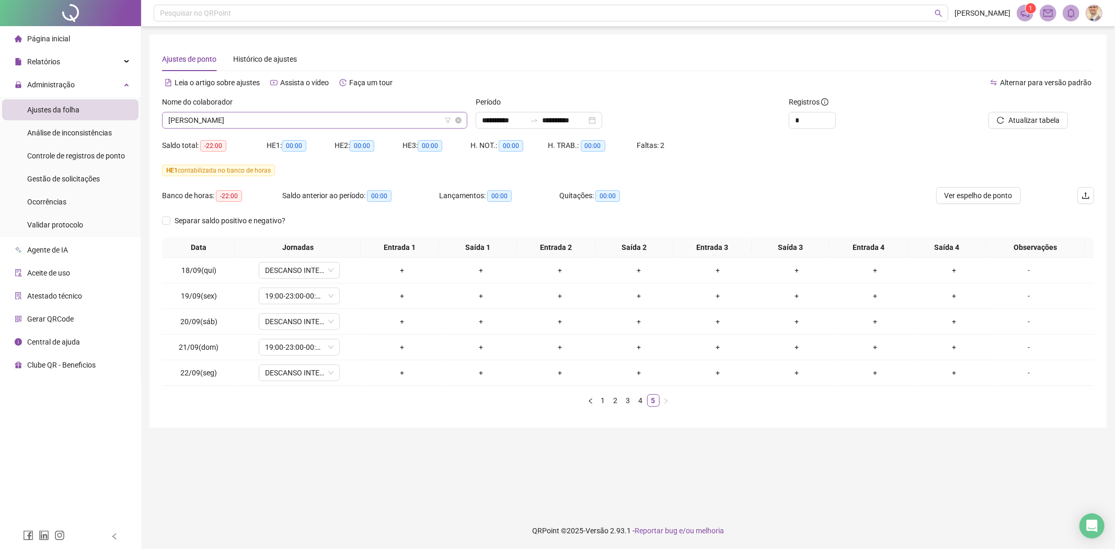
click at [268, 120] on span "[PERSON_NAME]" at bounding box center [314, 120] width 293 height 16
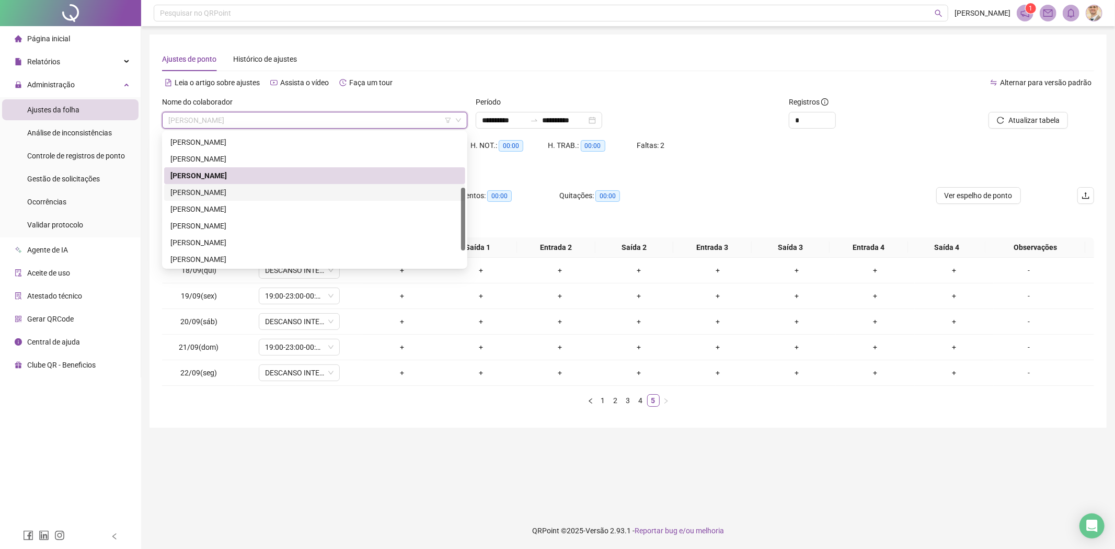
click at [212, 191] on div "[PERSON_NAME]" at bounding box center [314, 192] width 288 height 11
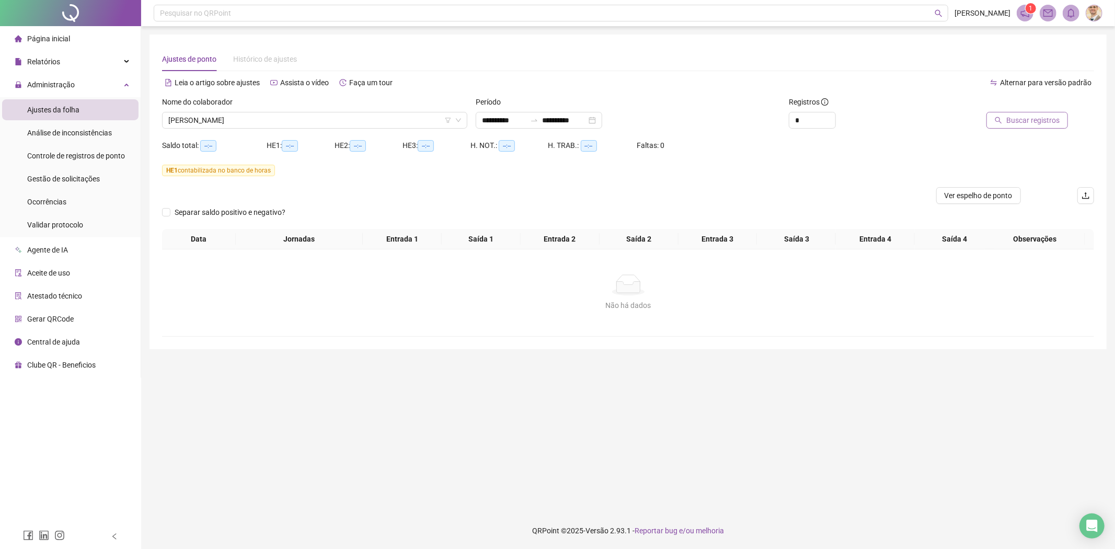
click at [1040, 115] on span "Buscar registros" at bounding box center [1032, 119] width 53 height 11
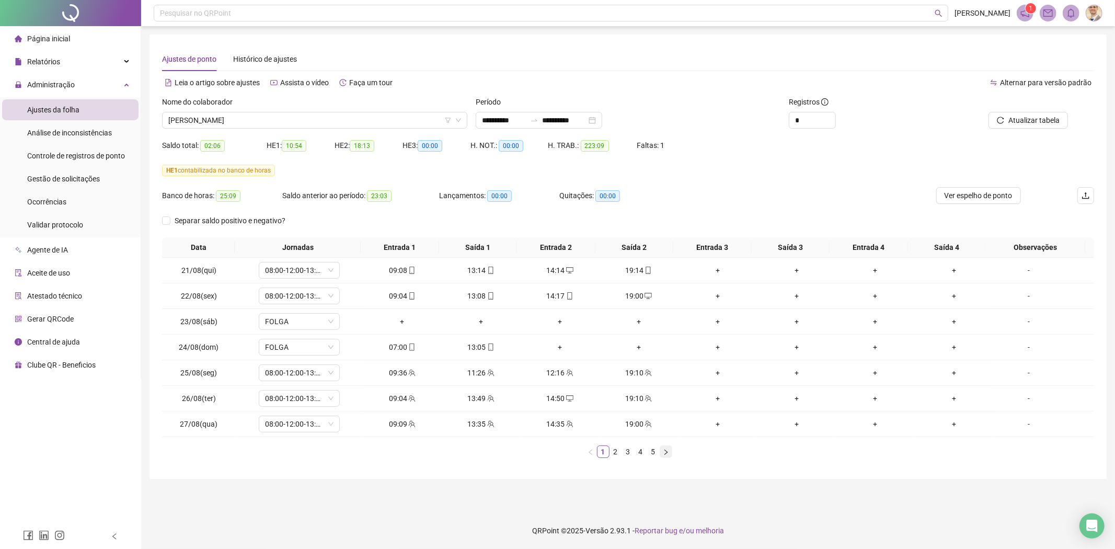
click at [672, 448] on button "button" at bounding box center [665, 451] width 13 height 13
click at [589, 451] on icon "left" at bounding box center [590, 452] width 6 height 6
click at [666, 451] on icon "right" at bounding box center [666, 452] width 6 height 6
click at [667, 451] on icon "right" at bounding box center [666, 452] width 6 height 6
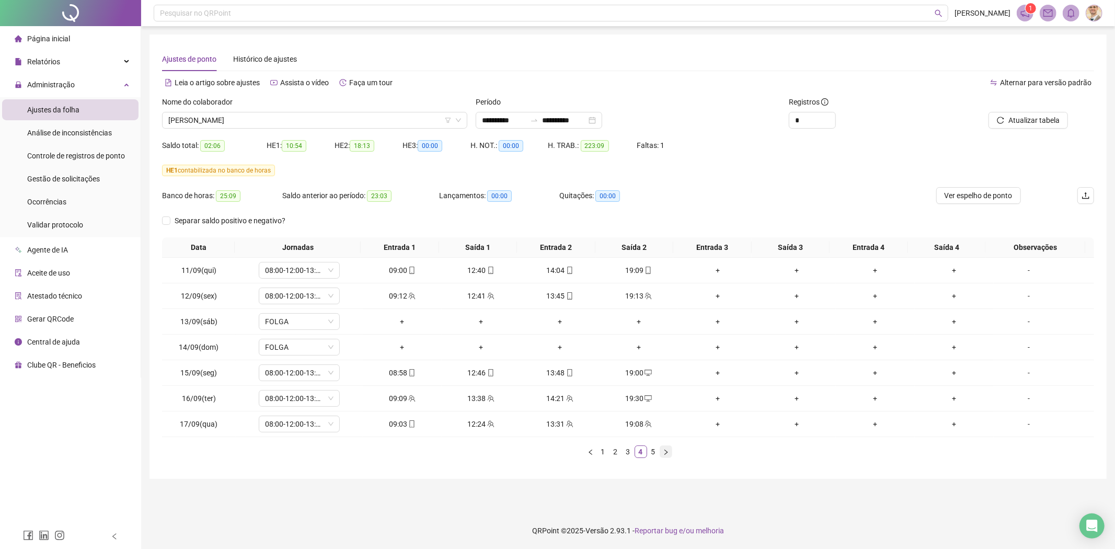
click at [667, 451] on icon "right" at bounding box center [666, 452] width 6 height 6
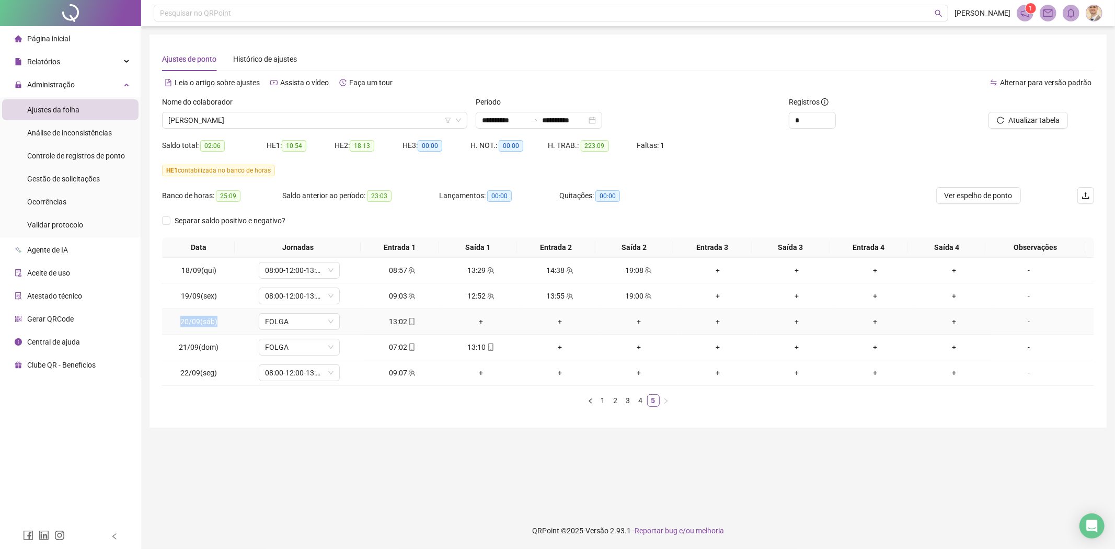
drag, startPoint x: 191, startPoint y: 327, endPoint x: 173, endPoint y: 326, distance: 17.8
click at [173, 326] on td "20/09(sáb)" at bounding box center [199, 322] width 74 height 26
copy span "20/09(sáb)"
click at [302, 118] on span "[PERSON_NAME]" at bounding box center [314, 120] width 293 height 16
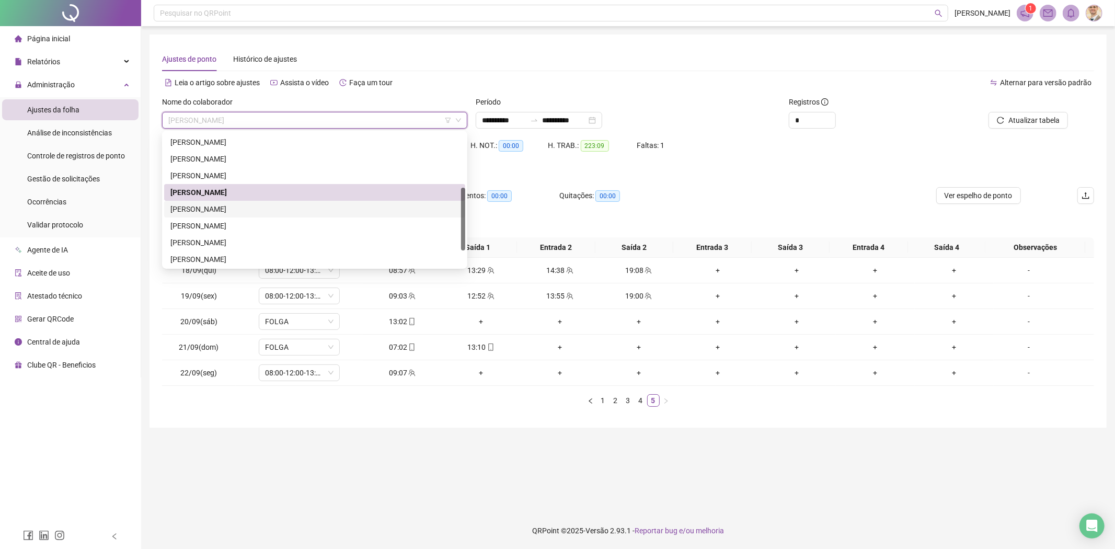
click at [249, 206] on div "[PERSON_NAME]" at bounding box center [314, 208] width 288 height 11
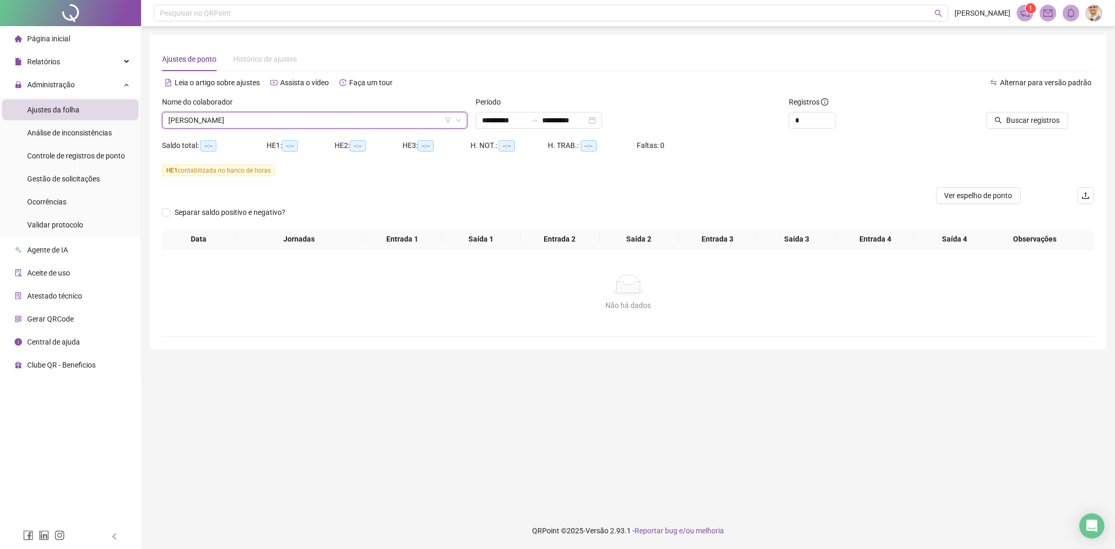
click at [1056, 108] on div at bounding box center [1006, 104] width 122 height 16
click at [1006, 124] on button "Buscar registros" at bounding box center [1027, 120] width 82 height 17
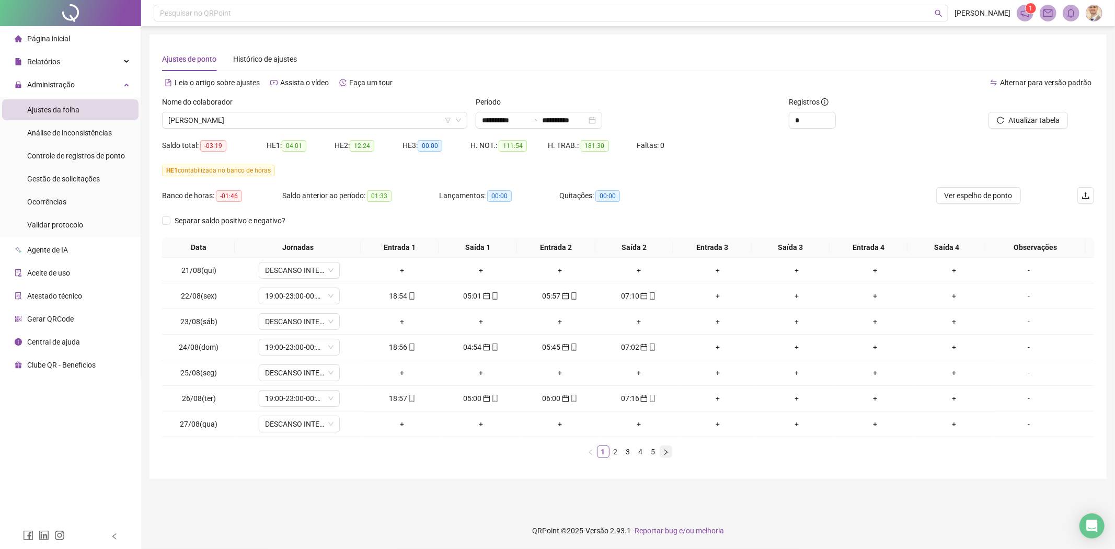
click at [667, 450] on icon "right" at bounding box center [666, 452] width 6 height 6
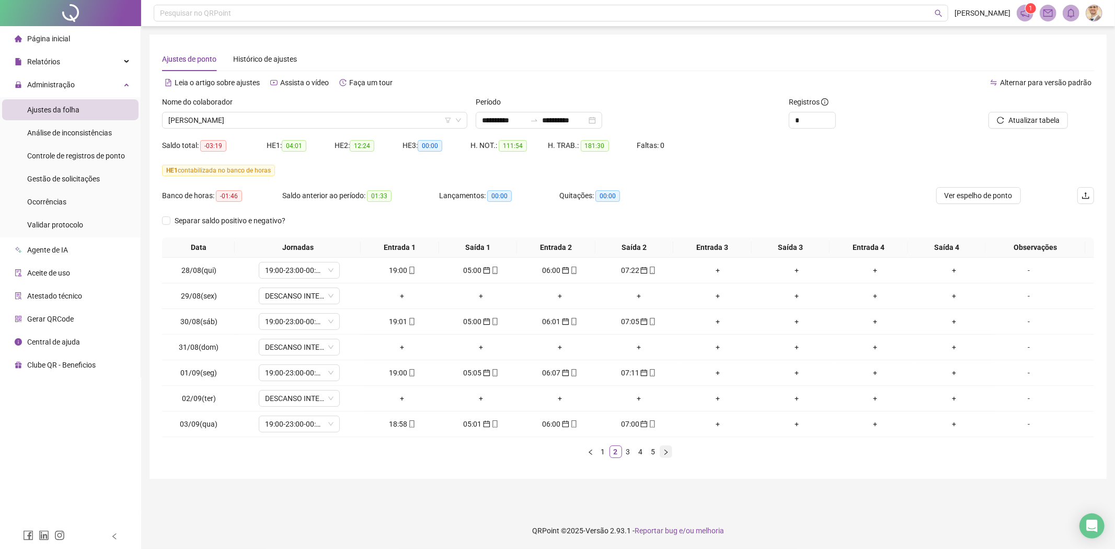
click at [666, 450] on icon "right" at bounding box center [666, 452] width 6 height 6
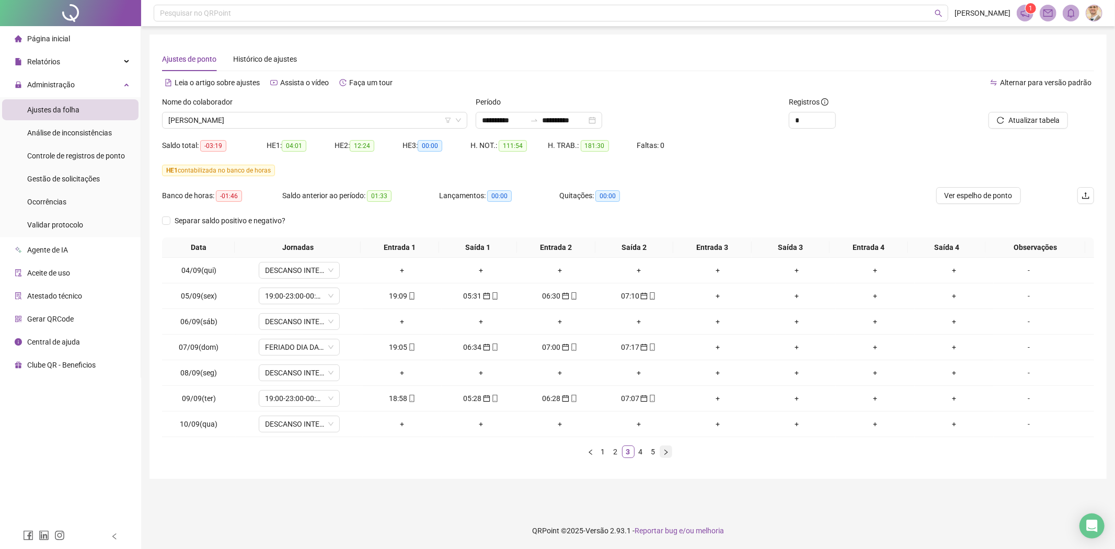
click at [666, 450] on icon "right" at bounding box center [666, 452] width 6 height 6
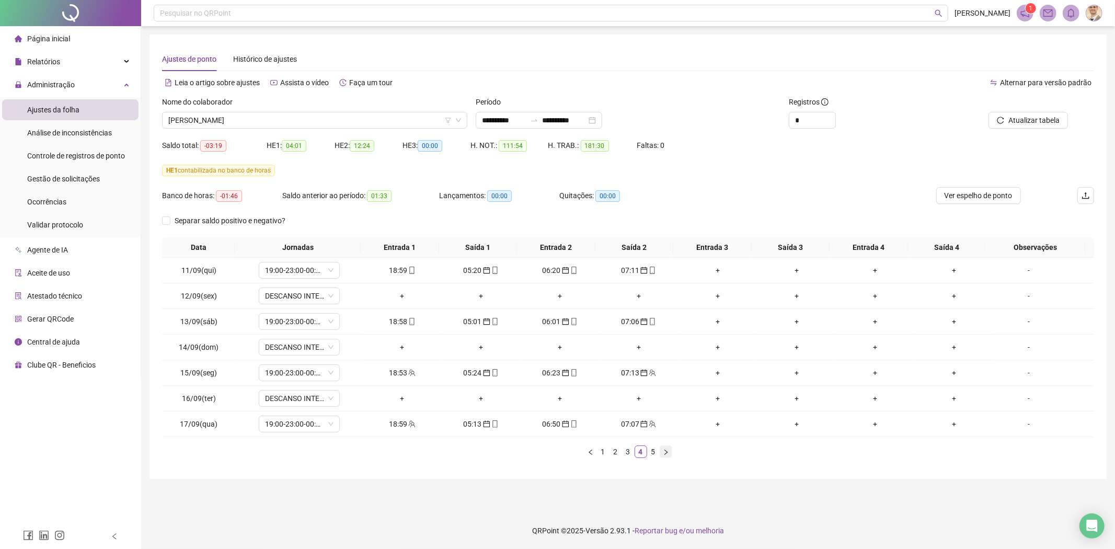
click at [666, 450] on icon "right" at bounding box center [666, 452] width 6 height 6
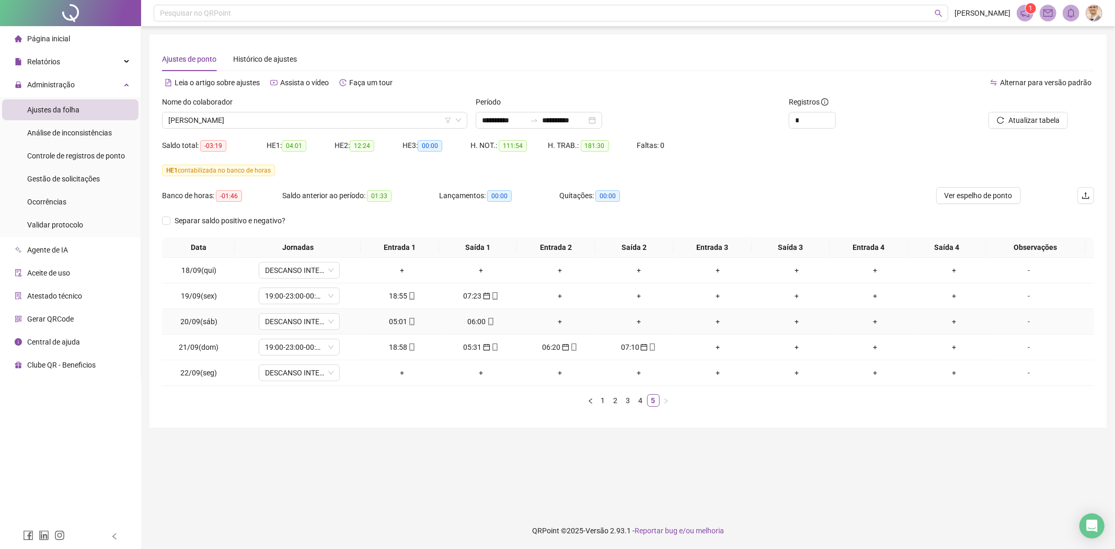
click at [391, 317] on div "05:01" at bounding box center [402, 321] width 71 height 11
type input "**********"
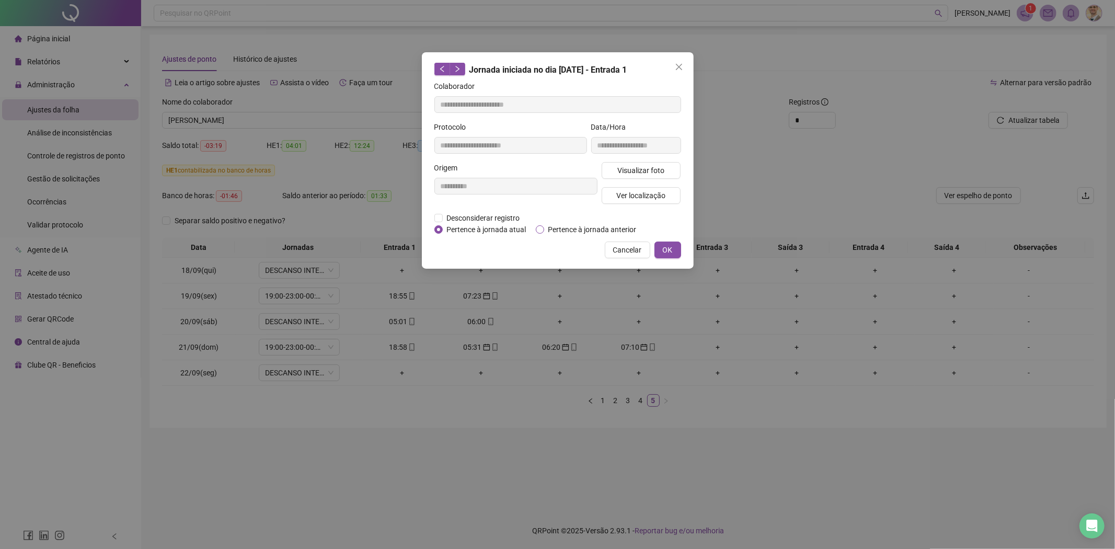
click at [582, 226] on span "Pertence à jornada anterior" at bounding box center [592, 229] width 97 height 11
click at [675, 249] on button "OK" at bounding box center [667, 249] width 27 height 17
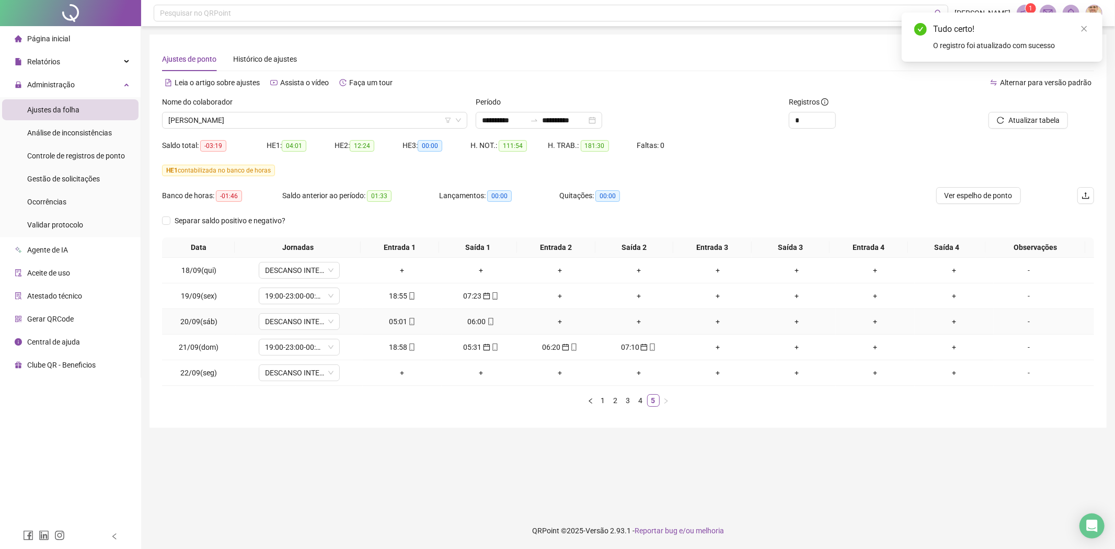
click at [474, 320] on div "06:00" at bounding box center [481, 321] width 71 height 11
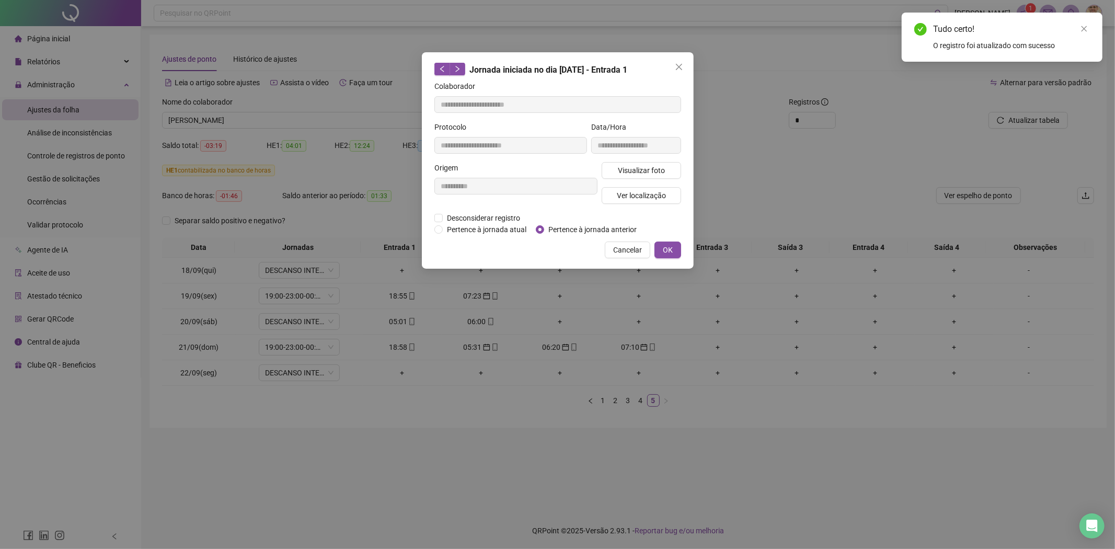
type input "**********"
click at [589, 227] on span "Pertence à jornada anterior" at bounding box center [592, 229] width 97 height 11
click at [646, 251] on button "Cancelar" at bounding box center [627, 249] width 45 height 17
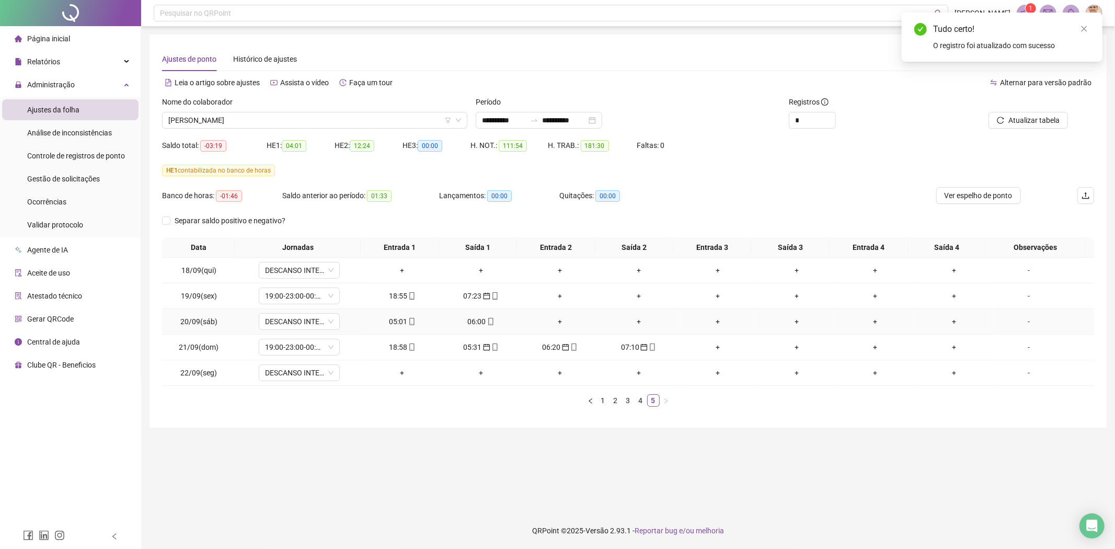
click at [486, 323] on span "mobile" at bounding box center [490, 321] width 8 height 7
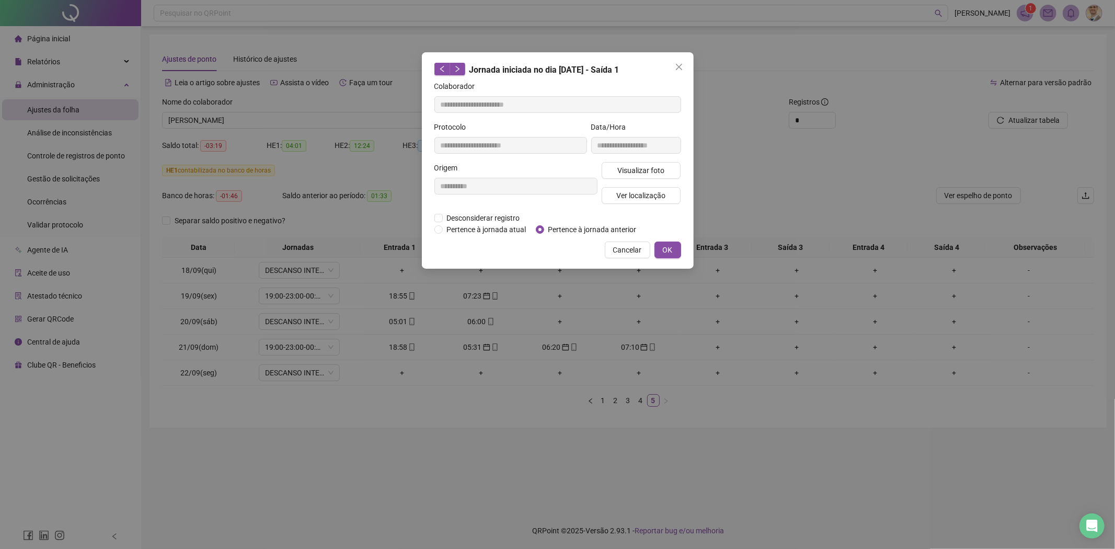
click at [558, 231] on span "Pertence à jornada anterior" at bounding box center [592, 229] width 97 height 11
click at [663, 244] on span "OK" at bounding box center [668, 249] width 10 height 11
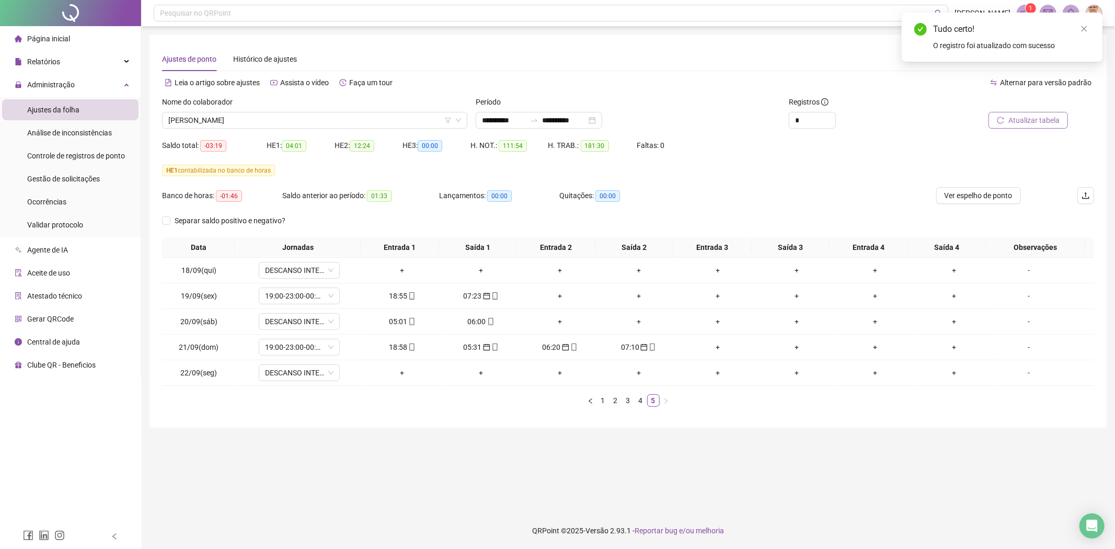
click at [1023, 119] on span "Atualizar tabela" at bounding box center [1033, 119] width 51 height 11
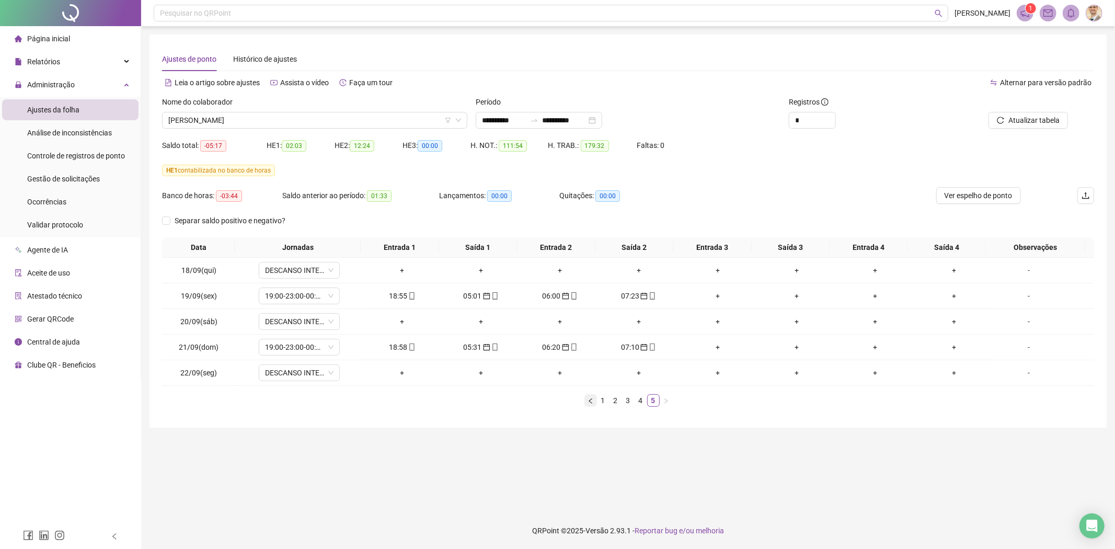
click at [589, 401] on icon "left" at bounding box center [590, 401] width 6 height 6
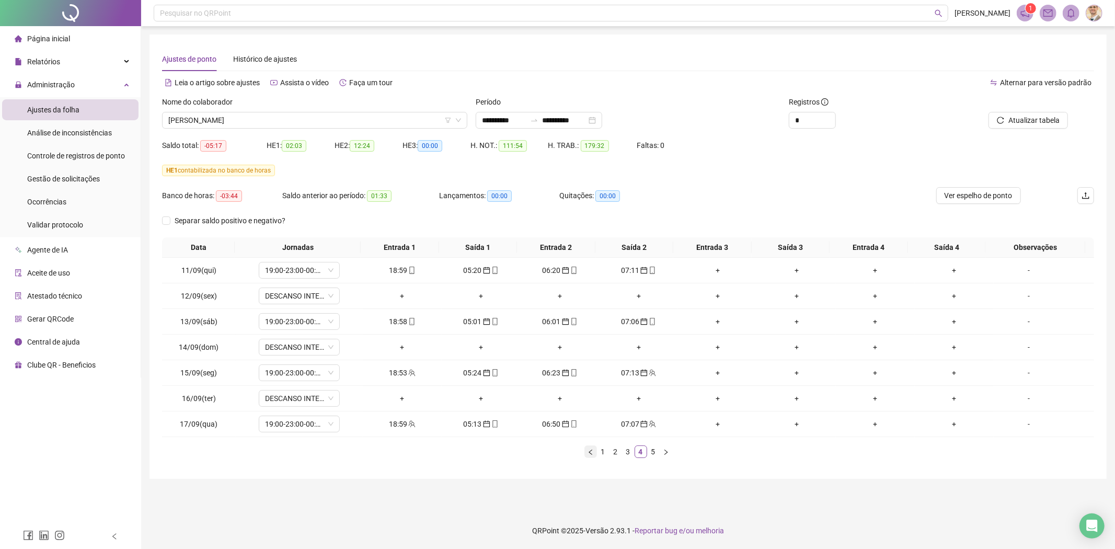
click at [591, 451] on icon "left" at bounding box center [589, 451] width 3 height 5
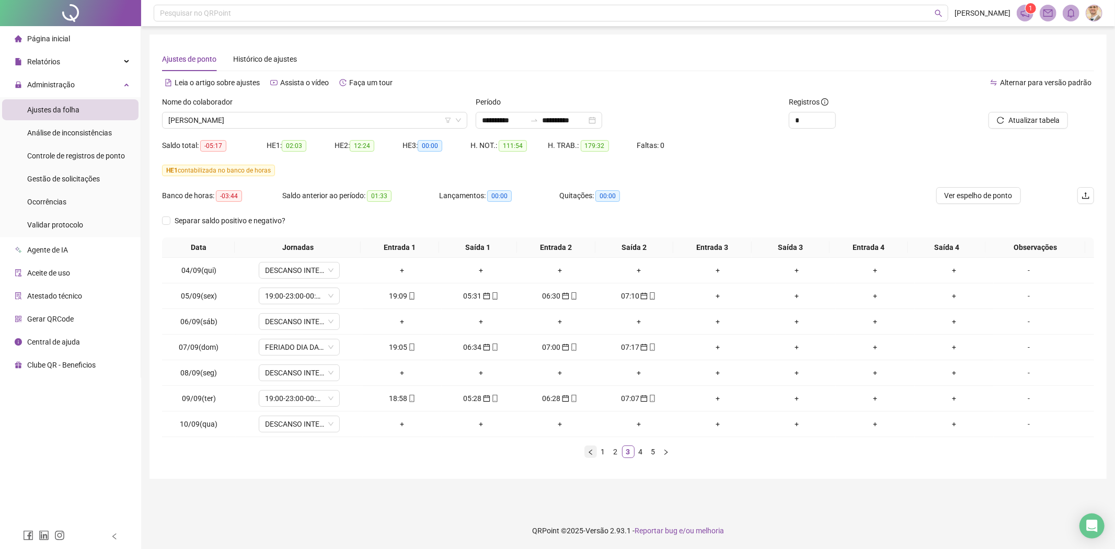
click at [591, 451] on icon "left" at bounding box center [589, 451] width 3 height 5
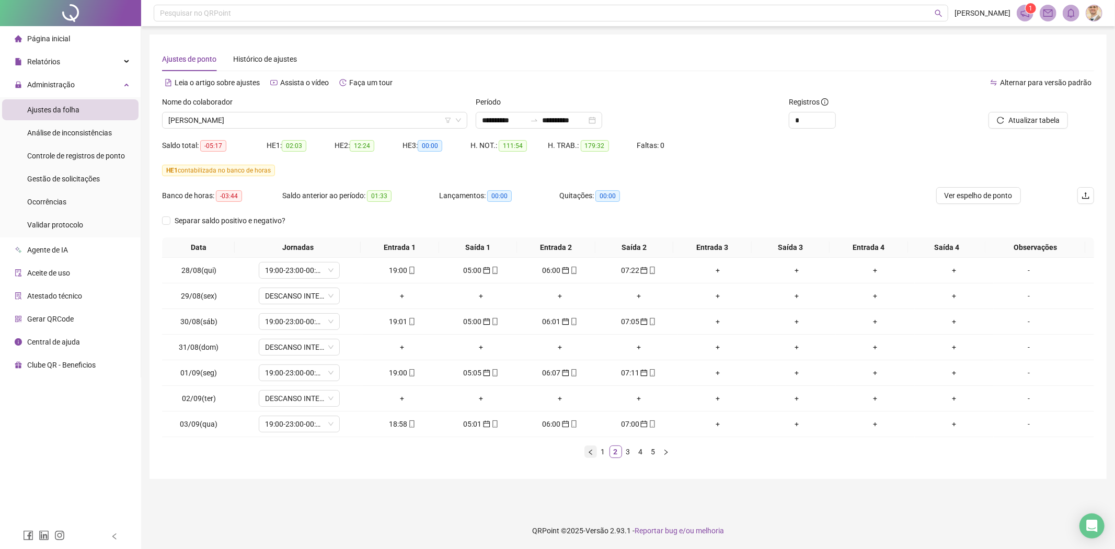
click at [591, 451] on icon "left" at bounding box center [589, 451] width 3 height 5
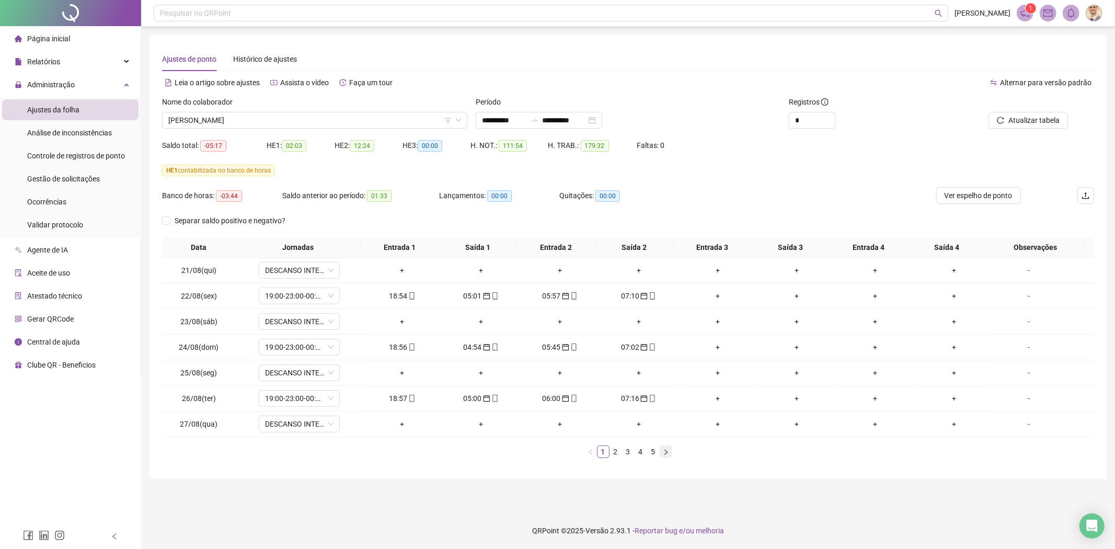
click at [665, 452] on icon "right" at bounding box center [666, 452] width 6 height 6
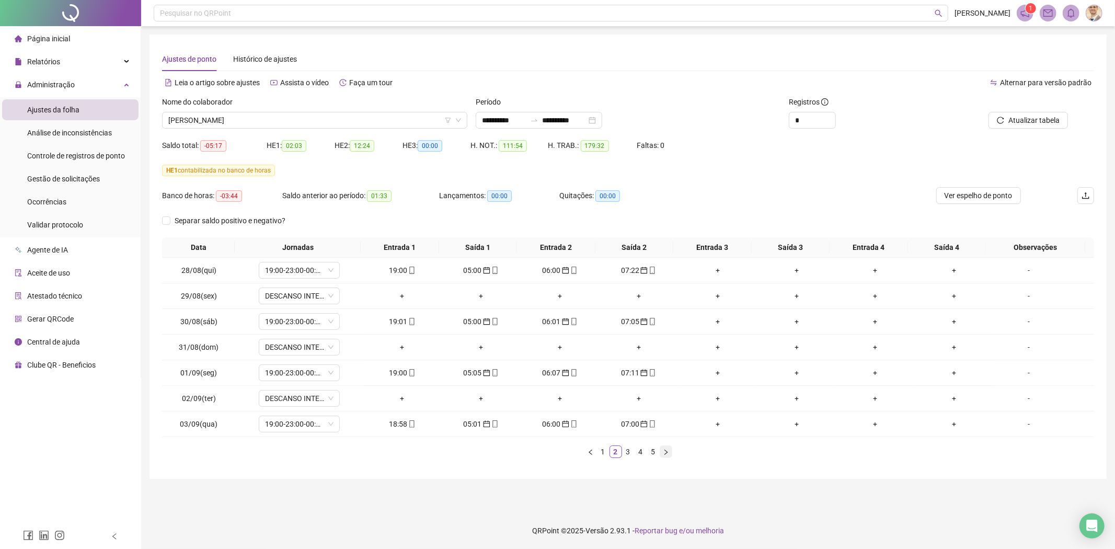
click at [665, 452] on icon "right" at bounding box center [666, 452] width 6 height 6
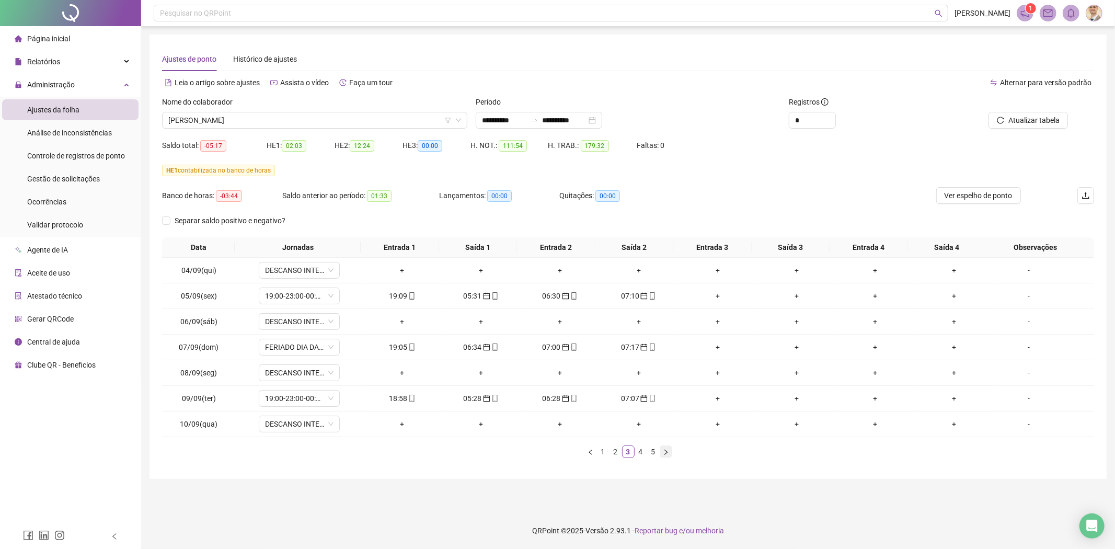
click at [665, 452] on icon "right" at bounding box center [666, 452] width 6 height 6
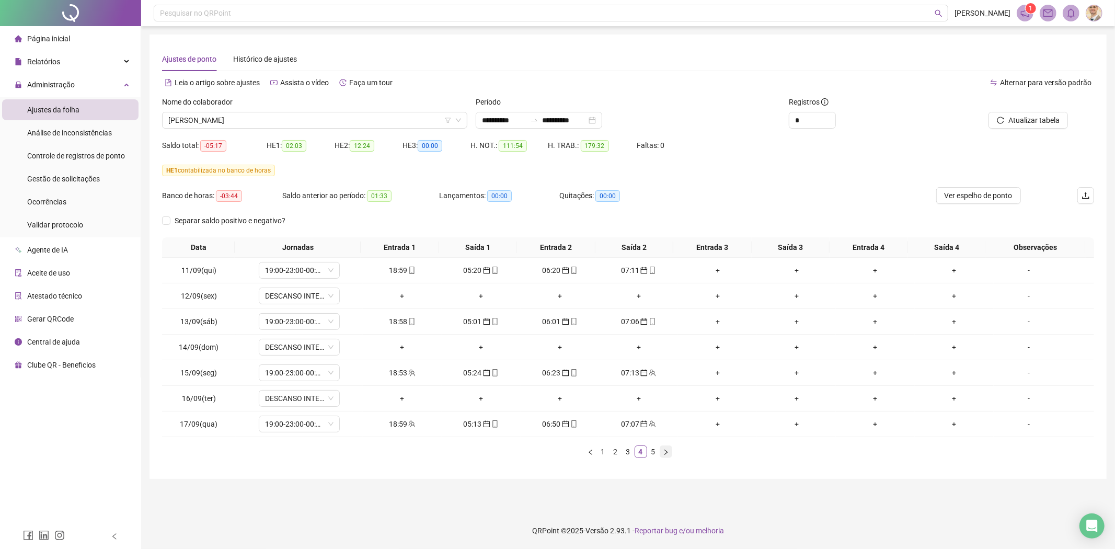
click at [665, 452] on icon "right" at bounding box center [666, 452] width 6 height 6
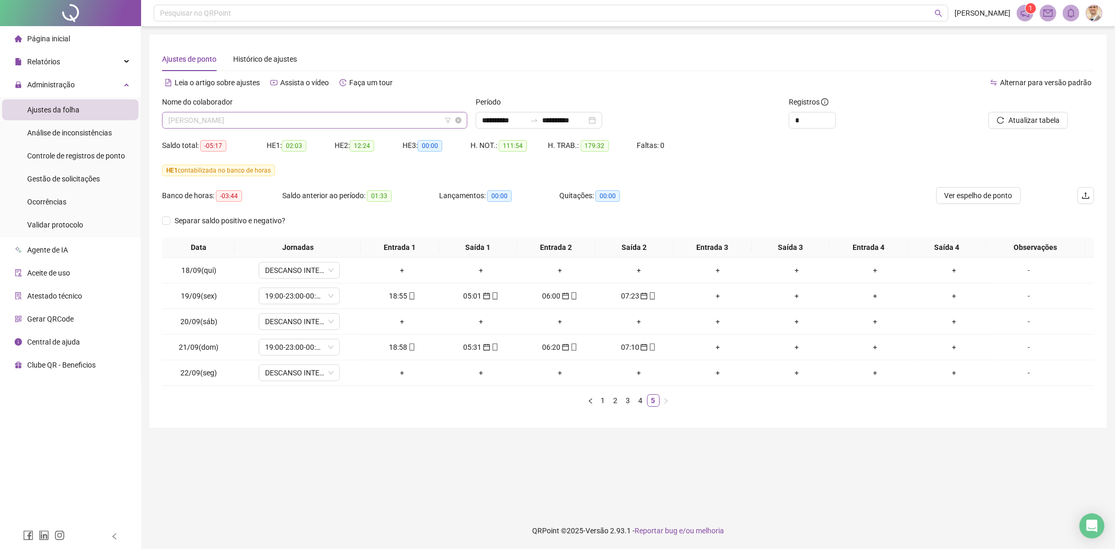
click at [257, 126] on span "[PERSON_NAME]" at bounding box center [314, 120] width 293 height 16
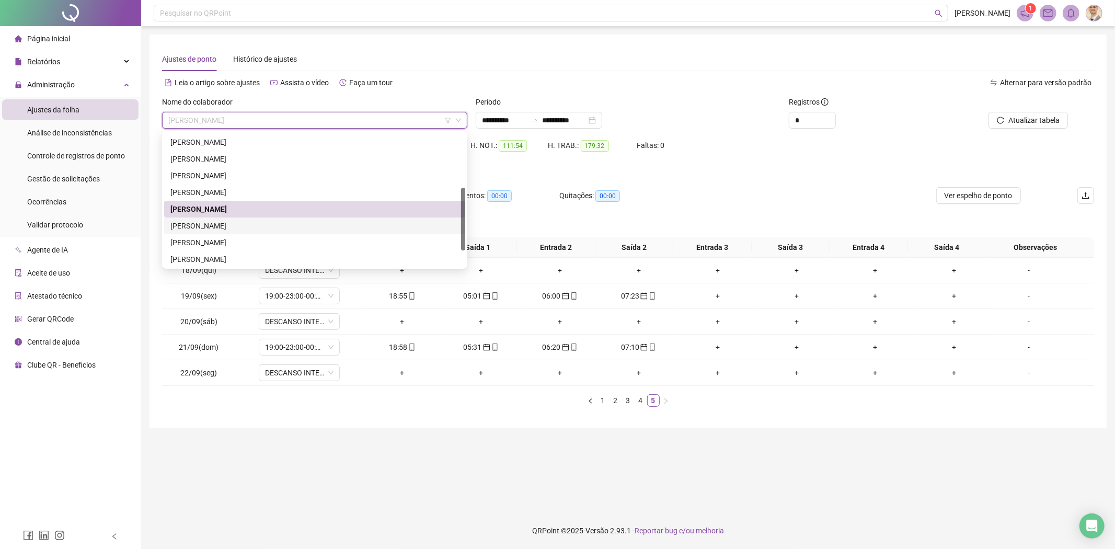
click at [206, 227] on div "[PERSON_NAME]" at bounding box center [314, 225] width 288 height 11
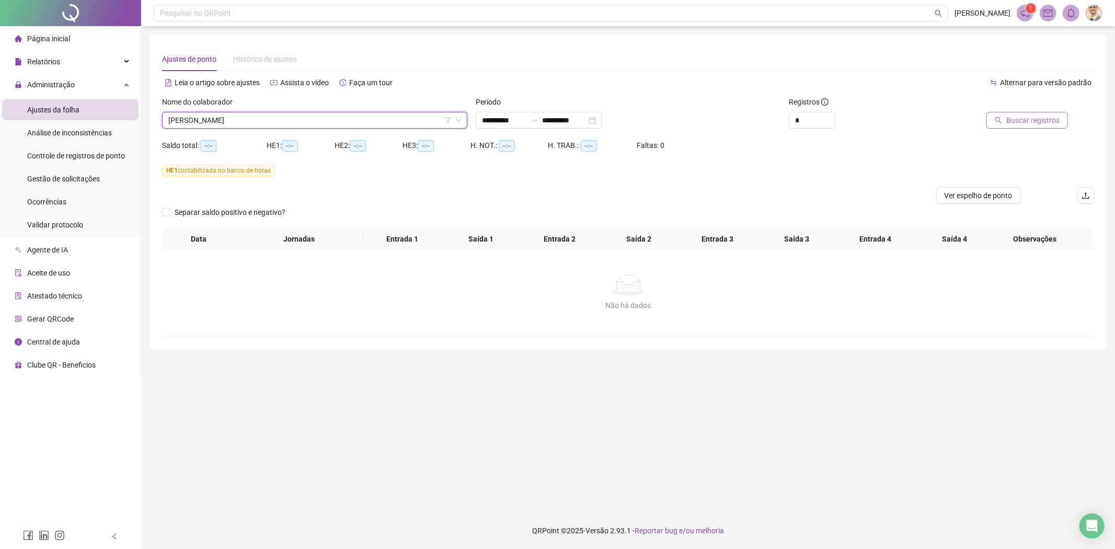
click at [1005, 118] on button "Buscar registros" at bounding box center [1027, 120] width 82 height 17
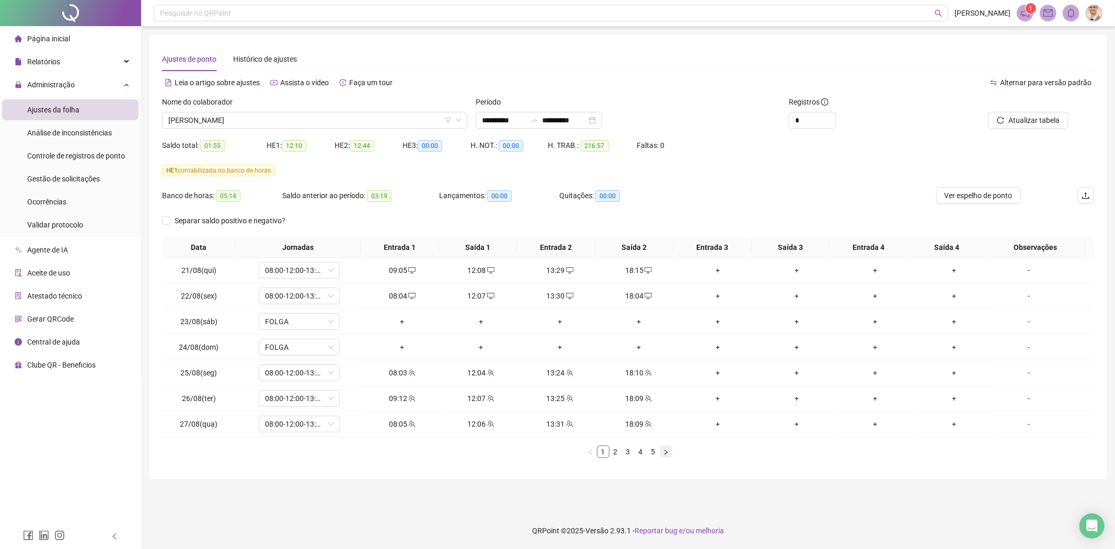
click at [672, 452] on button "button" at bounding box center [665, 451] width 13 height 13
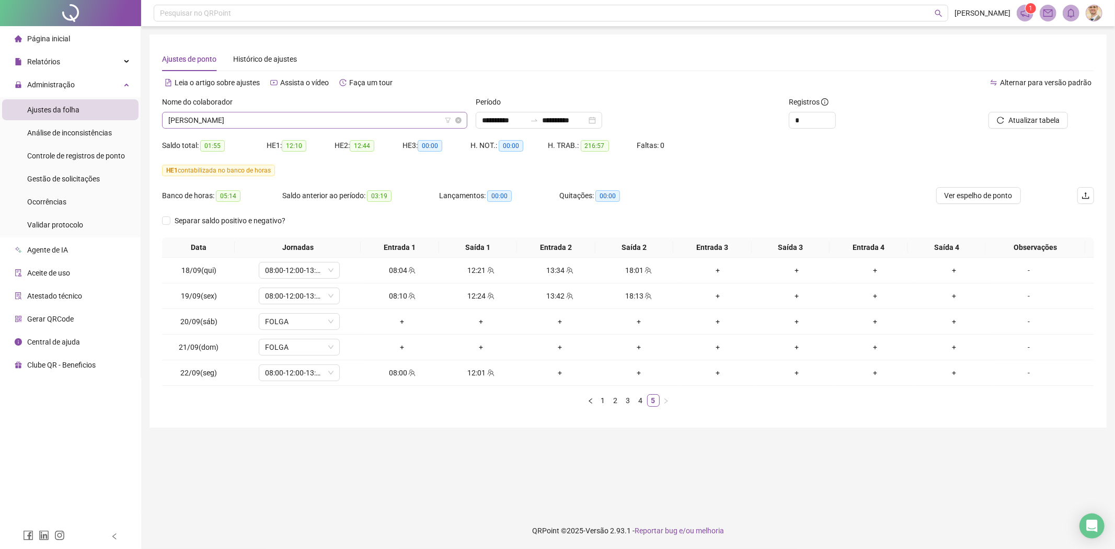
click at [341, 119] on span "[PERSON_NAME]" at bounding box center [314, 120] width 293 height 16
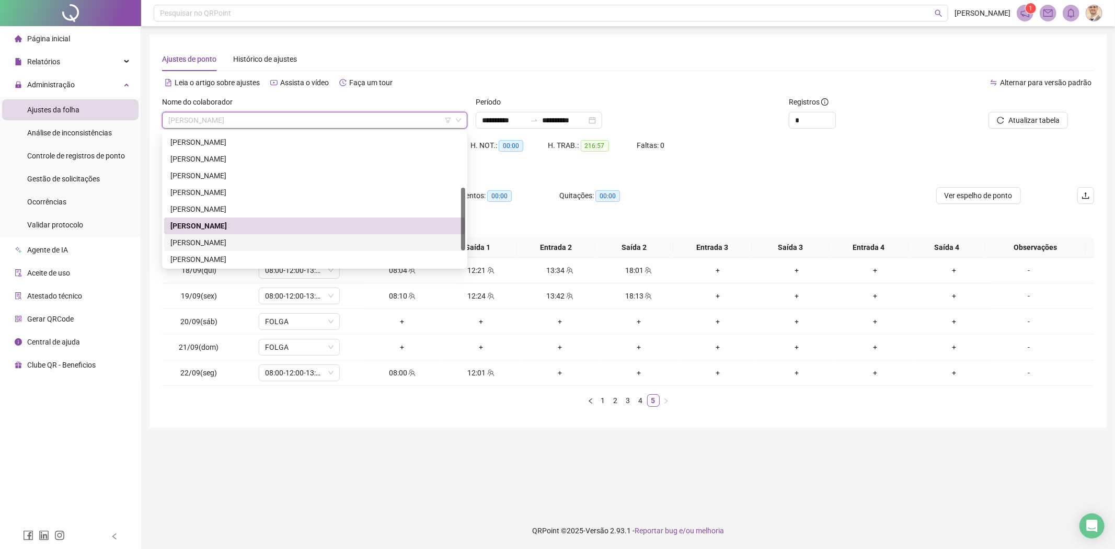
click at [194, 244] on div "[PERSON_NAME]" at bounding box center [314, 242] width 288 height 11
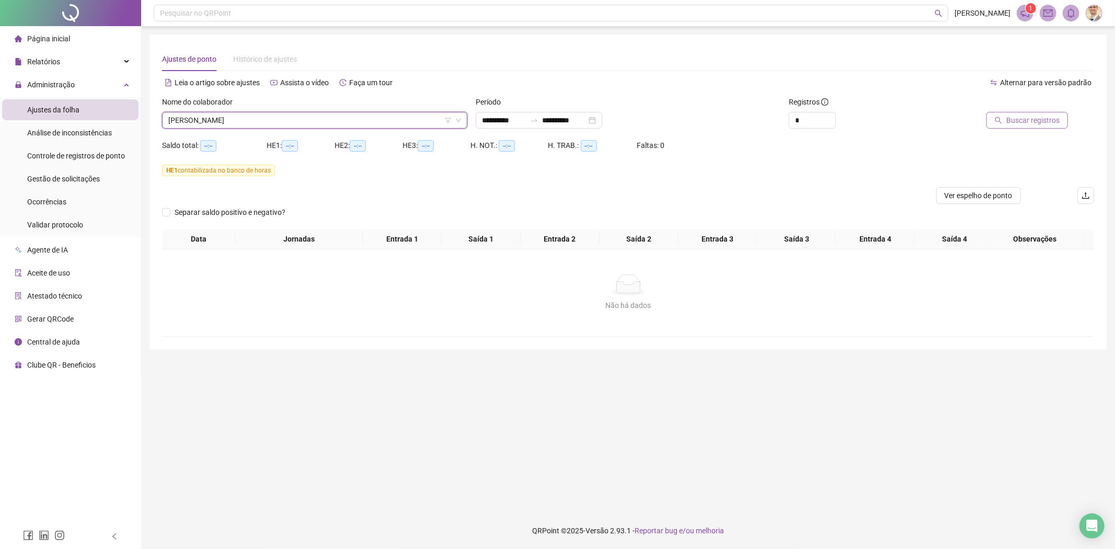
click at [1014, 117] on span "Buscar registros" at bounding box center [1032, 119] width 53 height 11
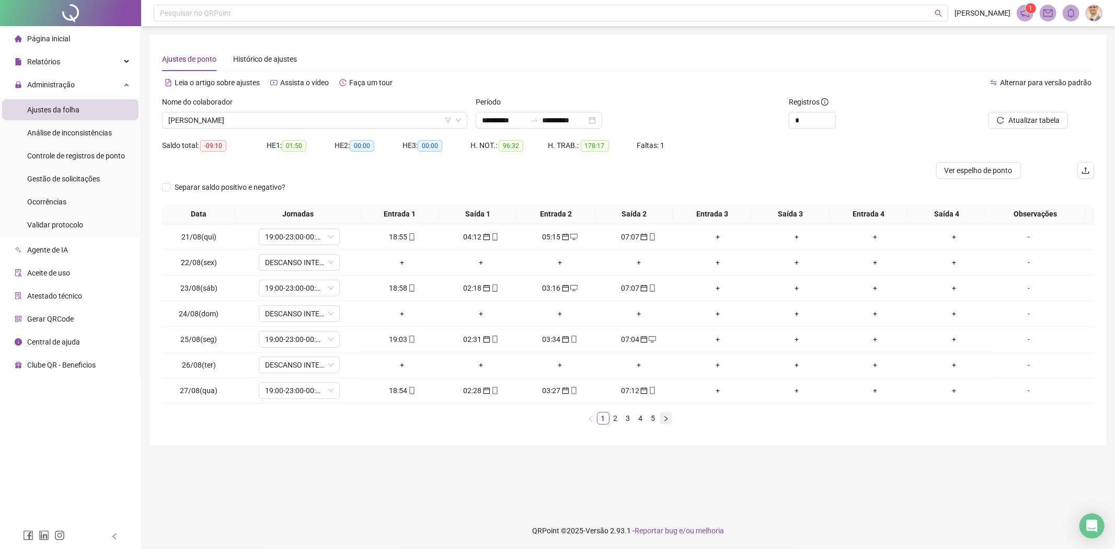
click at [665, 414] on button "button" at bounding box center [665, 418] width 13 height 13
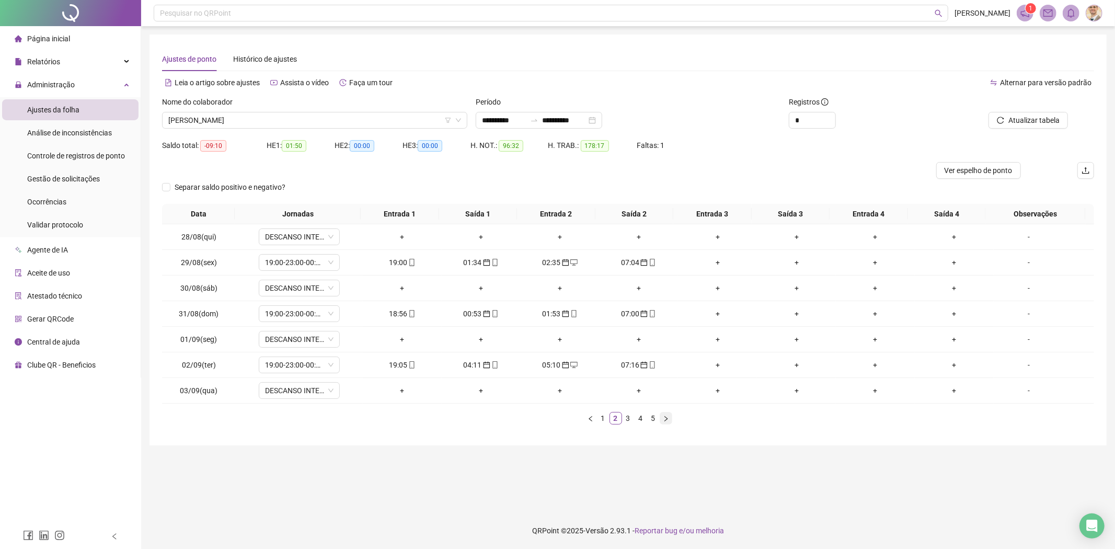
click at [665, 414] on button "button" at bounding box center [665, 418] width 13 height 13
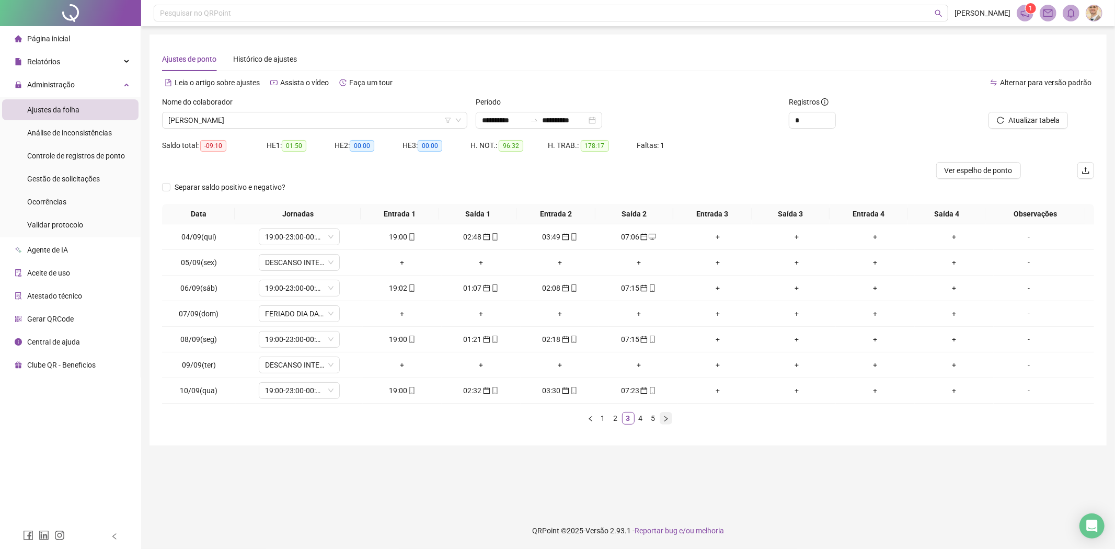
click at [665, 414] on button "button" at bounding box center [665, 418] width 13 height 13
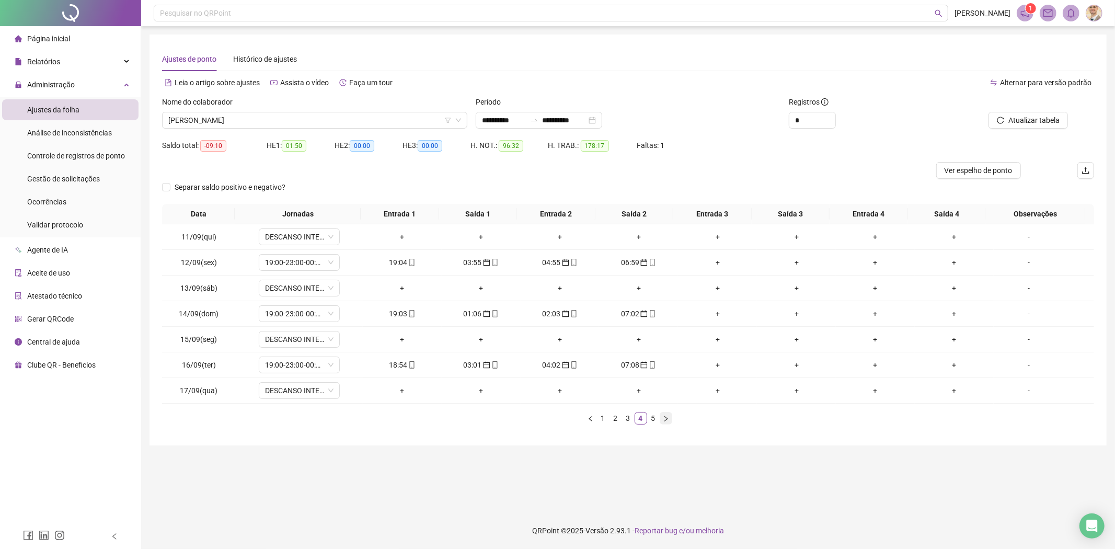
click at [665, 414] on button "button" at bounding box center [665, 418] width 13 height 13
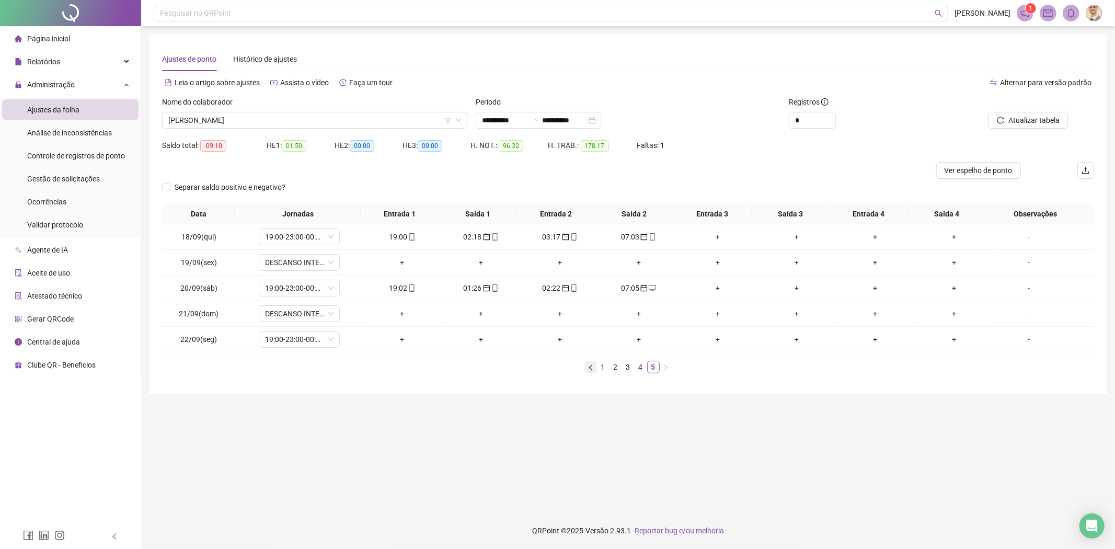
click at [586, 366] on button "button" at bounding box center [590, 367] width 13 height 13
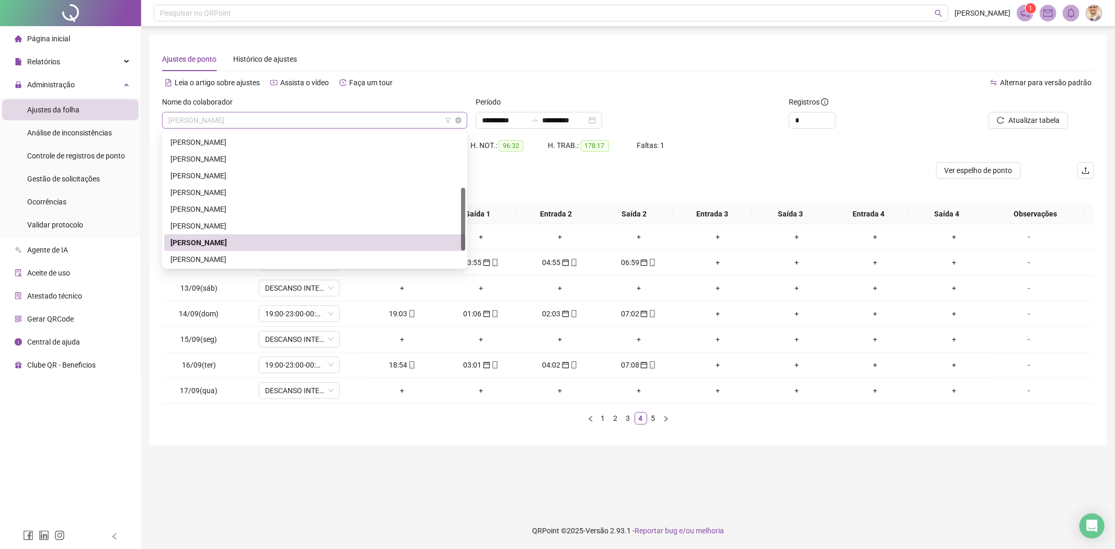
click at [291, 114] on span "[PERSON_NAME]" at bounding box center [314, 120] width 293 height 16
click at [249, 262] on div "[PERSON_NAME]" at bounding box center [314, 258] width 288 height 11
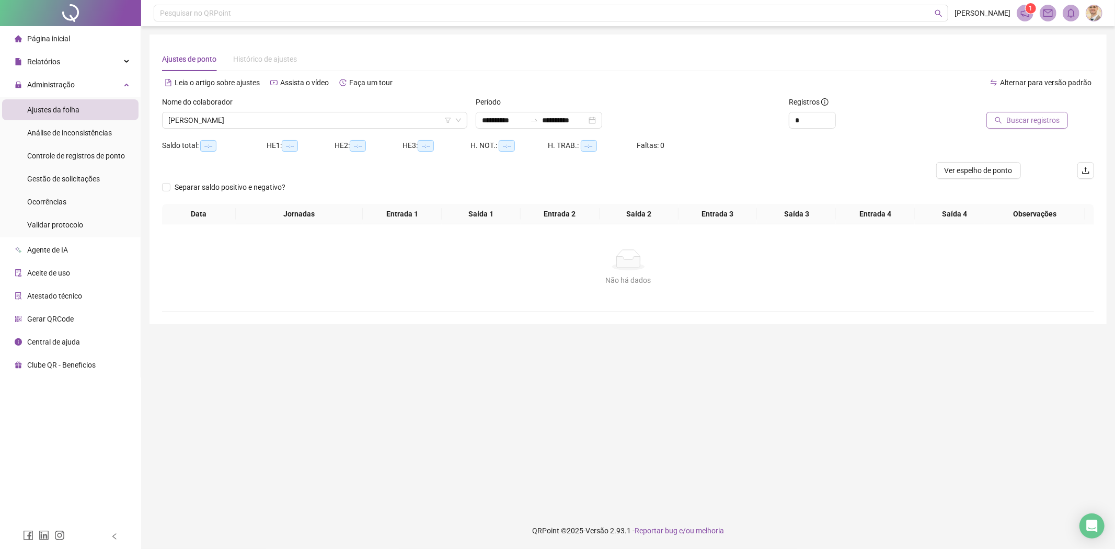
click at [1016, 122] on span "Buscar registros" at bounding box center [1032, 119] width 53 height 11
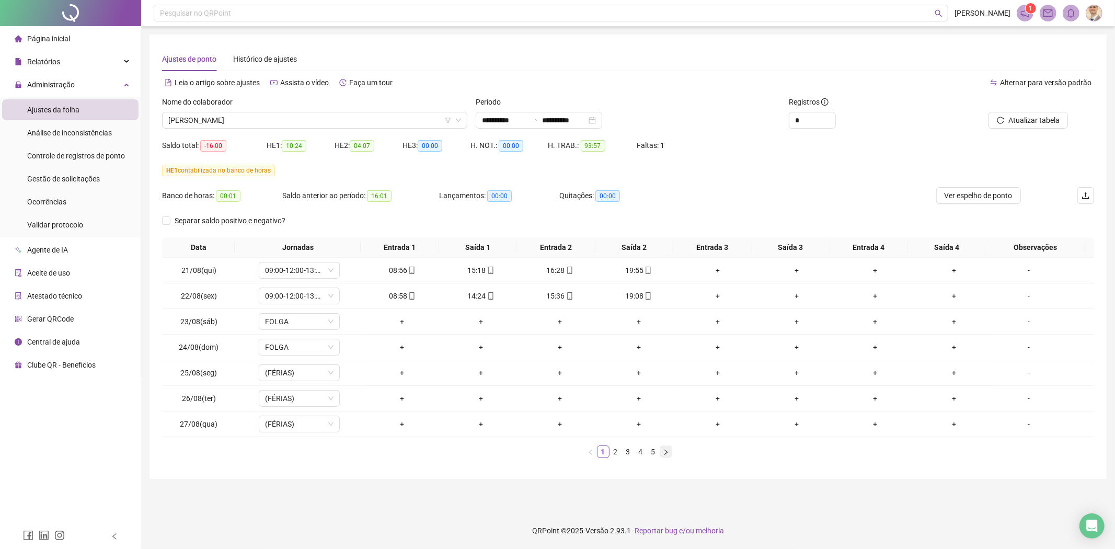
click at [666, 454] on icon "right" at bounding box center [666, 452] width 6 height 6
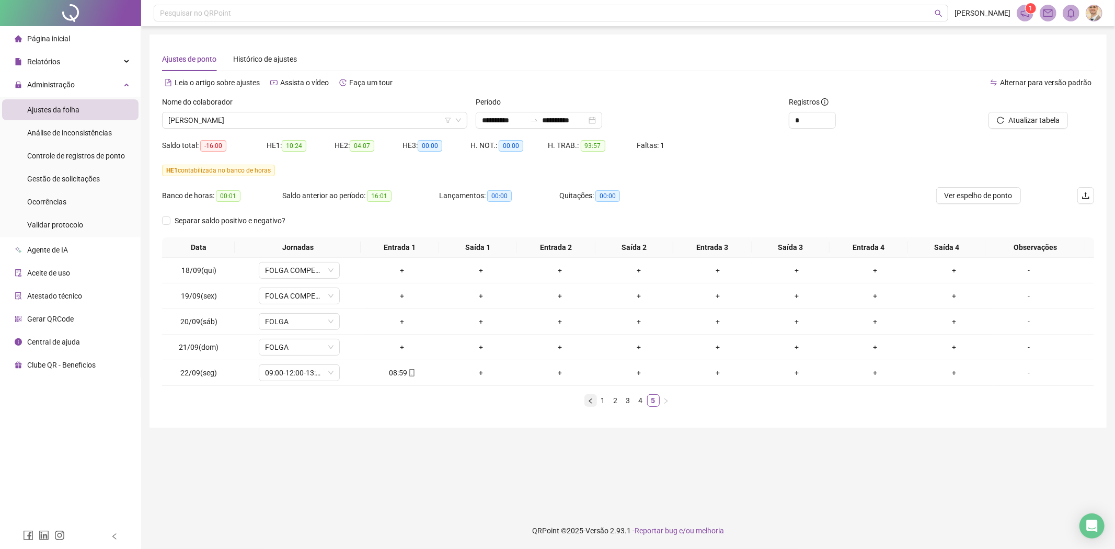
click at [587, 401] on icon "left" at bounding box center [590, 401] width 6 height 6
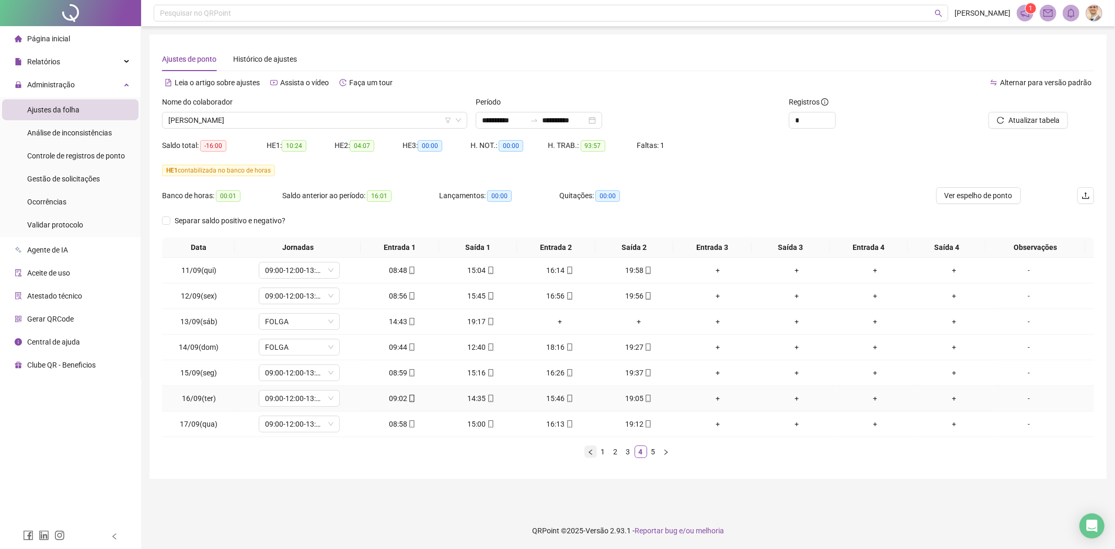
click at [587, 401] on div "15:46" at bounding box center [560, 397] width 71 height 11
type input "**********"
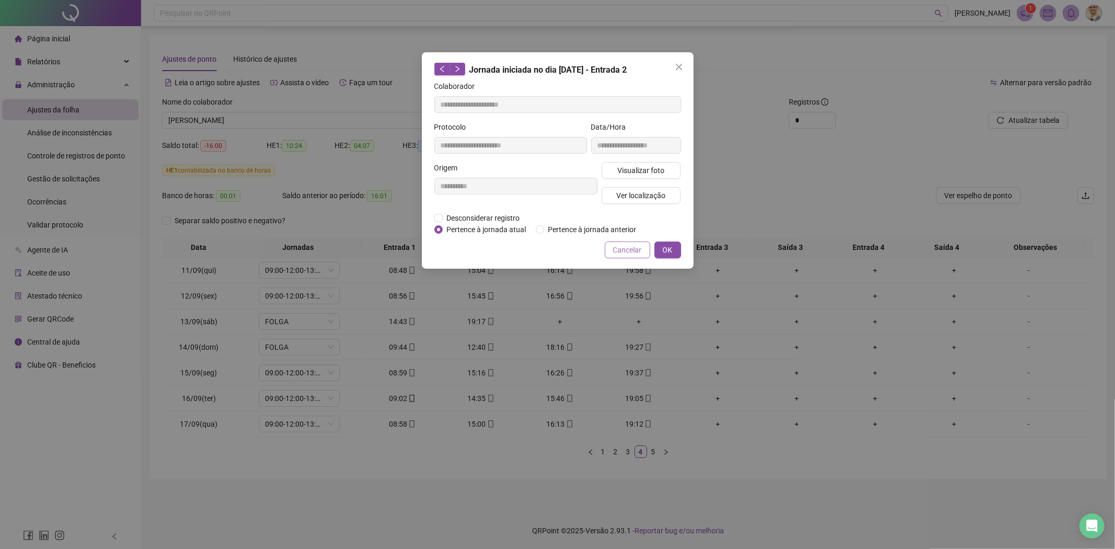
click at [634, 252] on span "Cancelar" at bounding box center [627, 249] width 29 height 11
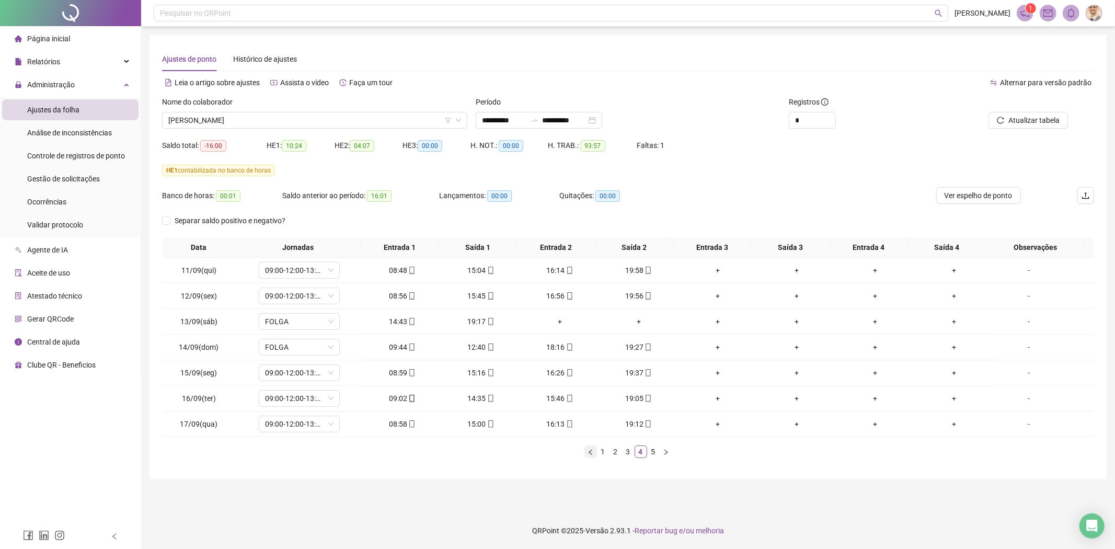
click at [587, 449] on icon "left" at bounding box center [590, 452] width 6 height 6
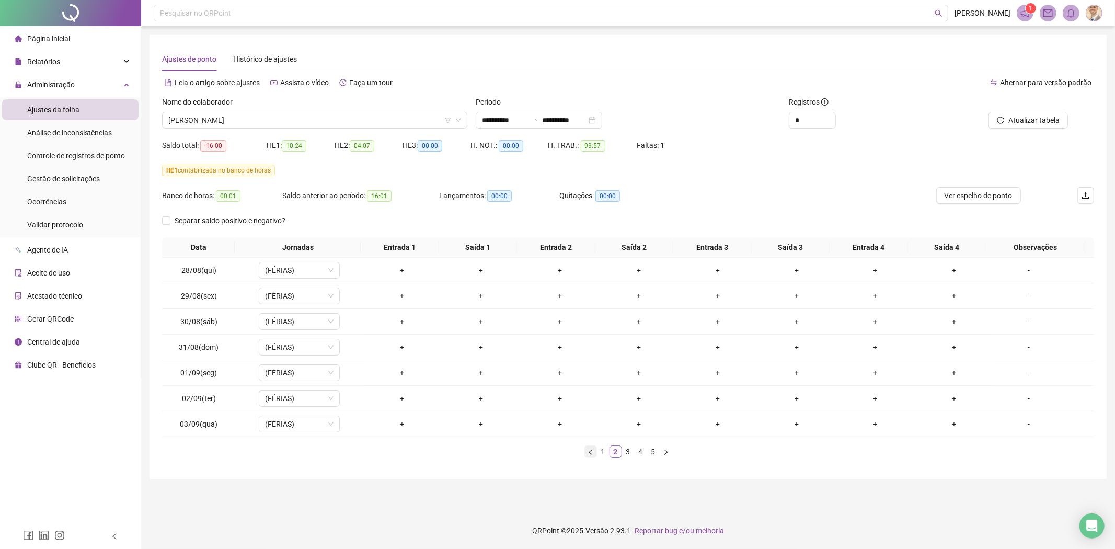
click at [587, 449] on icon "left" at bounding box center [590, 452] width 6 height 6
click at [338, 320] on td "FOLGA" at bounding box center [299, 322] width 127 height 26
click at [328, 320] on icon "down" at bounding box center [331, 321] width 6 height 6
click at [279, 321] on span "FOLGA" at bounding box center [299, 322] width 68 height 16
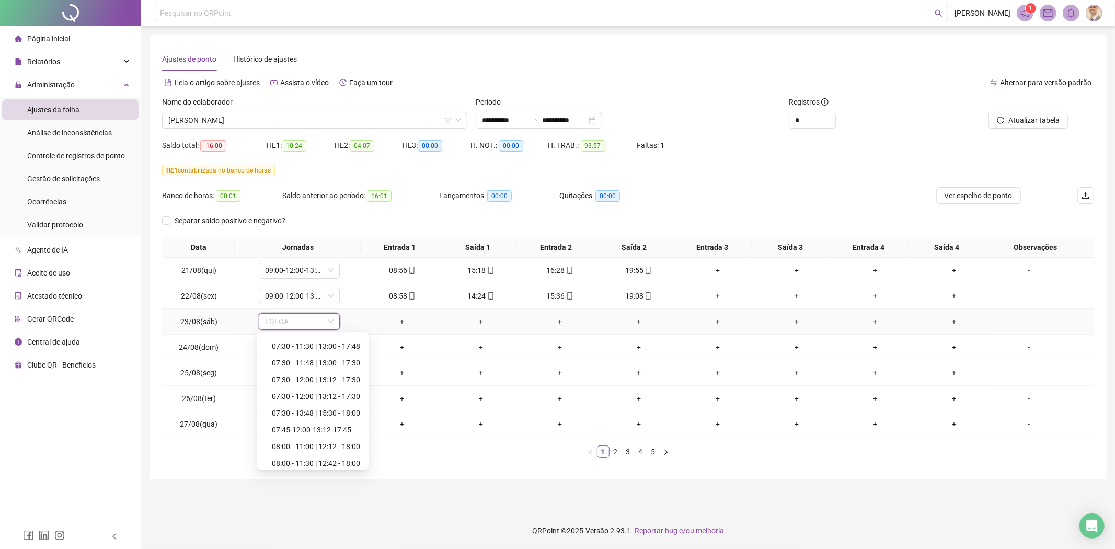
scroll to position [3712, 0]
click at [439, 471] on div "**********" at bounding box center [627, 256] width 957 height 444
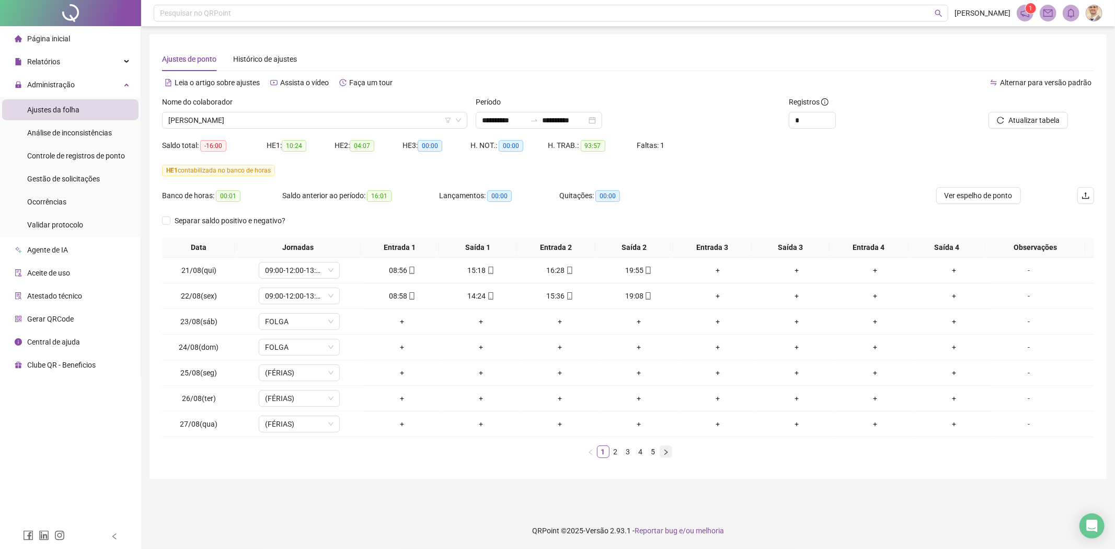
click at [664, 453] on icon "right" at bounding box center [666, 452] width 6 height 6
click at [591, 452] on icon "left" at bounding box center [590, 452] width 6 height 6
click at [665, 450] on icon "right" at bounding box center [666, 452] width 6 height 6
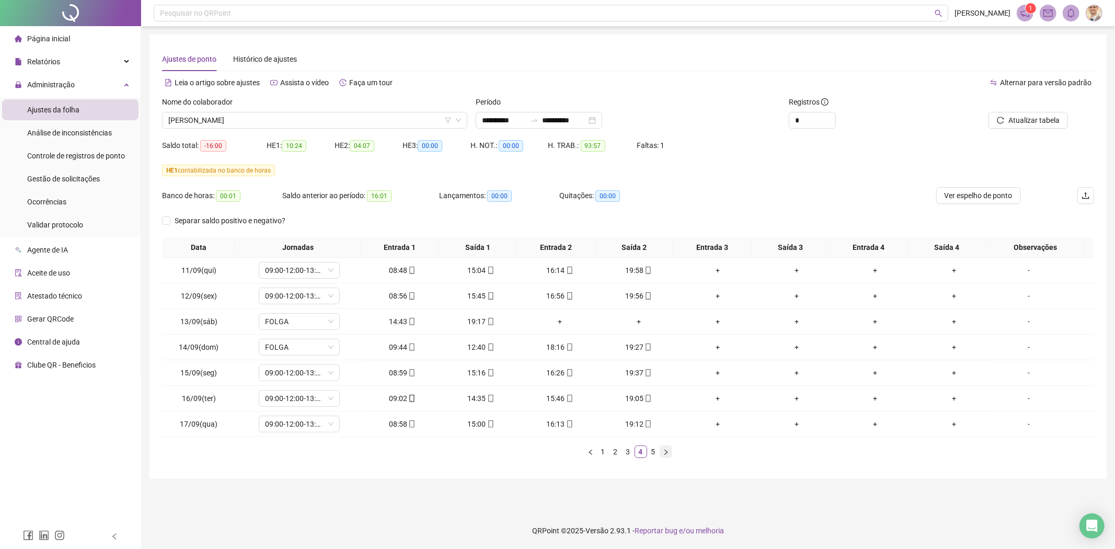
click at [665, 450] on icon "right" at bounding box center [666, 452] width 6 height 6
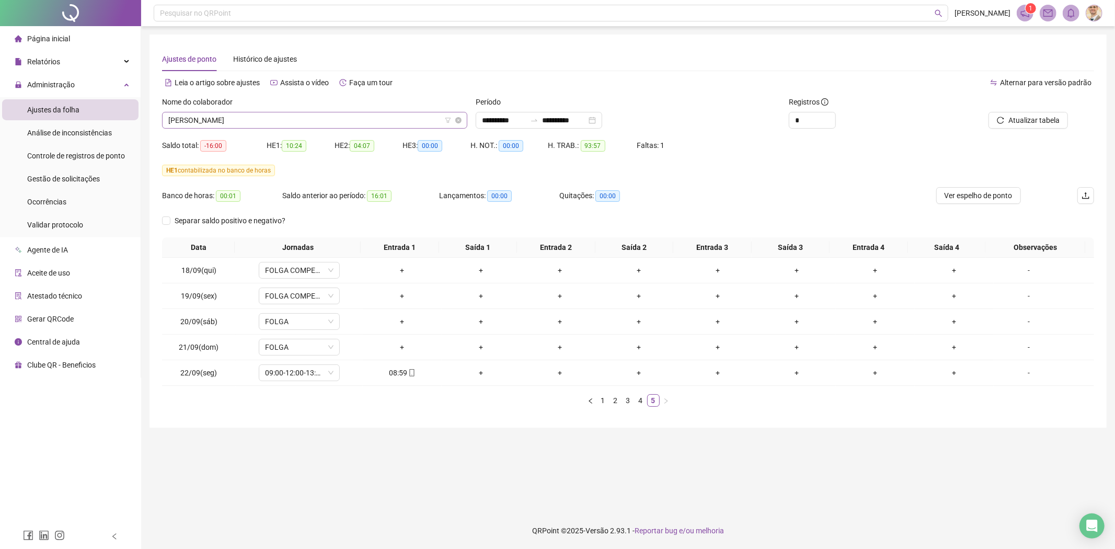
click at [295, 118] on span "[PERSON_NAME]" at bounding box center [314, 120] width 293 height 16
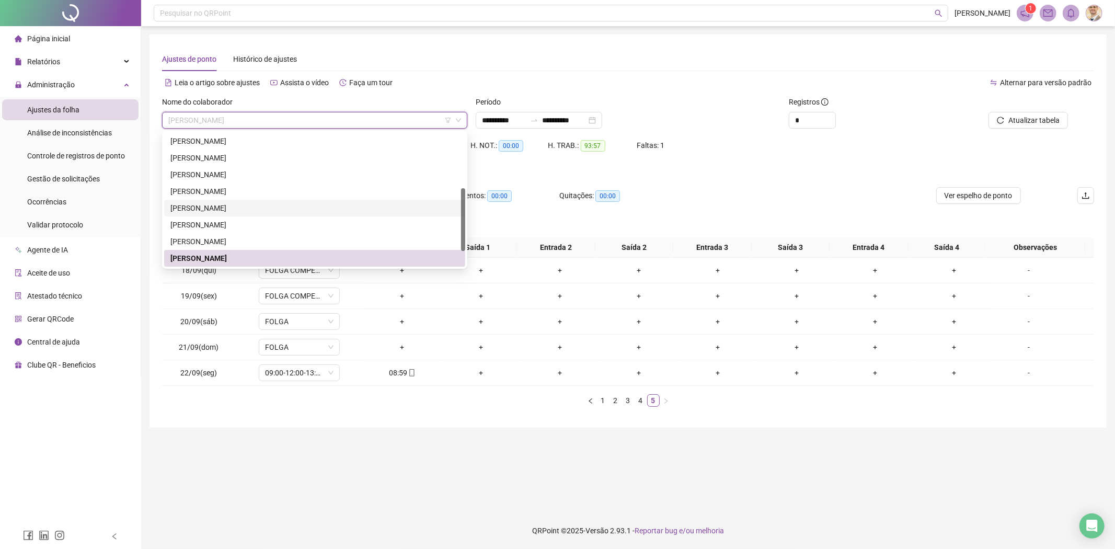
scroll to position [150, 0]
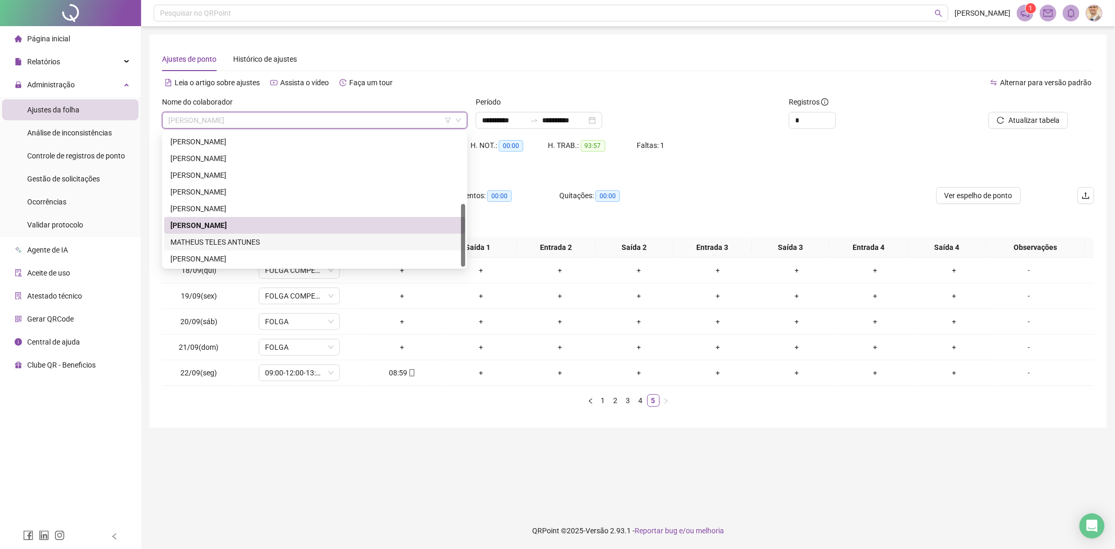
click at [226, 239] on div "MATHEUS TELES ANTUNES" at bounding box center [314, 241] width 288 height 11
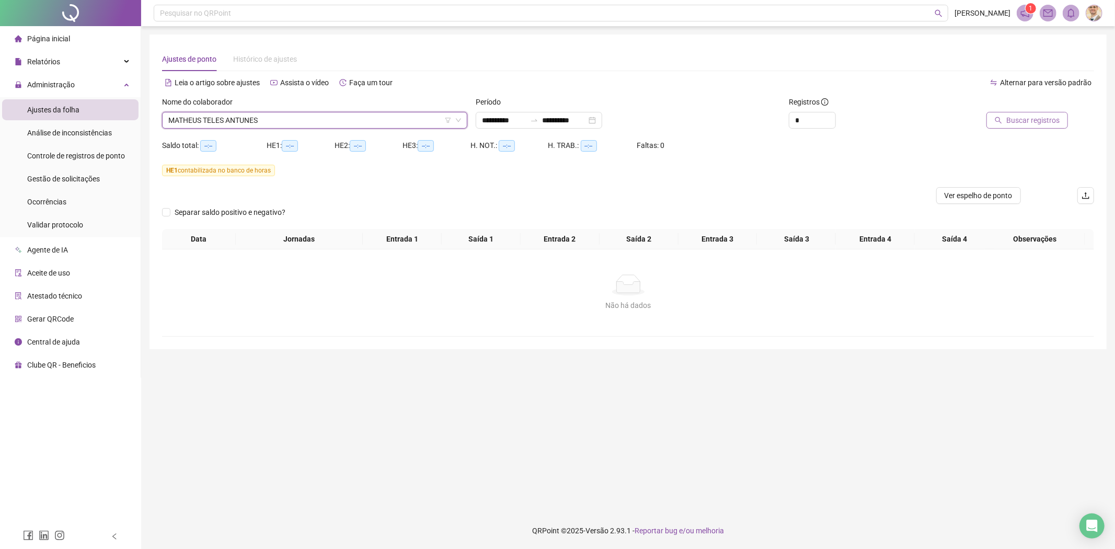
click at [1029, 122] on span "Buscar registros" at bounding box center [1032, 119] width 53 height 11
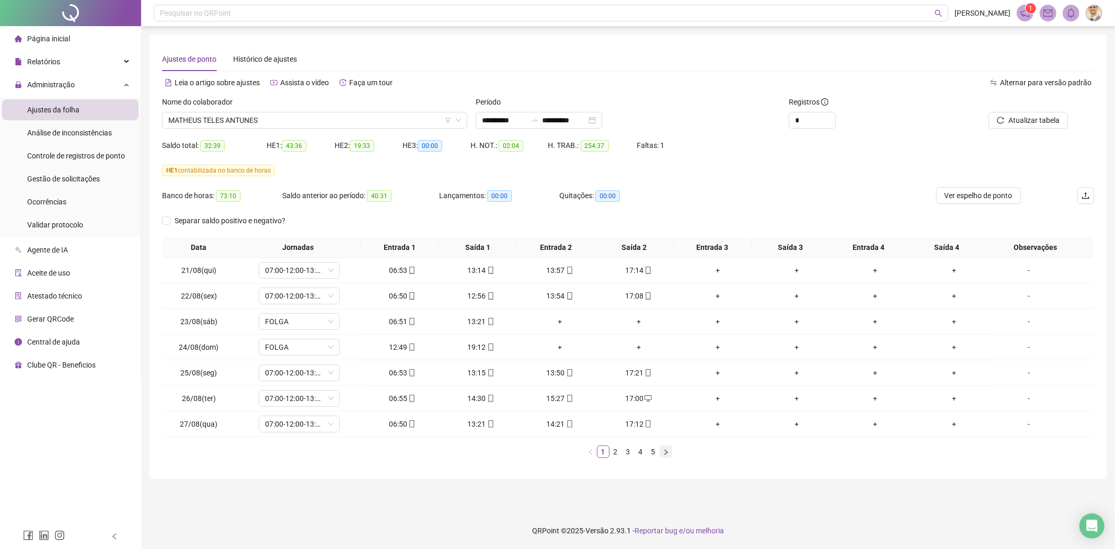
click at [665, 450] on icon "right" at bounding box center [666, 452] width 6 height 6
click at [665, 449] on icon "right" at bounding box center [666, 452] width 6 height 6
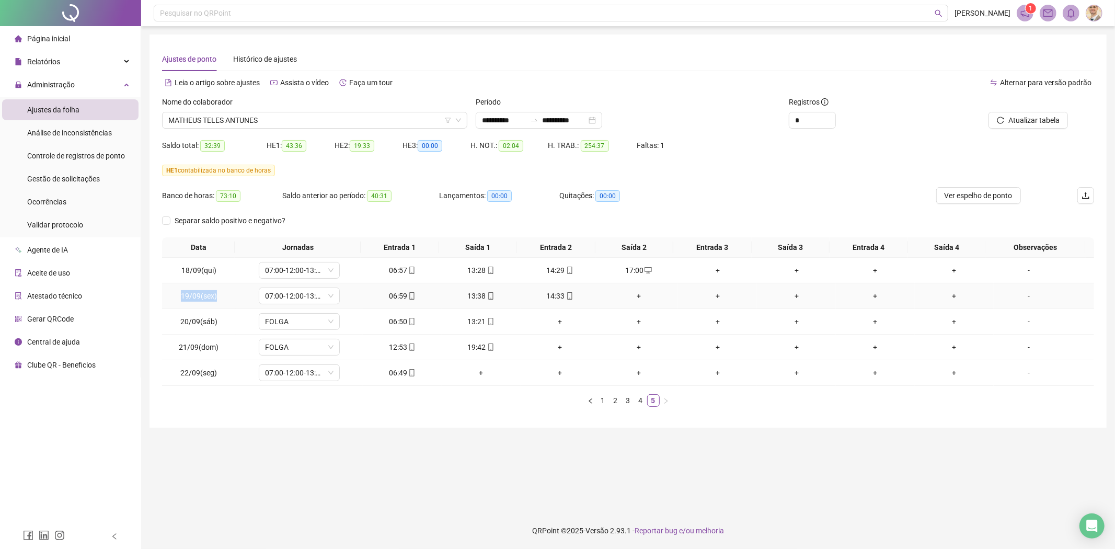
drag, startPoint x: 223, startPoint y: 291, endPoint x: 180, endPoint y: 294, distance: 43.0
click at [180, 294] on td "19/09(sex)" at bounding box center [199, 296] width 74 height 26
copy span "19/09(sex)"
click at [593, 400] on icon "left" at bounding box center [590, 401] width 6 height 6
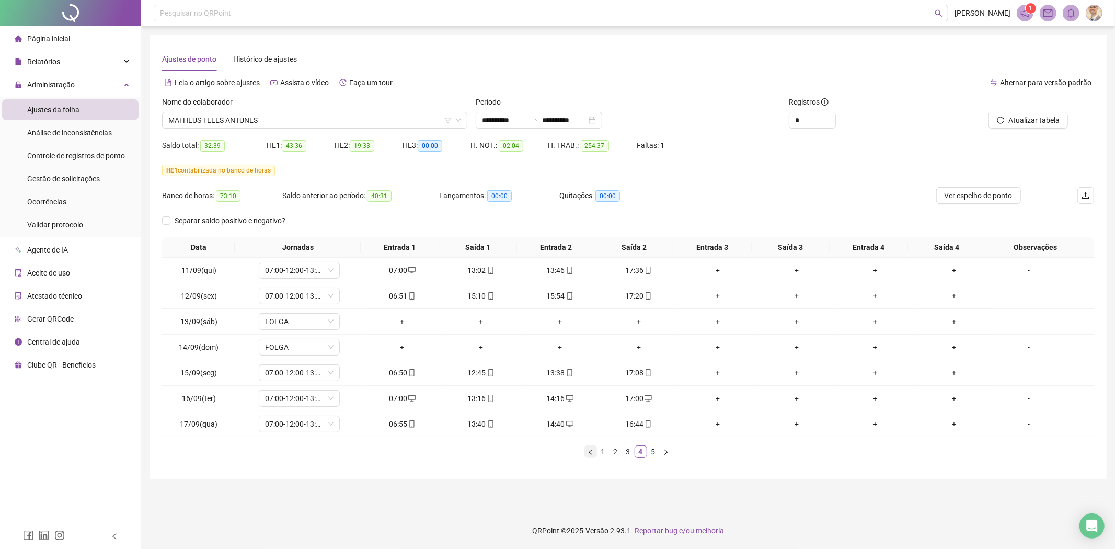
click at [592, 452] on icon "left" at bounding box center [590, 452] width 6 height 6
click at [302, 124] on span "MATHEUS TELES ANTUNES" at bounding box center [314, 120] width 293 height 16
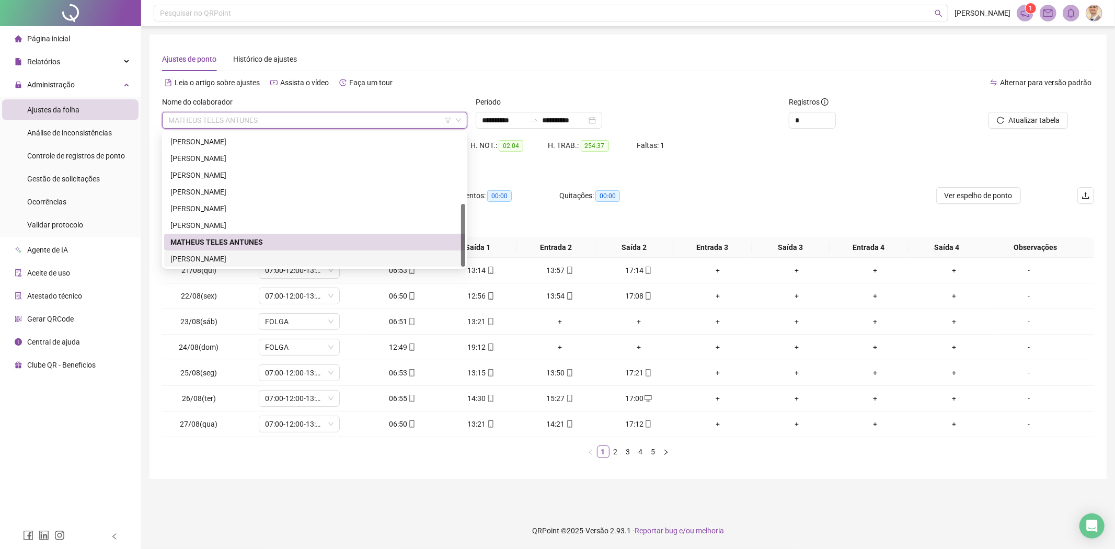
click at [248, 257] on div "[PERSON_NAME]" at bounding box center [314, 258] width 288 height 11
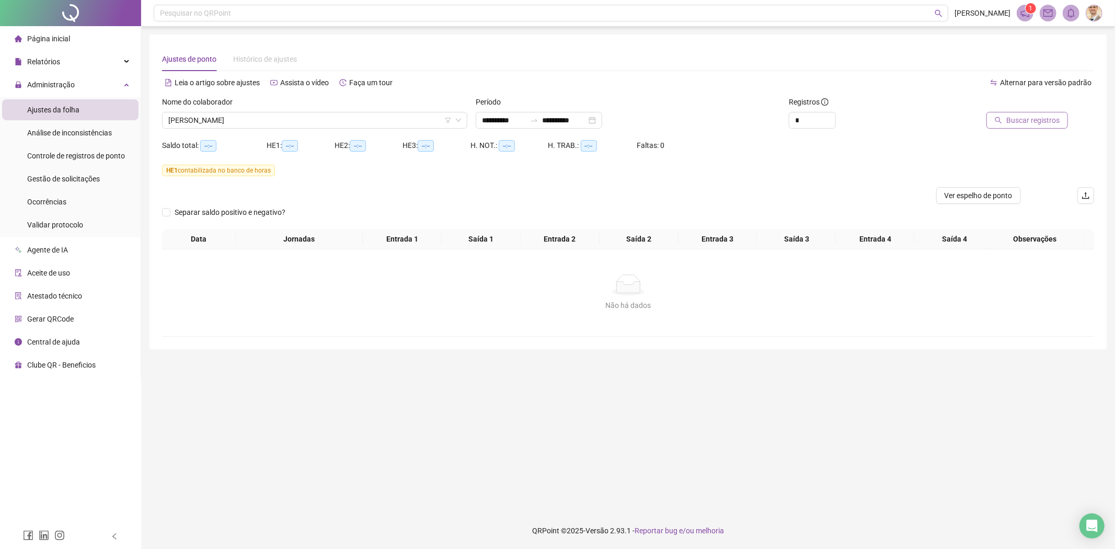
click at [1026, 118] on span "Buscar registros" at bounding box center [1032, 119] width 53 height 11
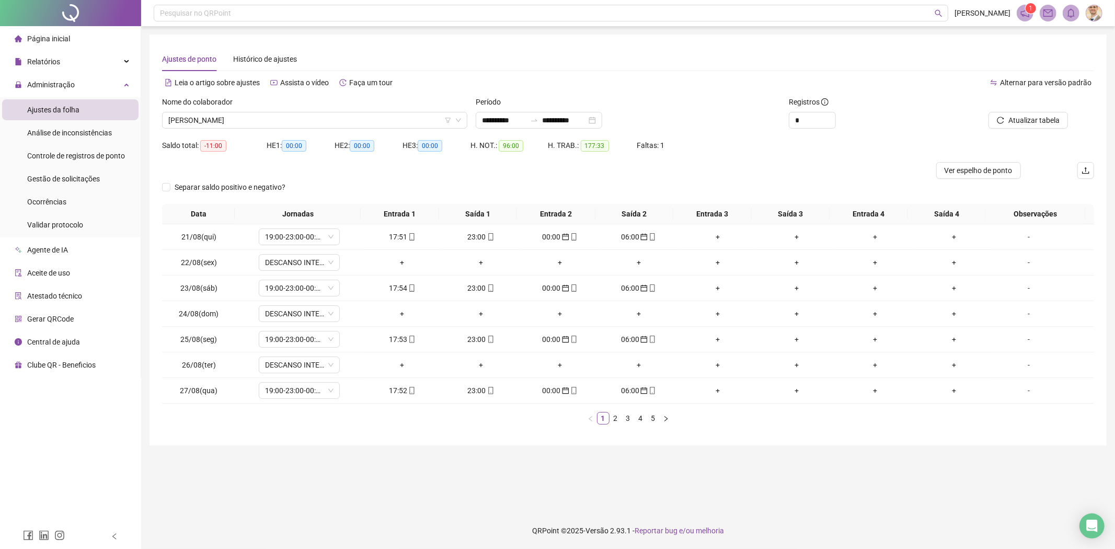
click at [666, 425] on div "Data Jornadas Entrada 1 Saída 1 Entrada 2 Saída 2 Entrada 3 Saída 3 Entrada 4 S…" at bounding box center [628, 318] width 932 height 229
click at [665, 422] on icon "right" at bounding box center [666, 418] width 6 height 6
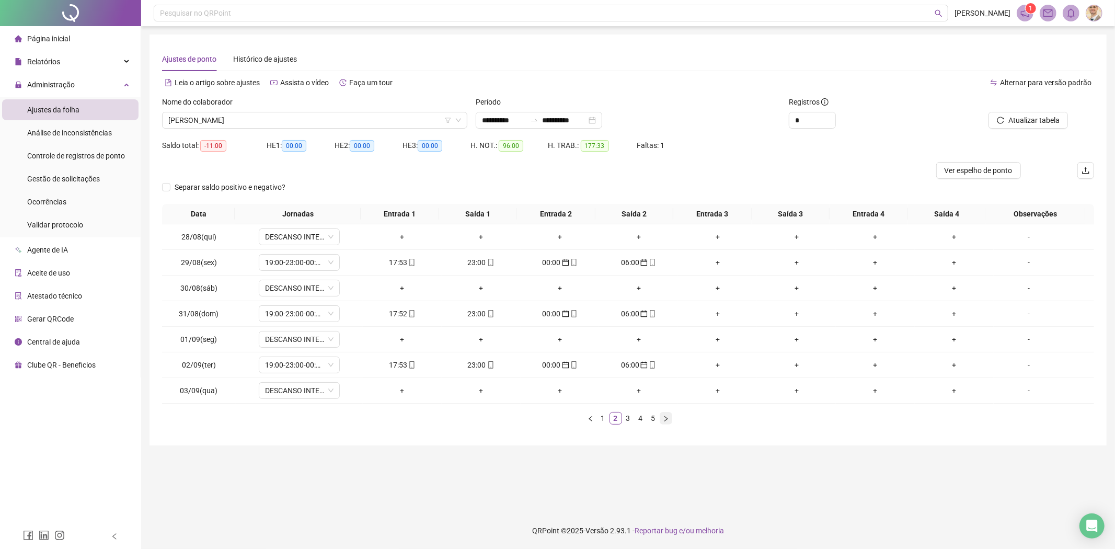
click at [665, 422] on icon "right" at bounding box center [666, 418] width 6 height 6
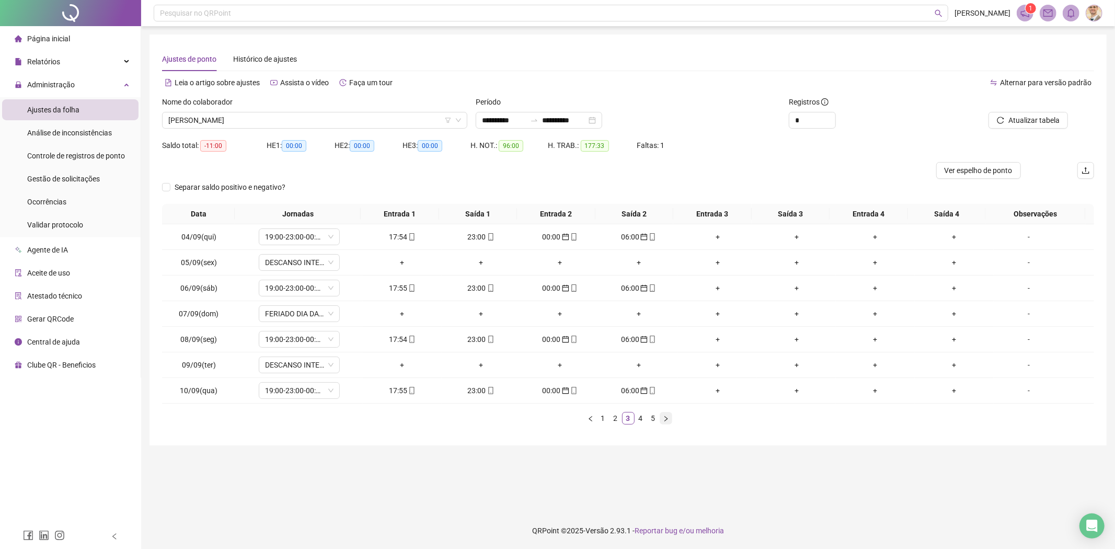
click at [665, 422] on icon "right" at bounding box center [666, 418] width 6 height 6
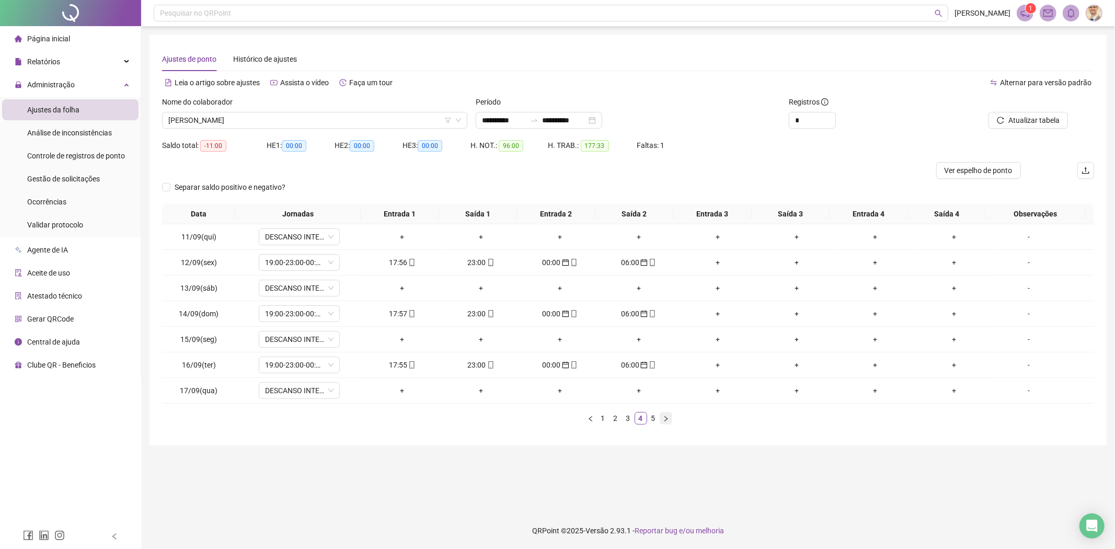
click at [665, 422] on icon "right" at bounding box center [666, 418] width 6 height 6
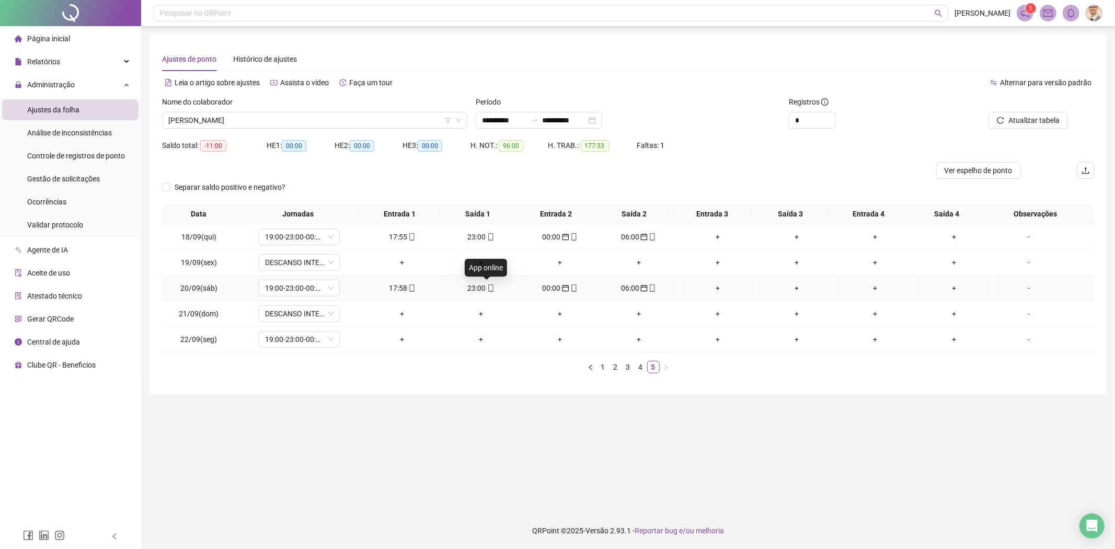
click at [488, 287] on icon "mobile" at bounding box center [490, 287] width 7 height 7
type input "**********"
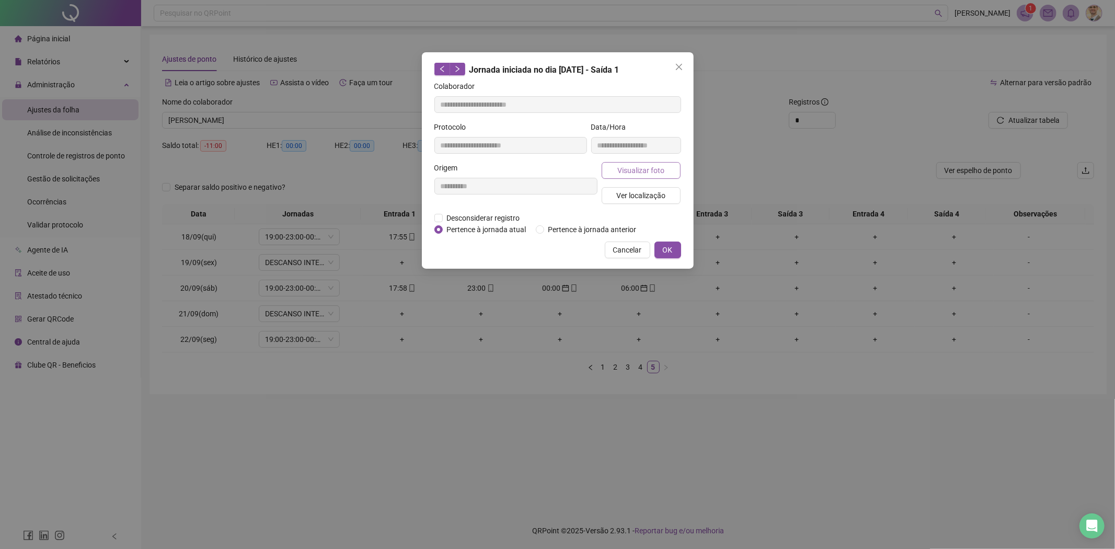
click at [628, 170] on span "Visualizar foto" at bounding box center [640, 170] width 47 height 11
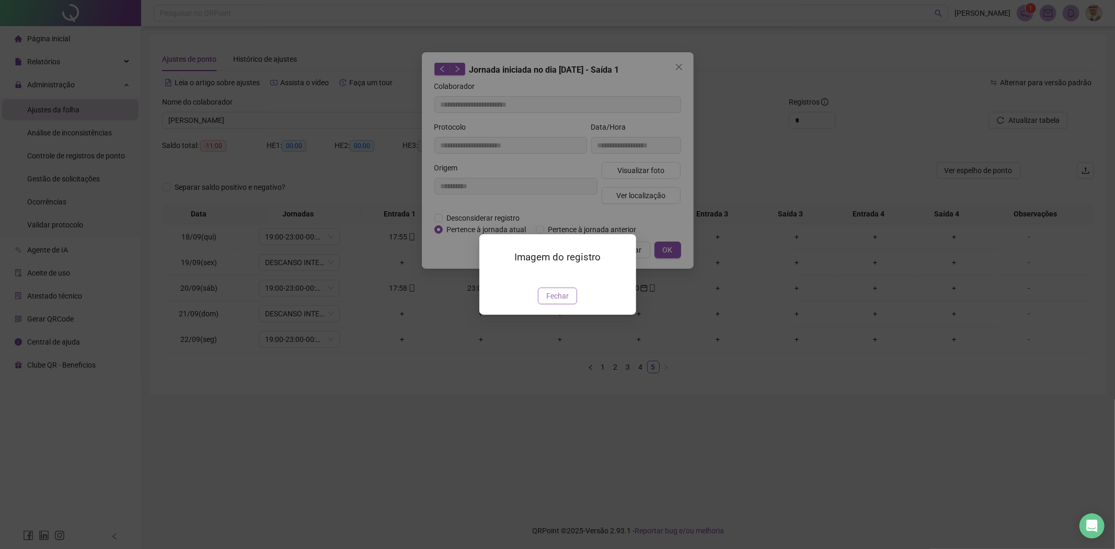
click at [558, 302] on span "Fechar" at bounding box center [557, 295] width 22 height 11
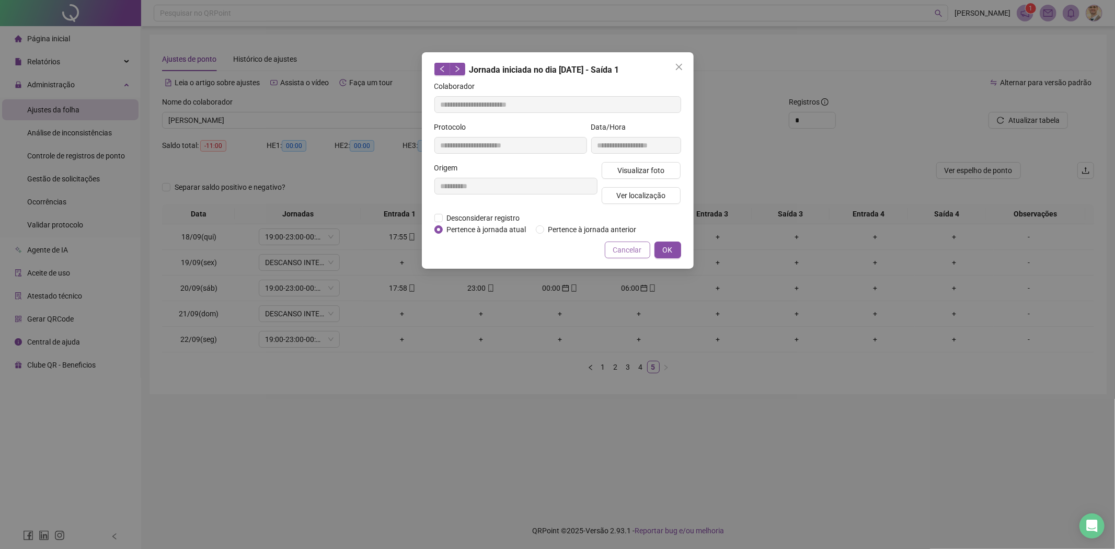
click at [632, 246] on span "Cancelar" at bounding box center [627, 249] width 29 height 11
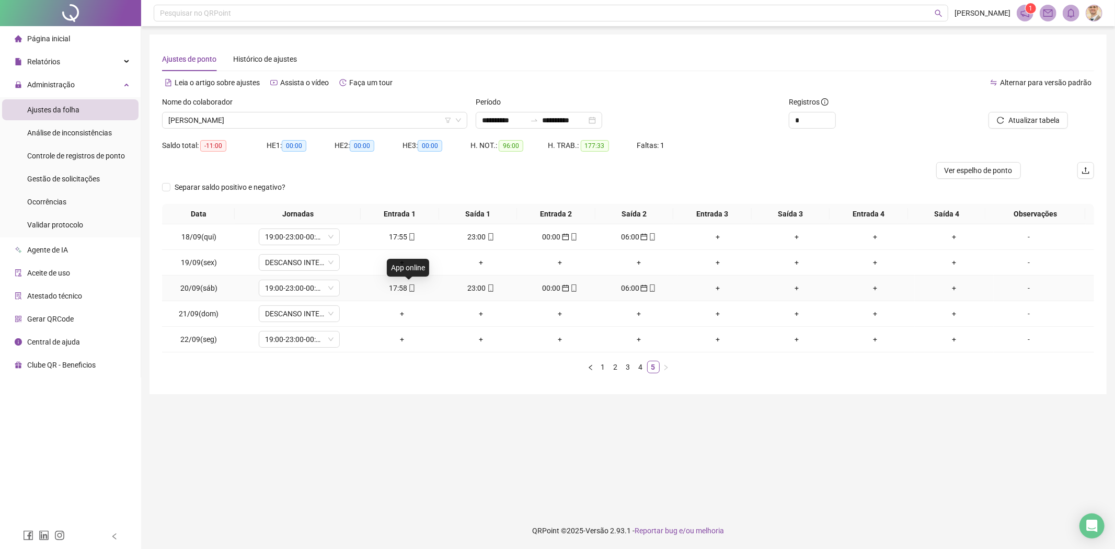
click at [407, 284] on span at bounding box center [411, 288] width 8 height 8
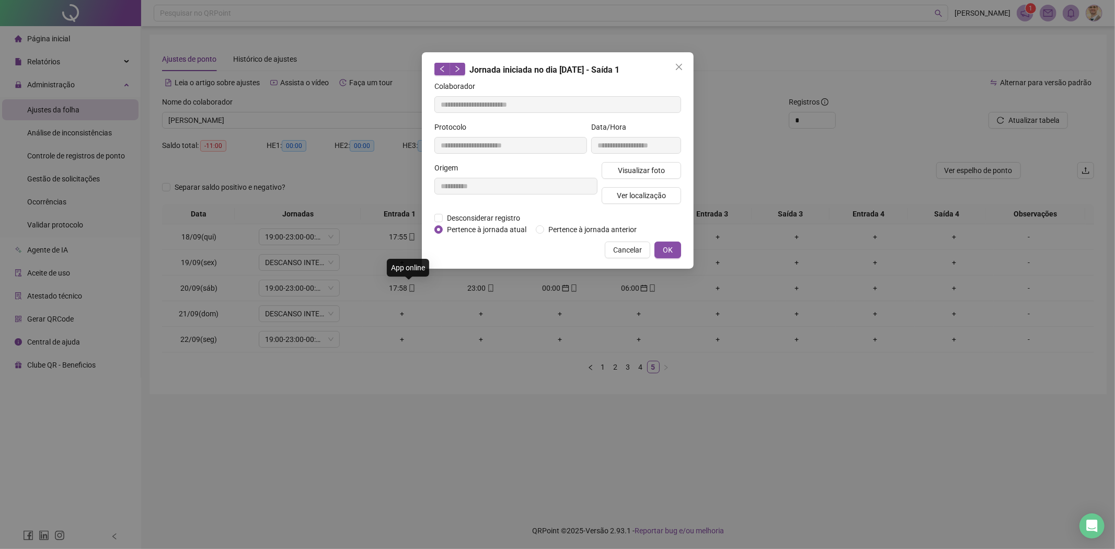
type input "**********"
click at [592, 231] on span "Pertence à jornada anterior" at bounding box center [592, 229] width 97 height 11
click at [623, 170] on span "Visualizar foto" at bounding box center [640, 170] width 47 height 11
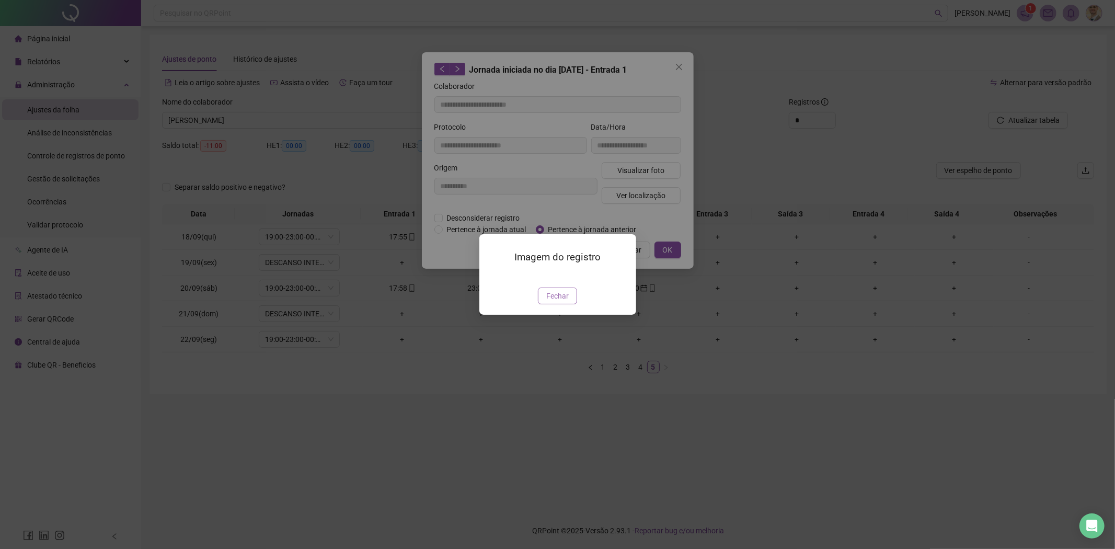
click at [549, 295] on span "Fechar" at bounding box center [557, 295] width 22 height 11
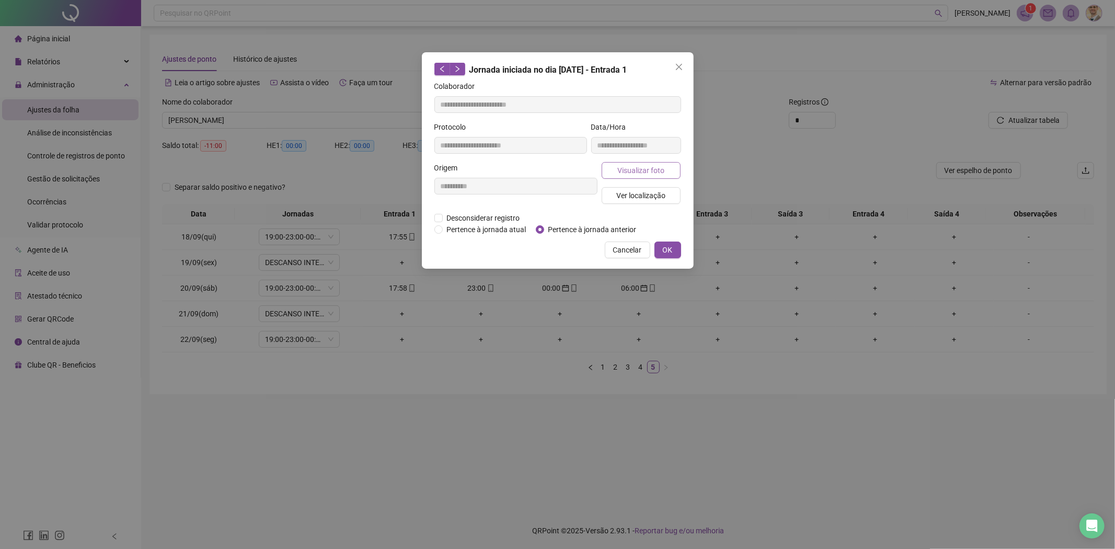
click at [629, 172] on span "Visualizar foto" at bounding box center [640, 170] width 47 height 11
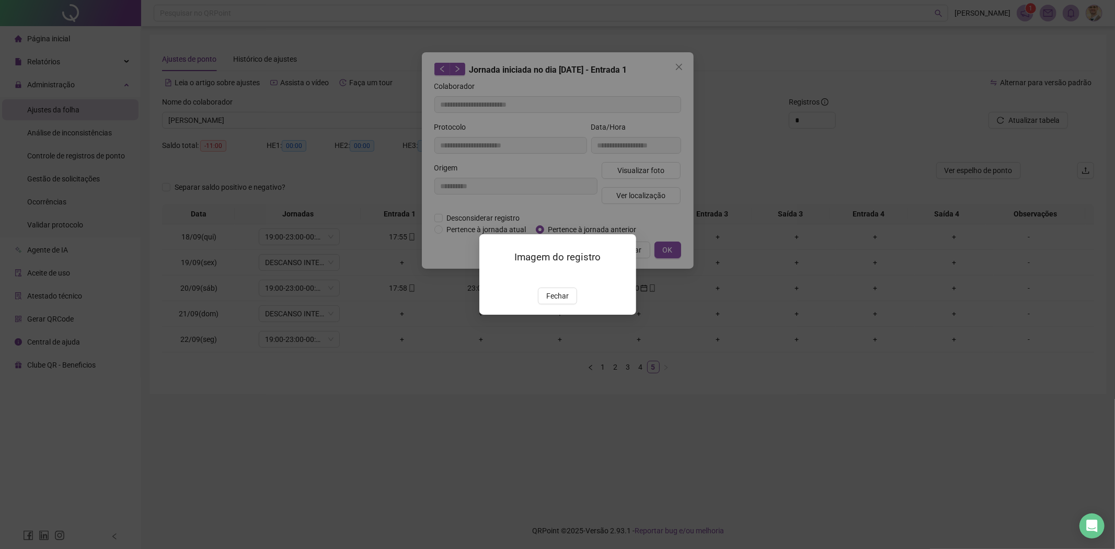
click at [556, 304] on button "Fechar" at bounding box center [557, 295] width 39 height 17
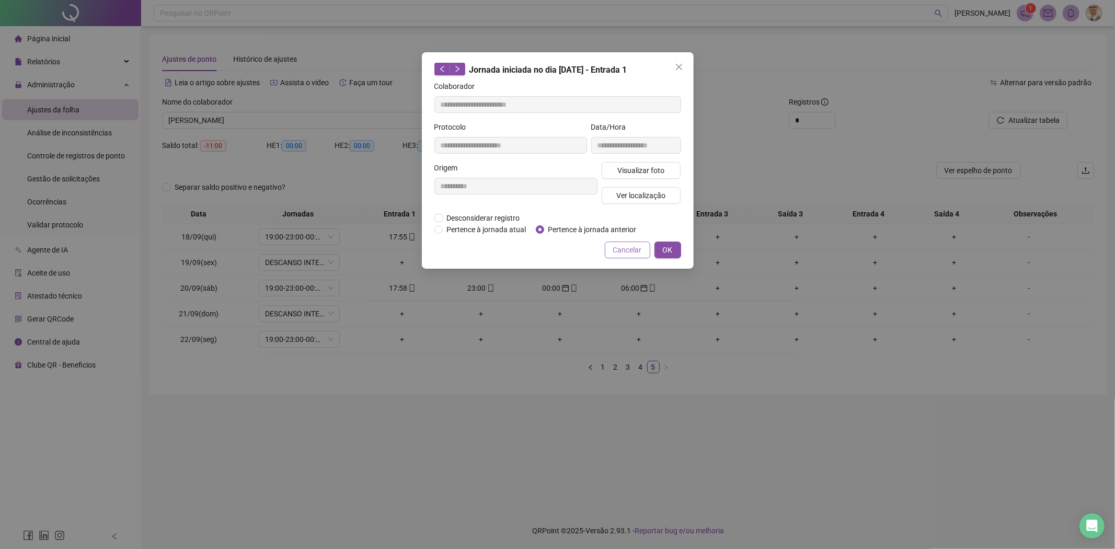
click at [633, 250] on span "Cancelar" at bounding box center [627, 249] width 29 height 11
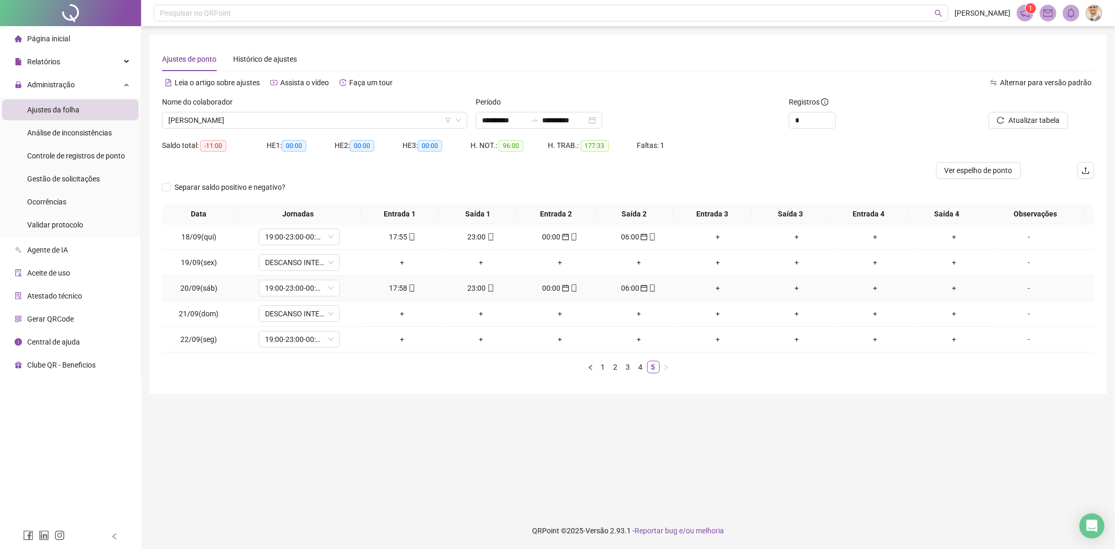
click at [650, 289] on icon "mobile" at bounding box center [652, 287] width 5 height 7
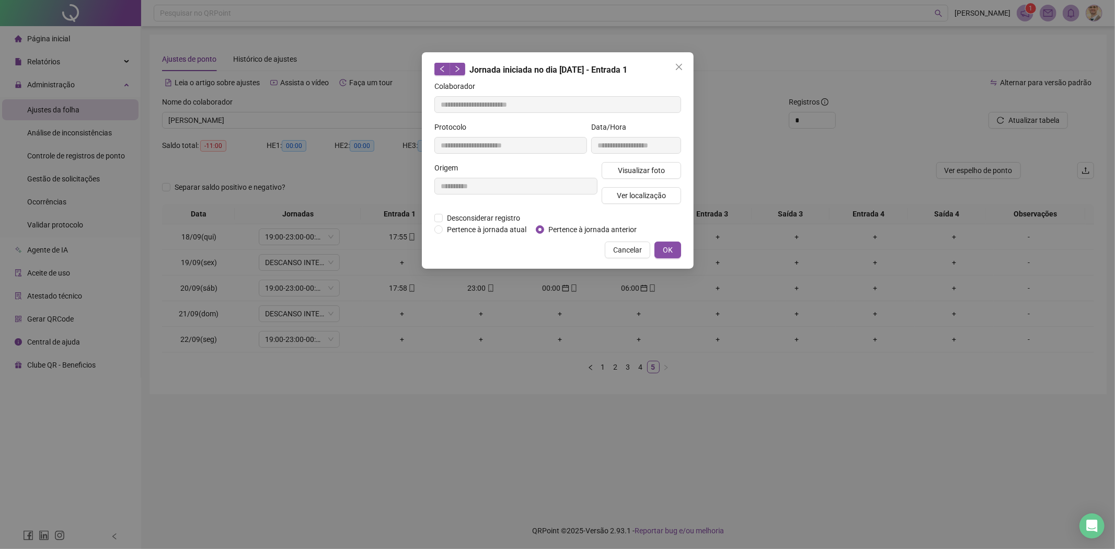
type input "**********"
click at [649, 170] on span "Visualizar foto" at bounding box center [640, 170] width 47 height 11
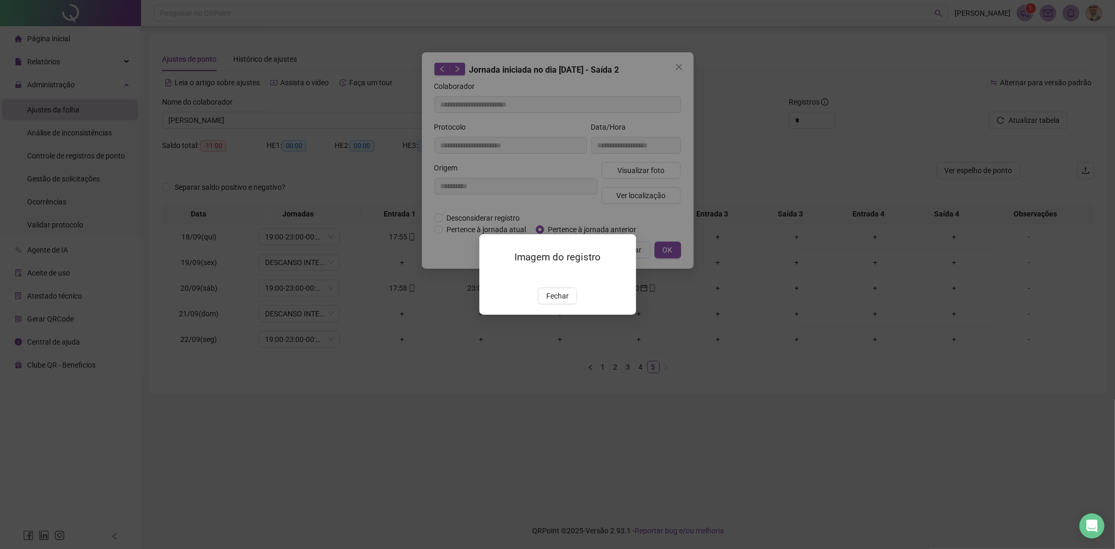
click at [670, 354] on div "Imagem do registro Fechar" at bounding box center [557, 274] width 1115 height 549
click at [554, 302] on span "Fechar" at bounding box center [557, 295] width 22 height 11
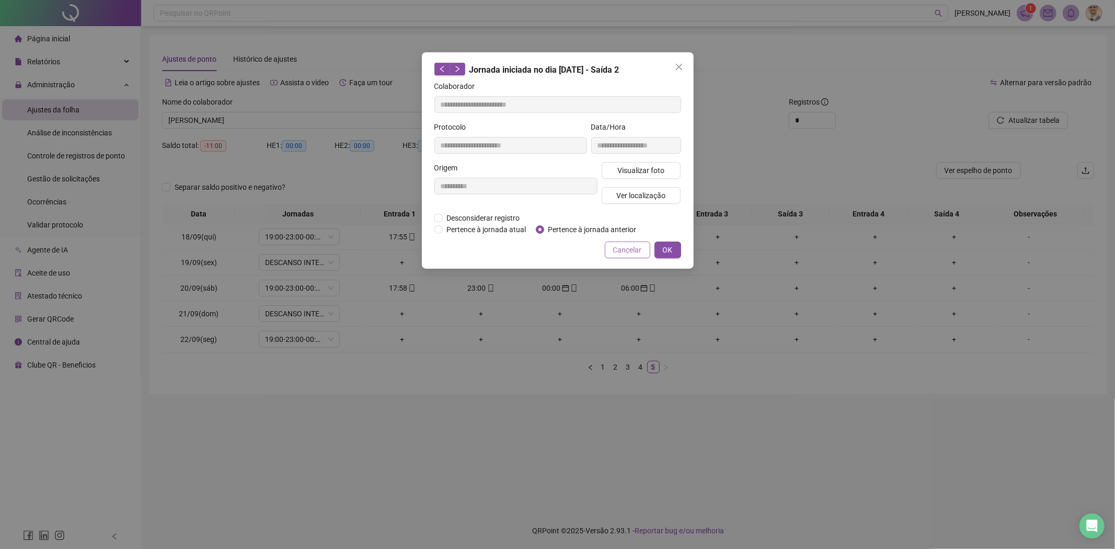
click at [620, 256] on button "Cancelar" at bounding box center [627, 249] width 45 height 17
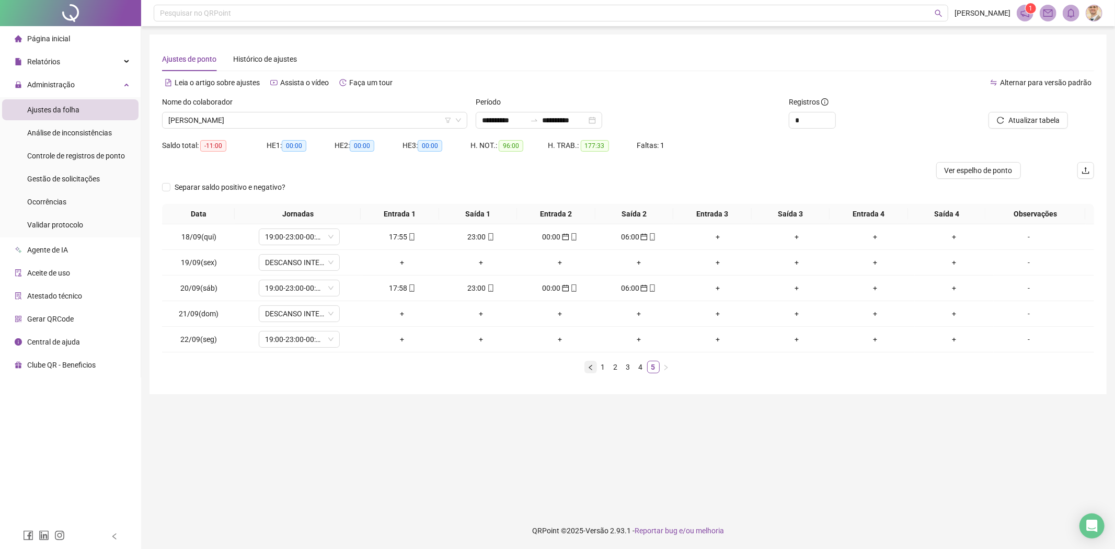
click at [589, 363] on button "button" at bounding box center [590, 367] width 13 height 13
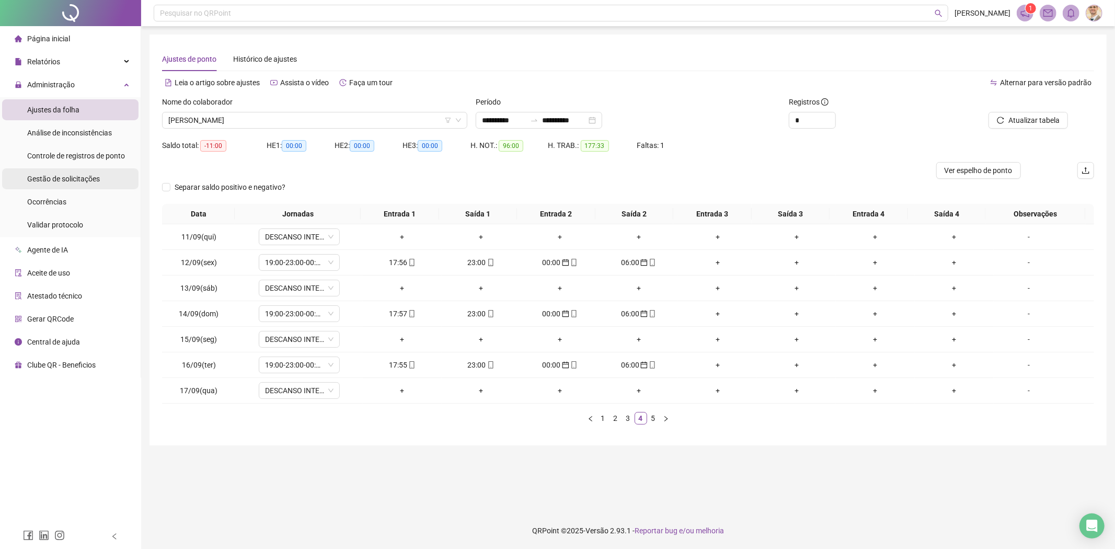
click at [56, 180] on span "Gestão de solicitações" at bounding box center [63, 179] width 73 height 8
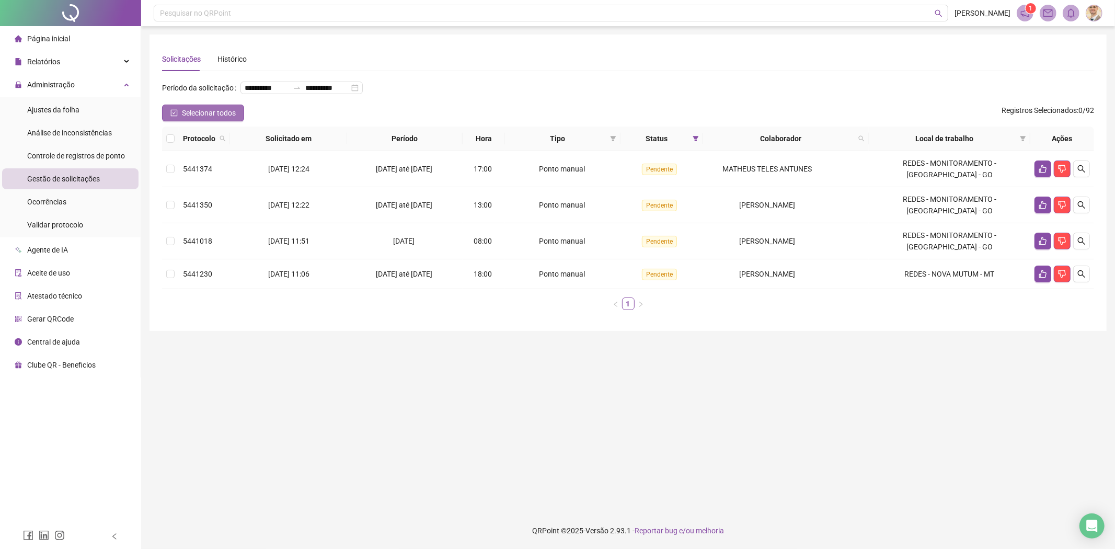
click at [173, 114] on icon "check-square" at bounding box center [173, 112] width 7 height 7
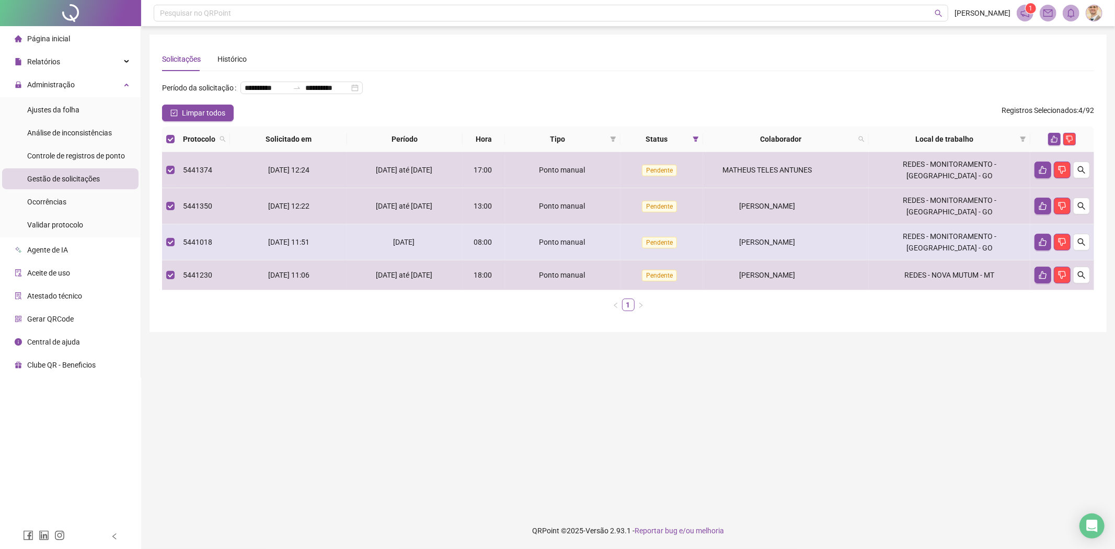
click at [162, 224] on td at bounding box center [170, 242] width 17 height 36
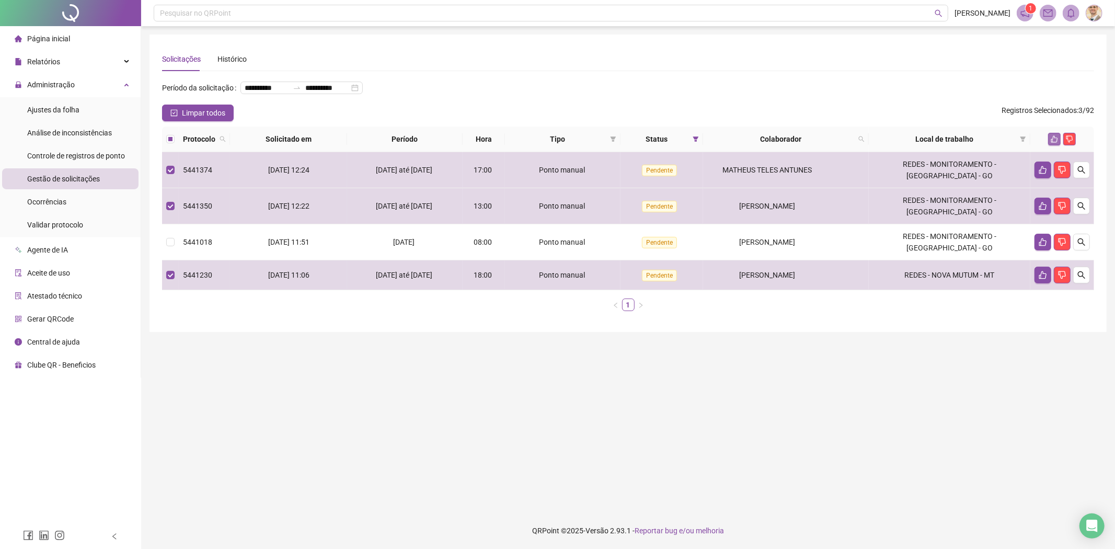
click at [1054, 137] on icon "like" at bounding box center [1054, 139] width 7 height 7
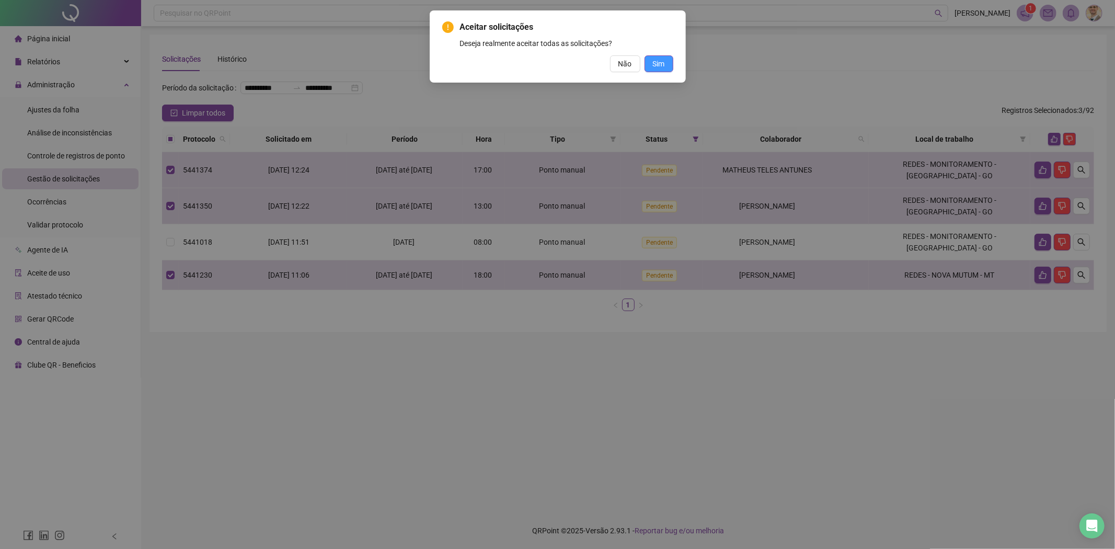
click at [659, 59] on span "Sim" at bounding box center [659, 63] width 12 height 11
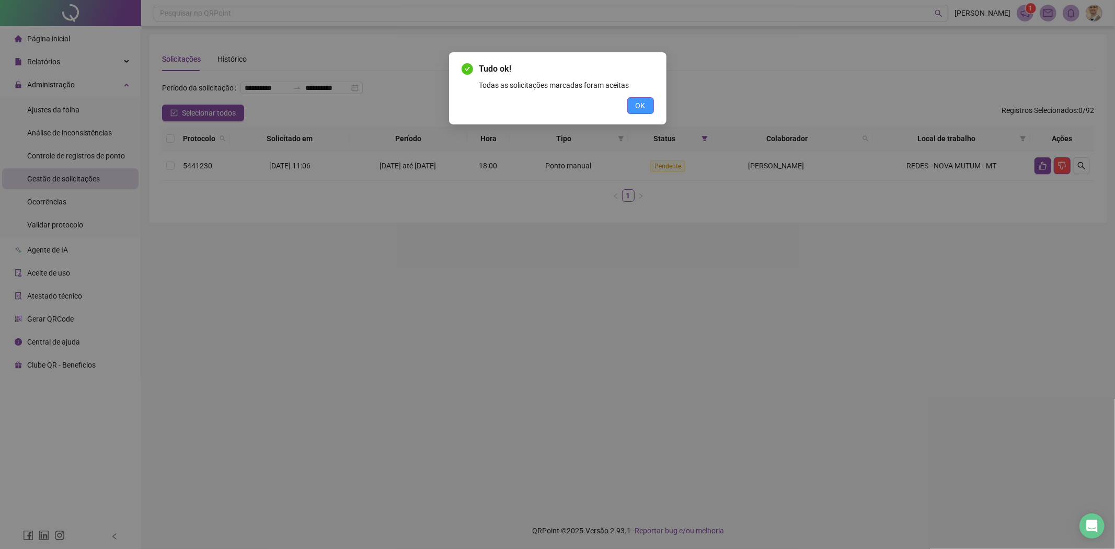
click at [644, 111] on button "OK" at bounding box center [640, 105] width 27 height 17
